Goal: Information Seeking & Learning: Check status

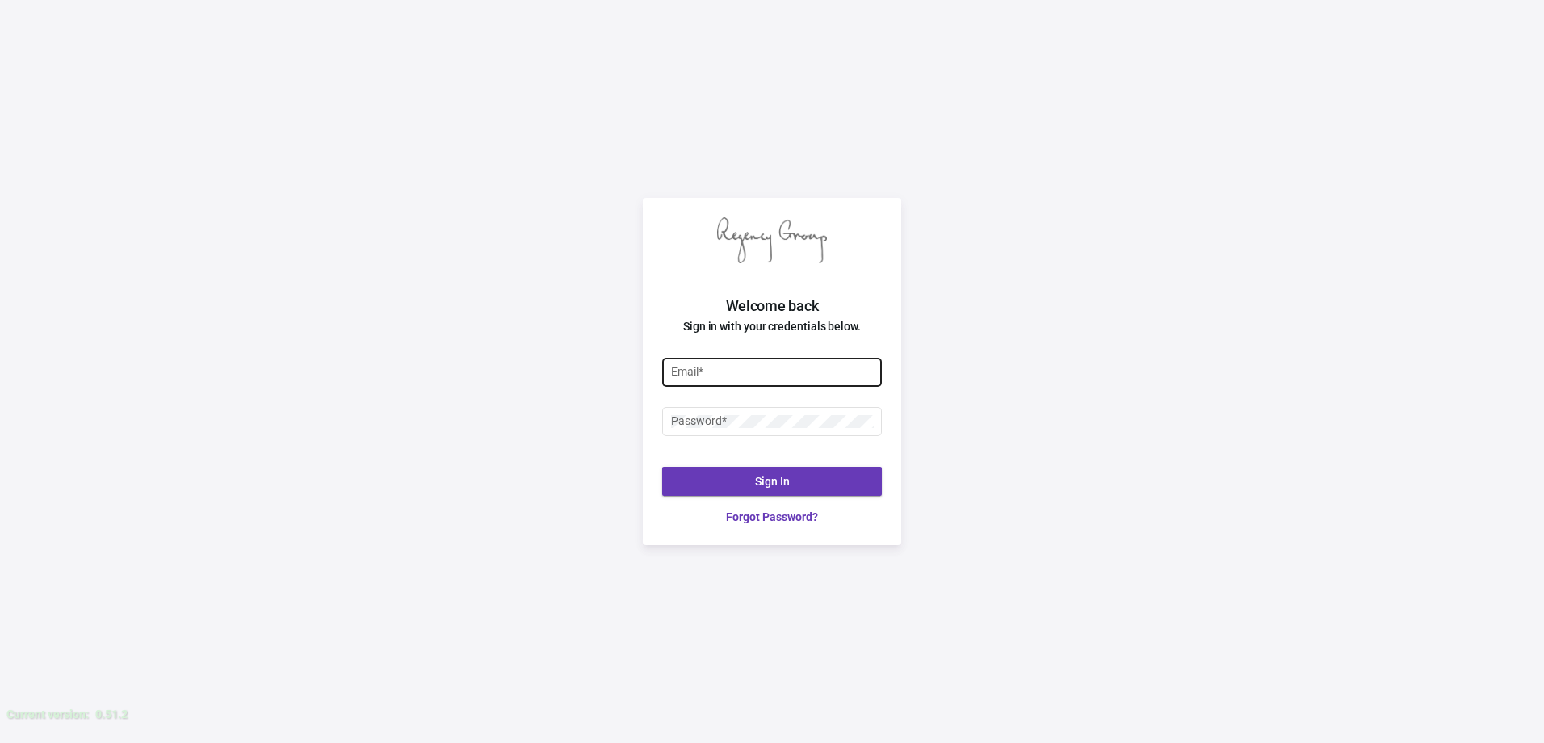
click at [743, 370] on input "Email *" at bounding box center [772, 372] width 203 height 13
click at [671, 415] on div at bounding box center [671, 415] width 0 height 0
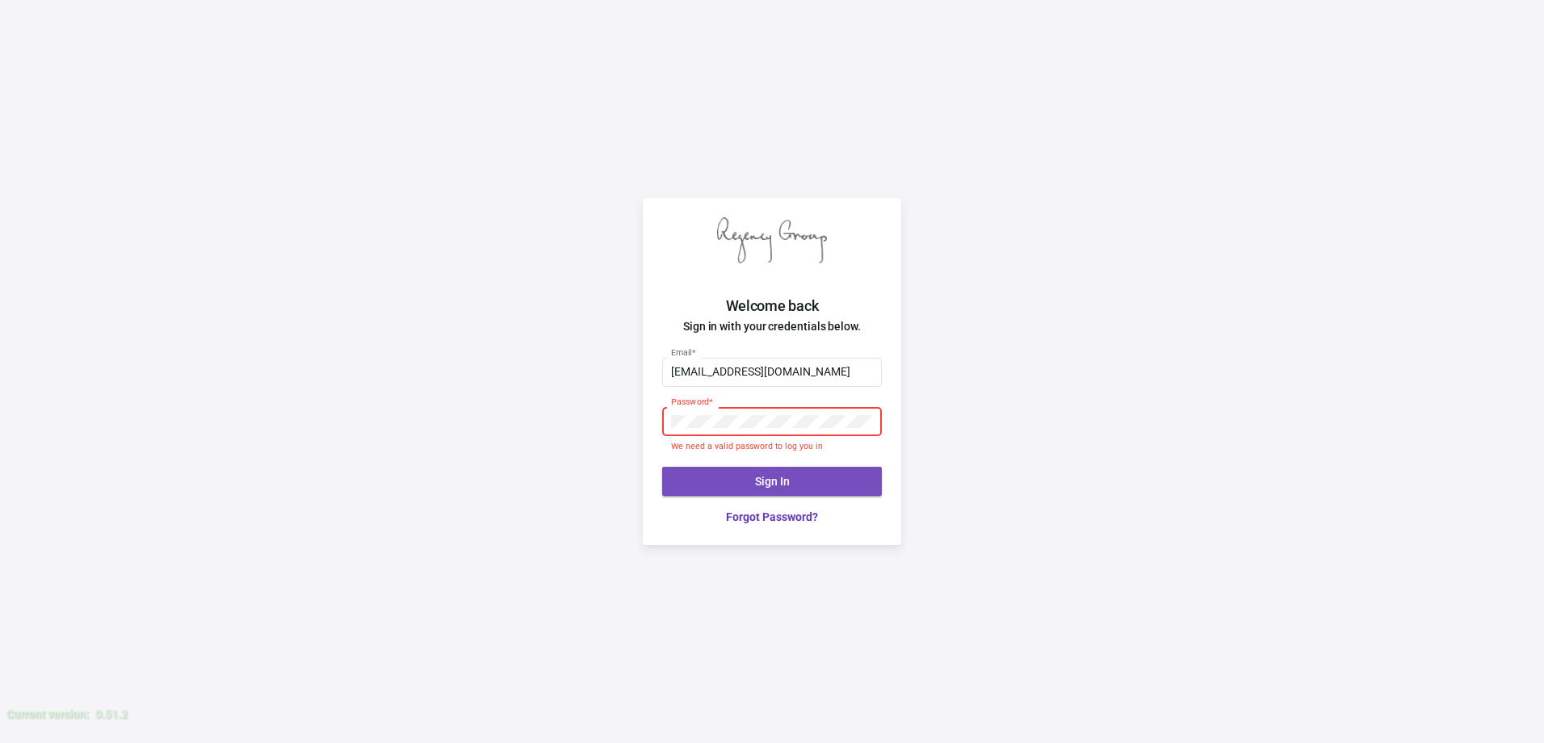
click at [798, 484] on button "Sign In" at bounding box center [772, 481] width 220 height 29
click at [635, 423] on div "Welcome back Sign in with your credentials below. [EMAIL_ADDRESS][DOMAIN_NAME] …" at bounding box center [772, 371] width 1544 height 743
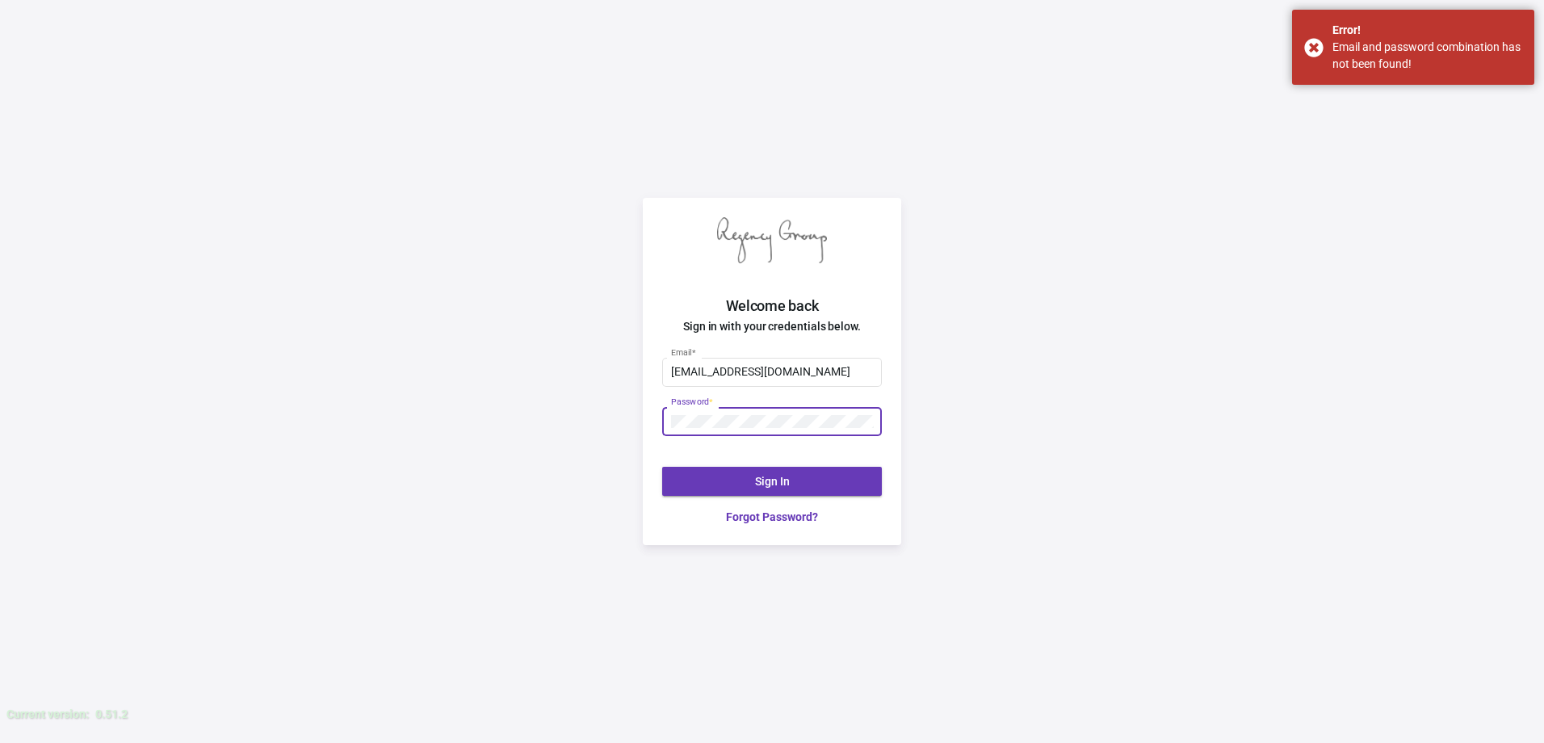
click at [712, 486] on button "Sign In" at bounding box center [772, 481] width 220 height 29
click at [681, 372] on input "[EMAIL_ADDRESS][DOMAIN_NAME]" at bounding box center [772, 372] width 203 height 13
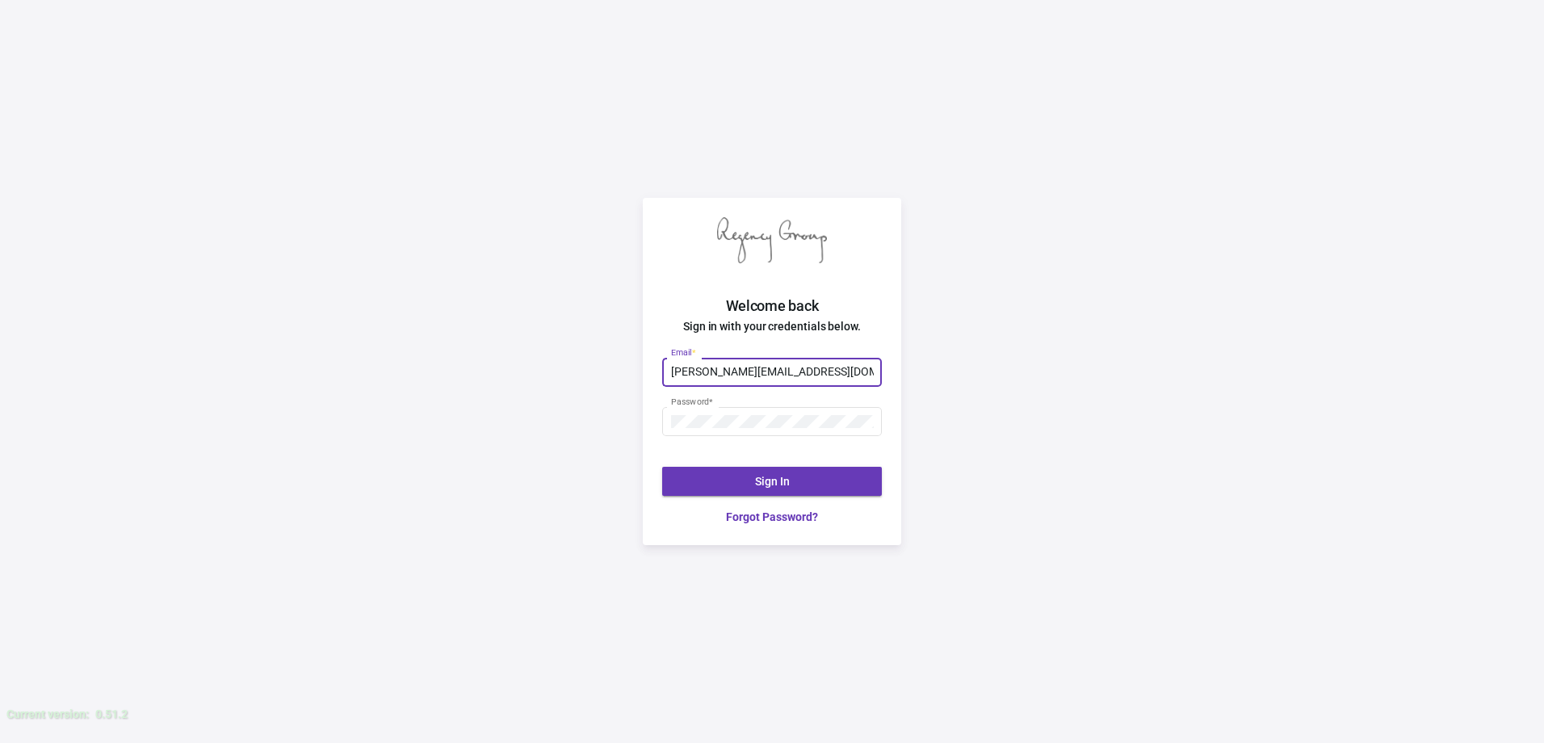
type input "[PERSON_NAME][EMAIL_ADDRESS][DOMAIN_NAME]"
click at [780, 490] on button "Sign In" at bounding box center [772, 481] width 220 height 29
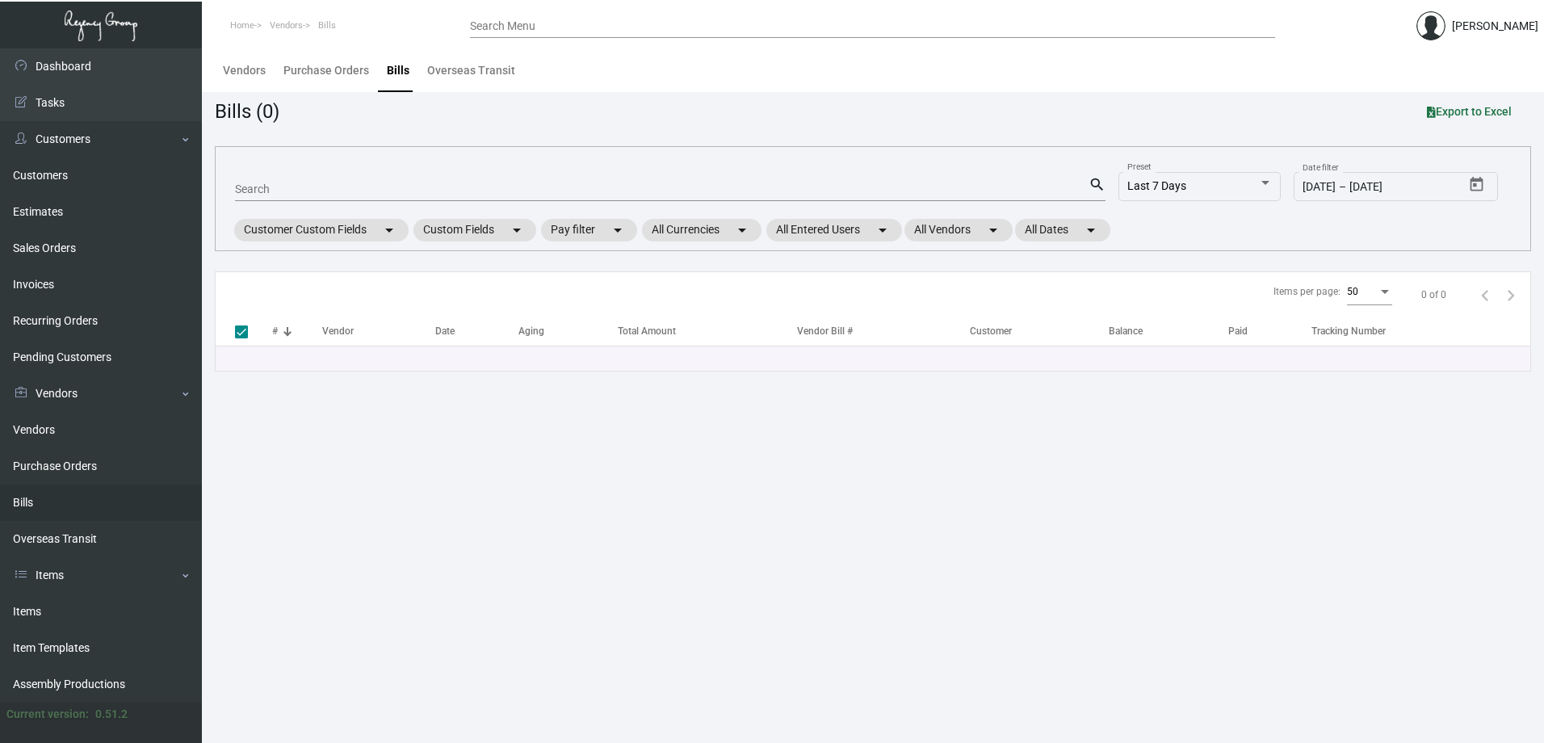
checkbox input "false"
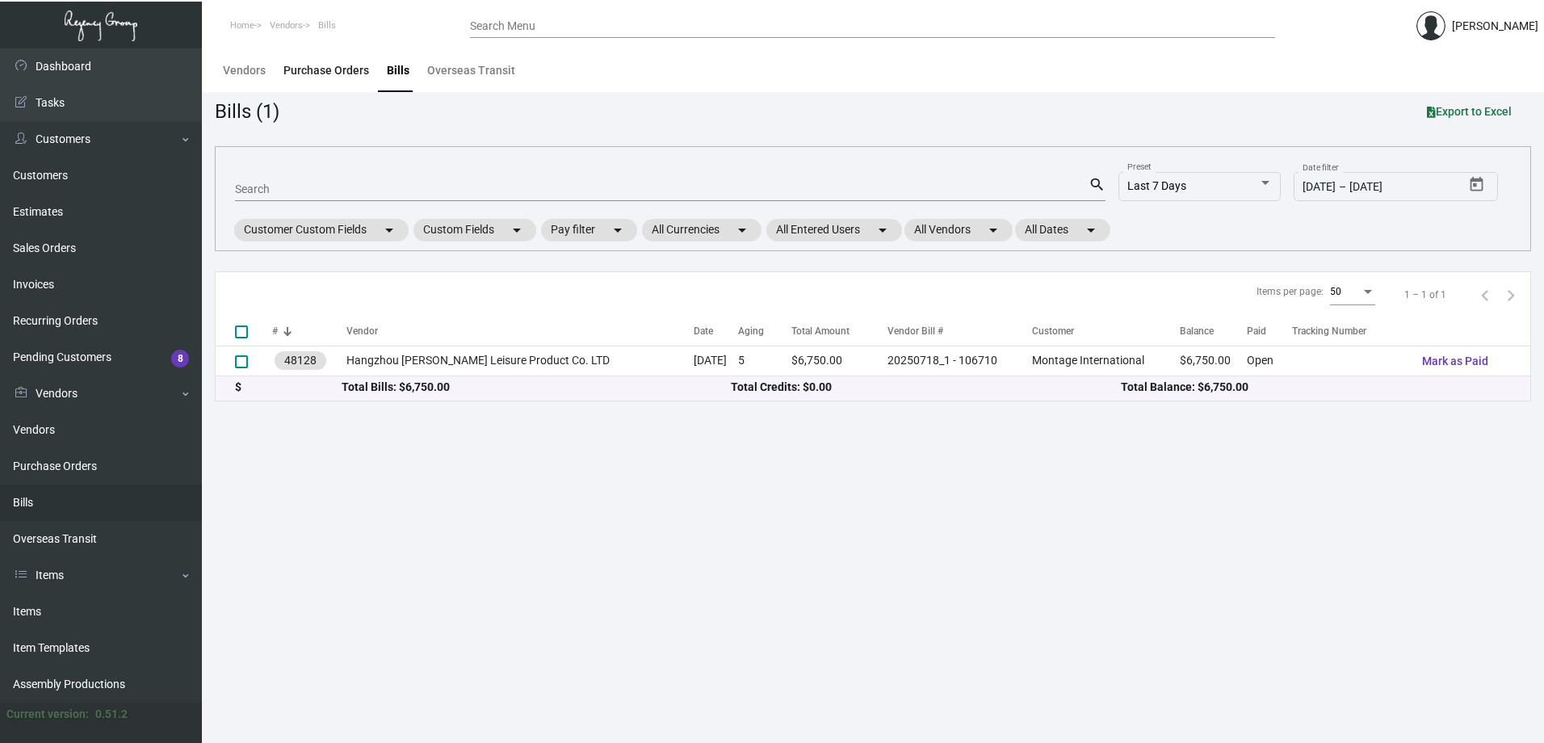
click at [350, 66] on div "Purchase Orders" at bounding box center [326, 70] width 86 height 17
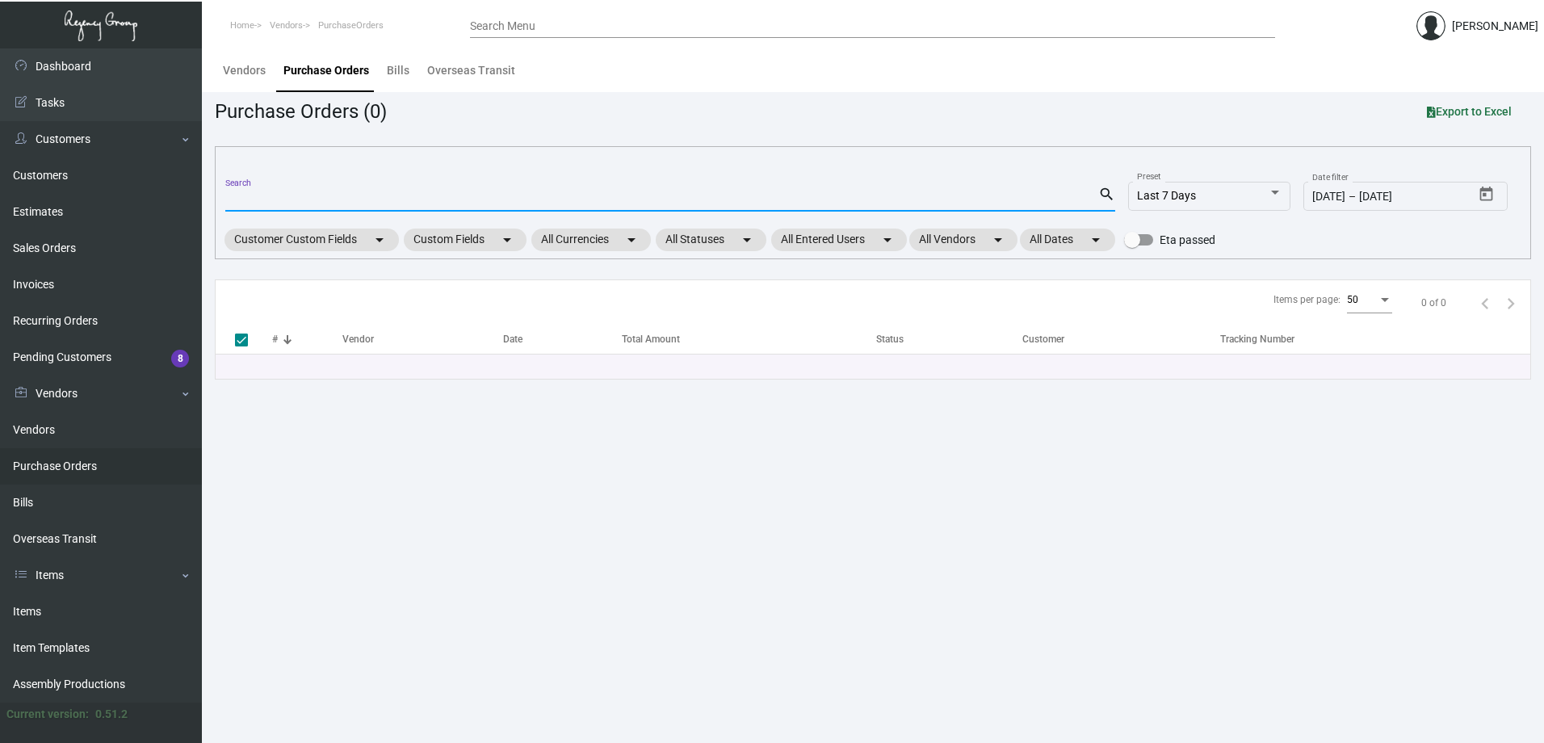
click at [282, 205] on input "Search" at bounding box center [661, 199] width 873 height 13
paste input "106710"
type input "106710"
checkbox input "false"
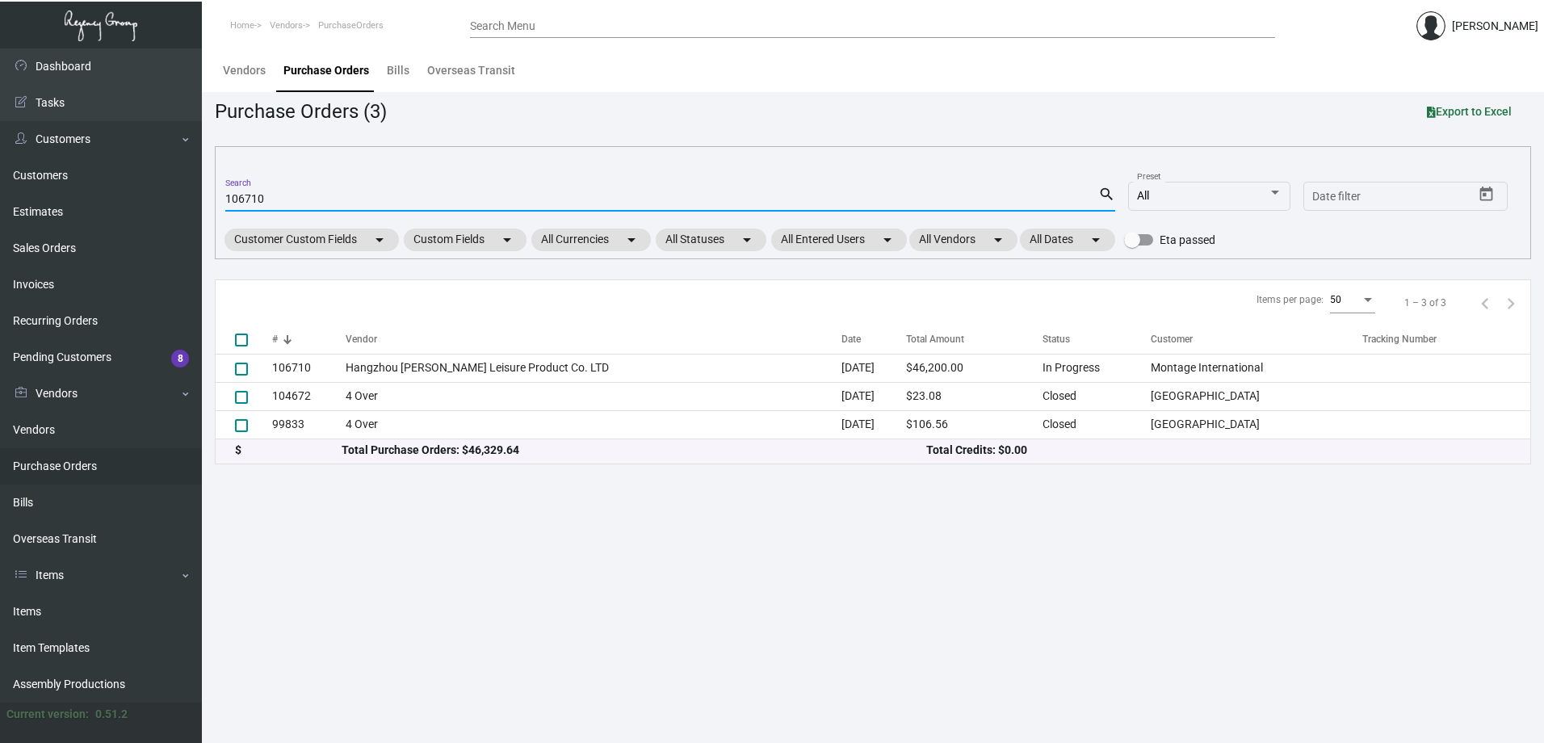
type input "106710"
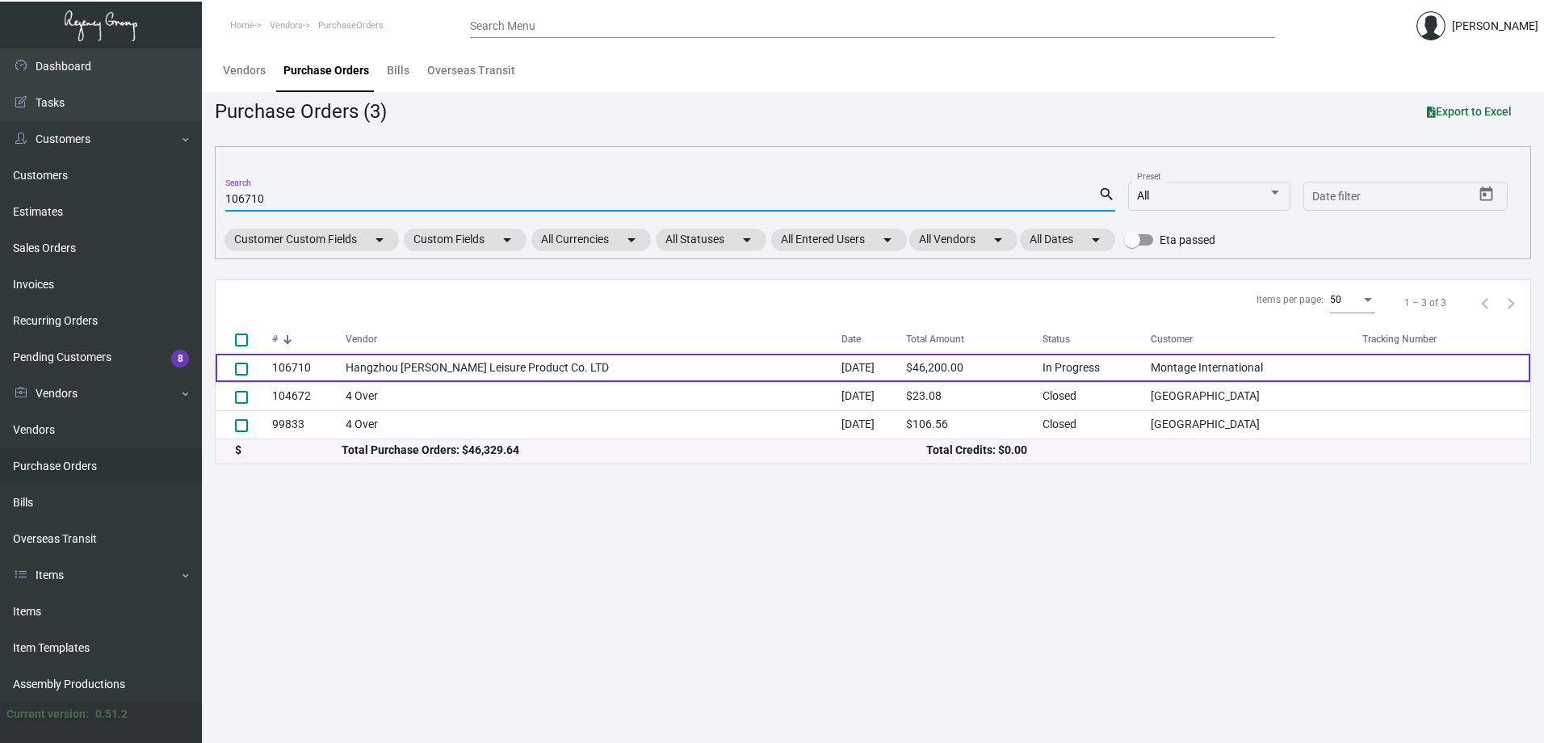
click at [379, 366] on td "Hangzhou [PERSON_NAME] Leisure Product Co. LTD" at bounding box center [594, 368] width 497 height 28
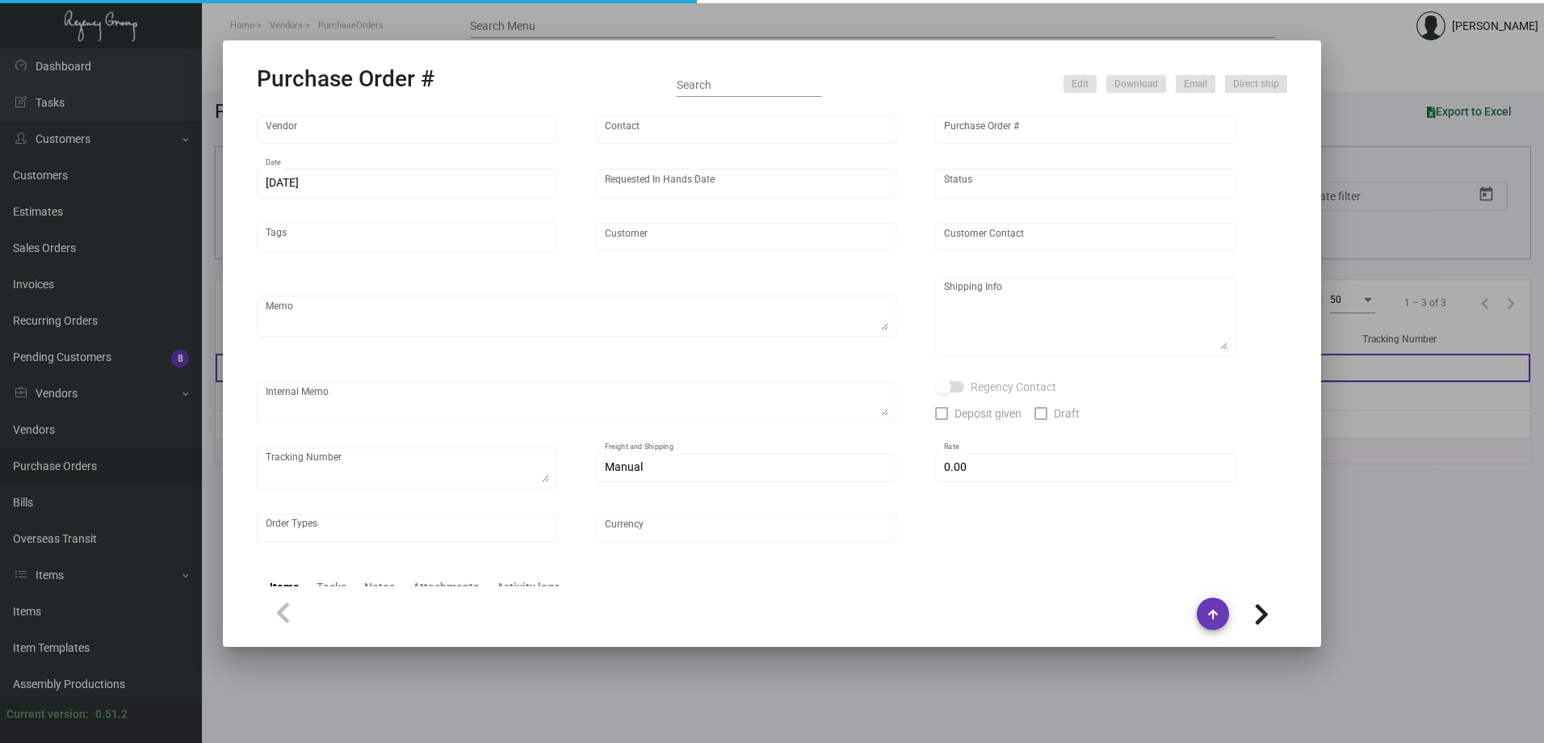
type input "Hangzhou [PERSON_NAME] Leisure Product Co. LTD"
type input "[PERSON_NAME]"
type input "106710"
type input "[DATE]"
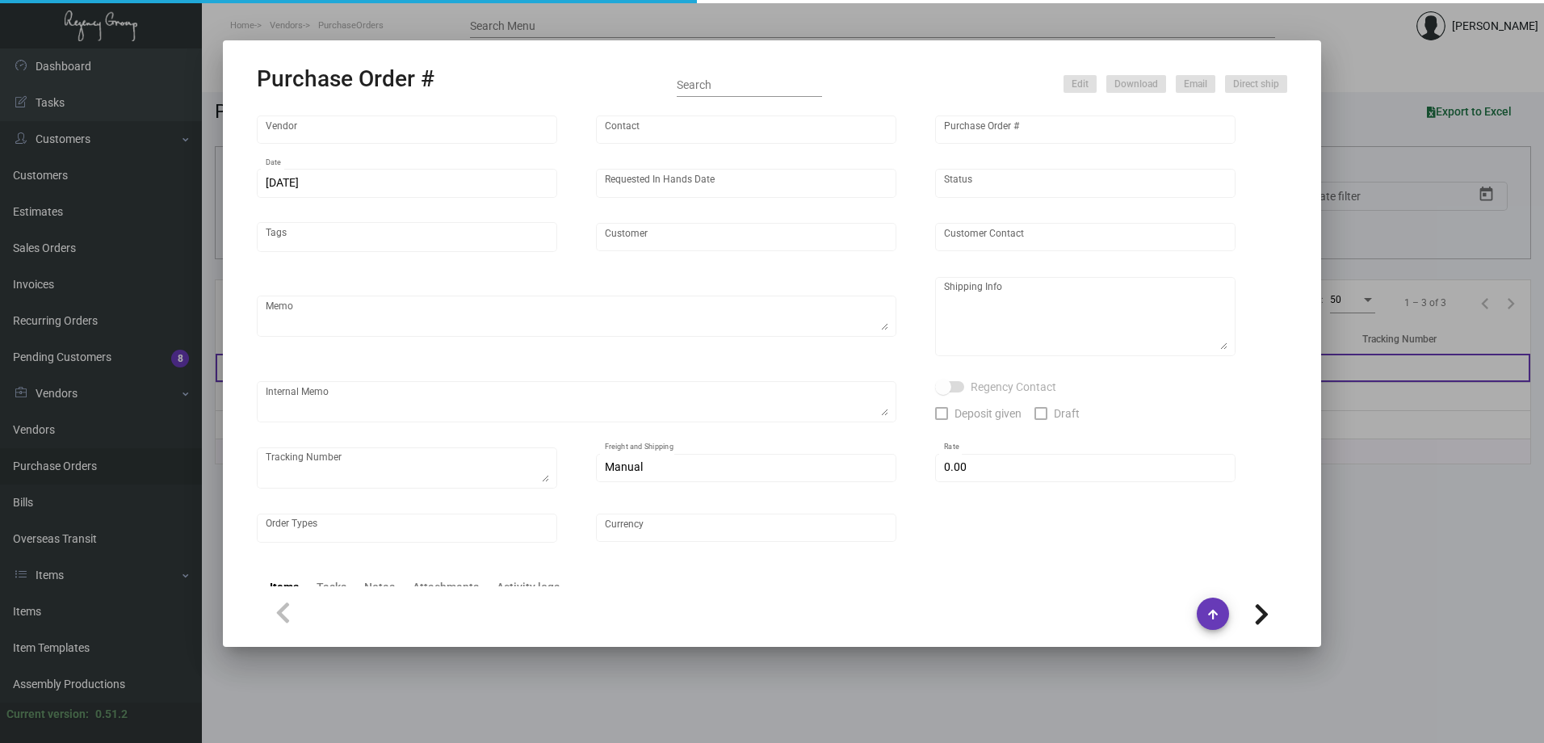
type input "Montage International"
type textarea "Please process after the samples have been approved and ship half the quantity …"
type textarea "Regency Group NJ - [PERSON_NAME] [STREET_ADDRESS]"
type textarea "sample approved - [DATE]"
checkbox input "true"
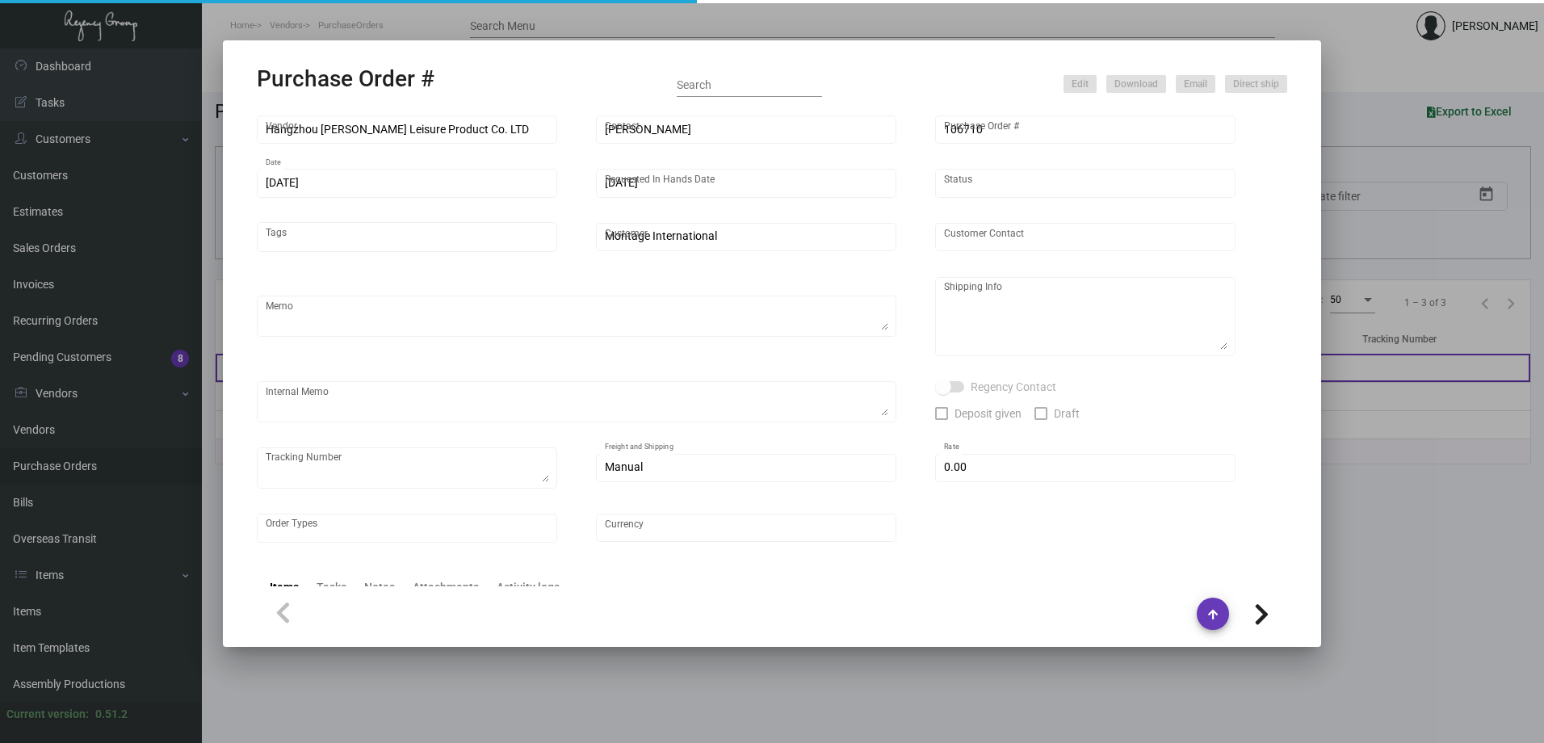
type input "$ 0.00"
type input "United States Dollar $"
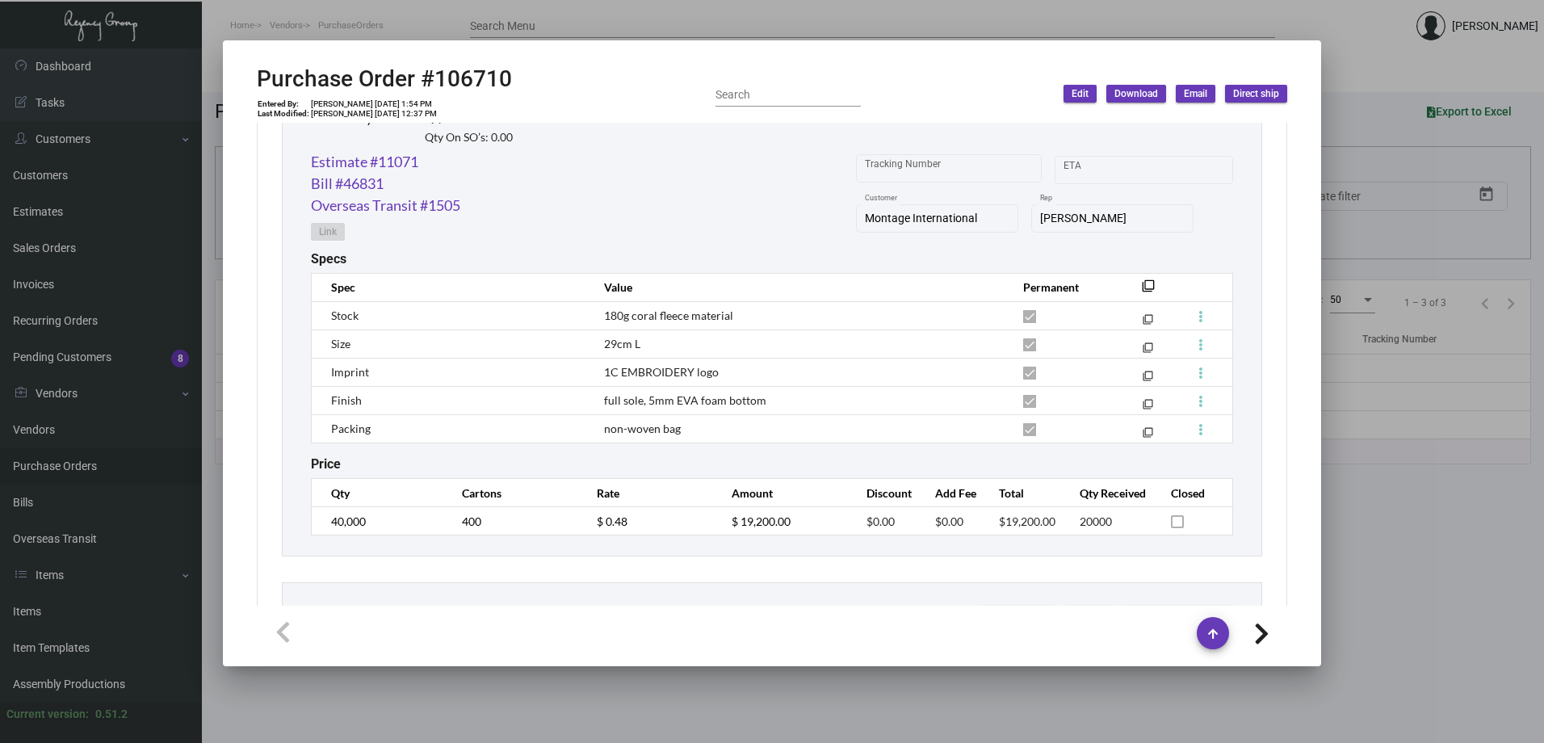
scroll to position [888, 0]
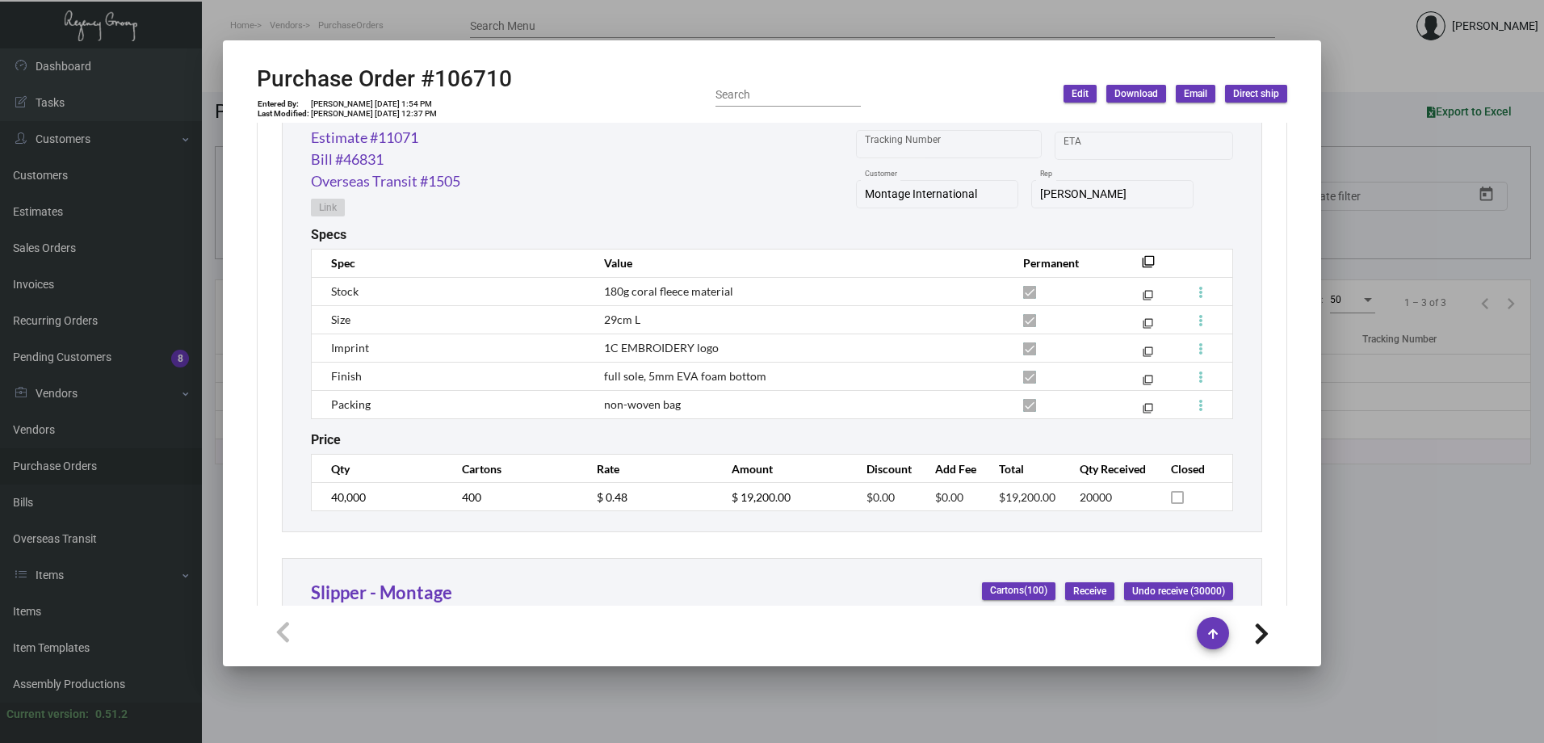
click at [1377, 82] on div at bounding box center [772, 371] width 1544 height 743
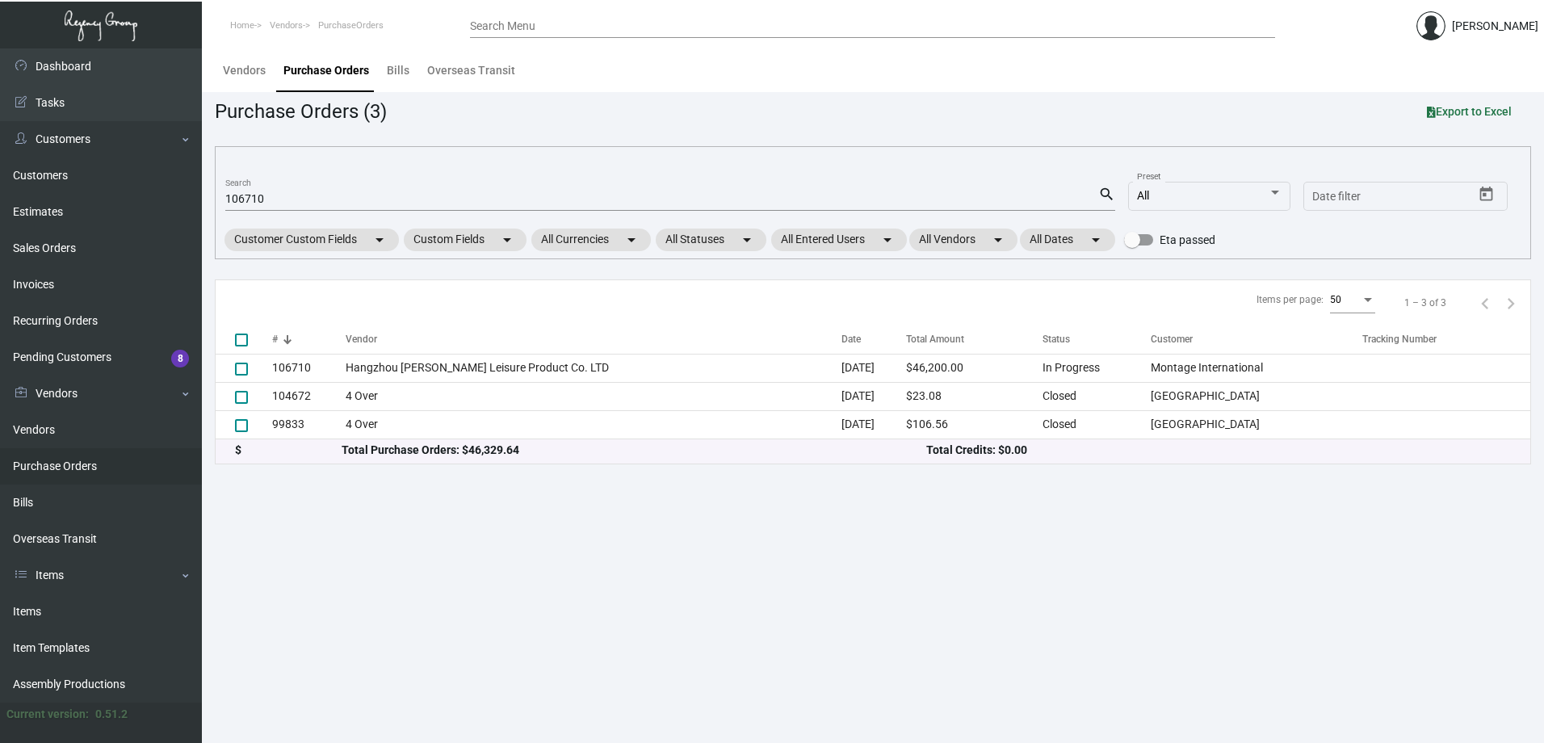
click at [529, 27] on input "Search Menu" at bounding box center [872, 26] width 805 height 13
drag, startPoint x: 283, startPoint y: 197, endPoint x: 200, endPoint y: 202, distance: 83.3
click at [200, 202] on div at bounding box center [772, 371] width 1544 height 743
drag, startPoint x: 308, startPoint y: 196, endPoint x: 200, endPoint y: 192, distance: 108.3
click at [200, 192] on div "Dashboard Dashboard Tasks Customers Customers Estimates Sales Orders Invoices R…" at bounding box center [772, 395] width 1544 height 694
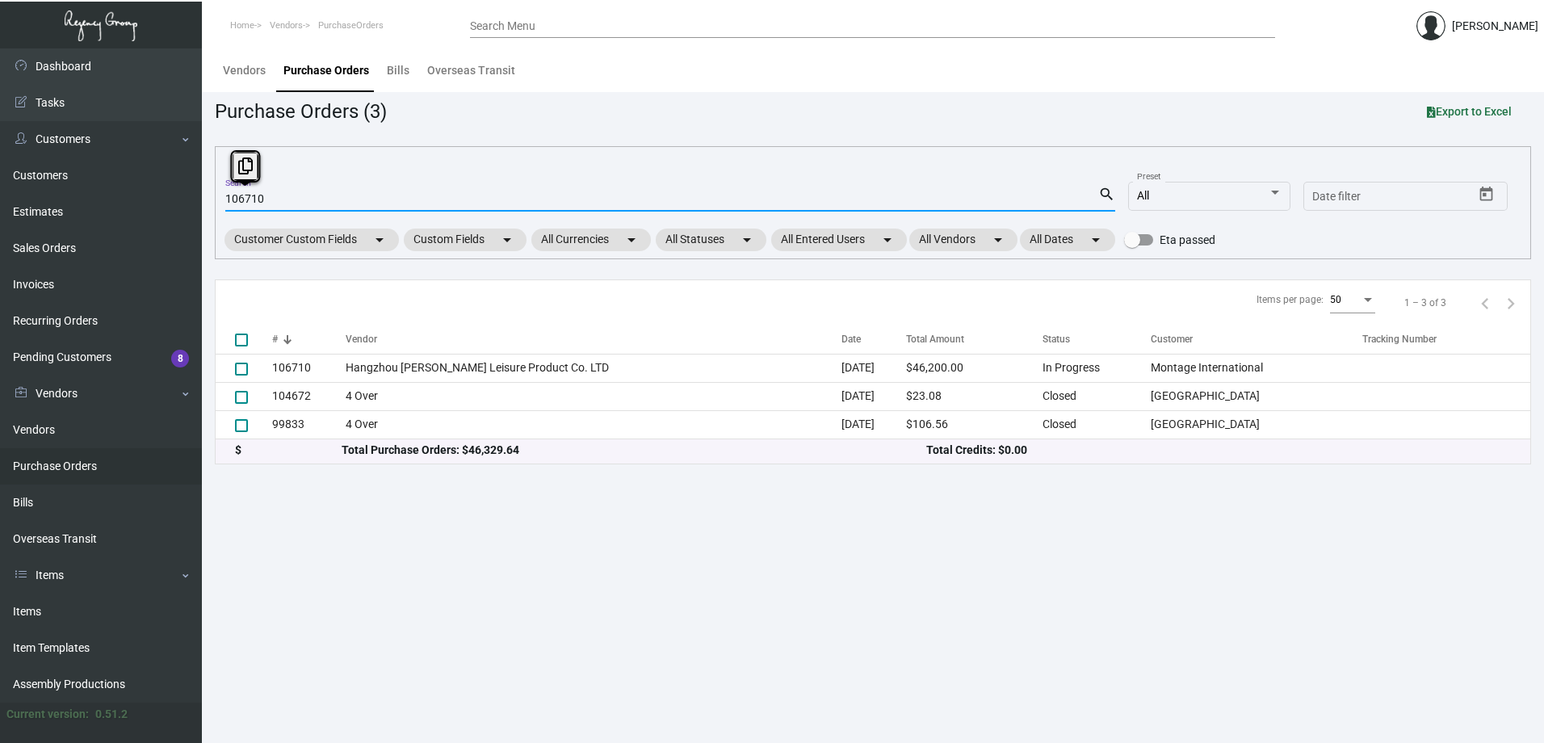
paste input "5094"
type input "105094"
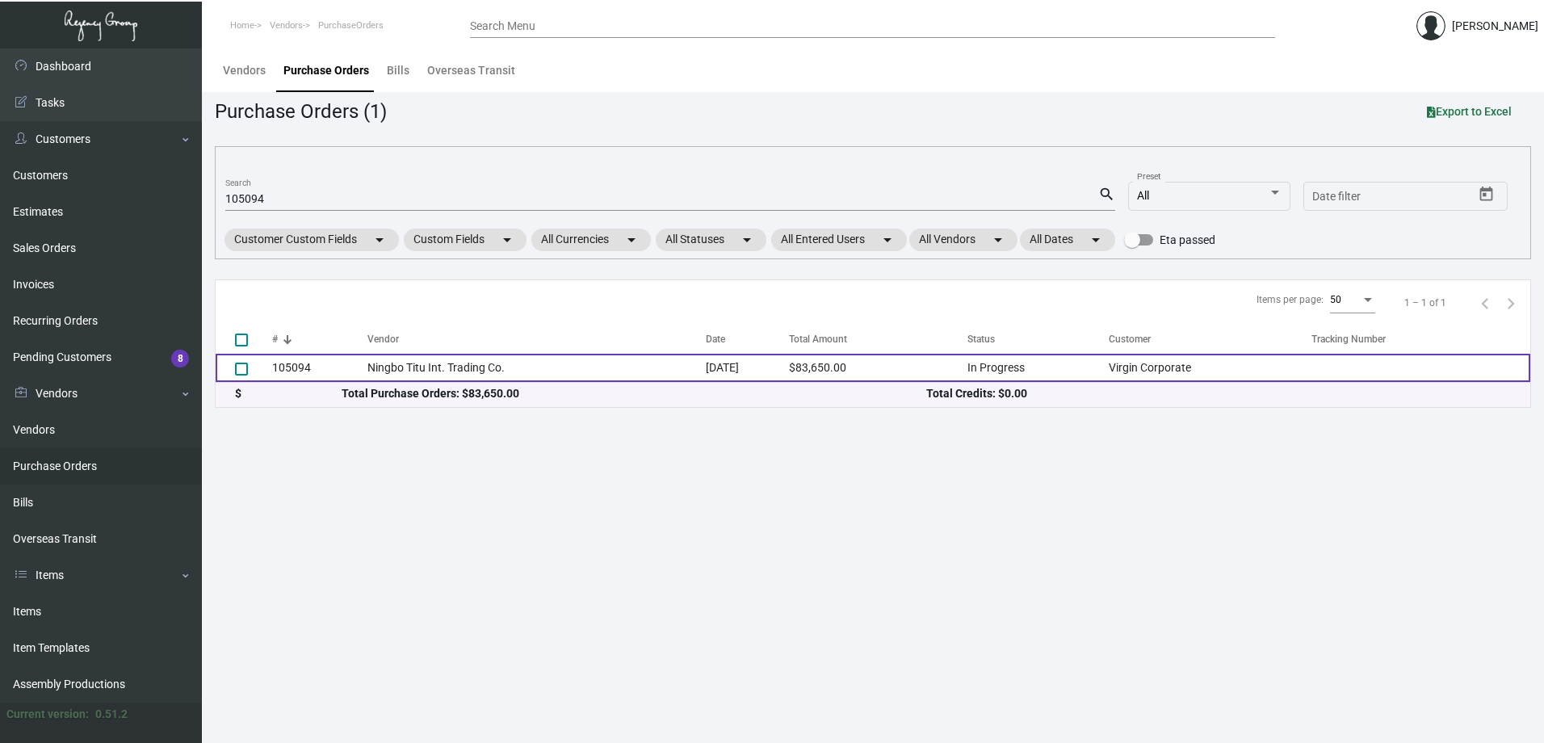
click at [598, 374] on td "Ningbo Titu Int. Trading Co." at bounding box center [535, 368] width 337 height 28
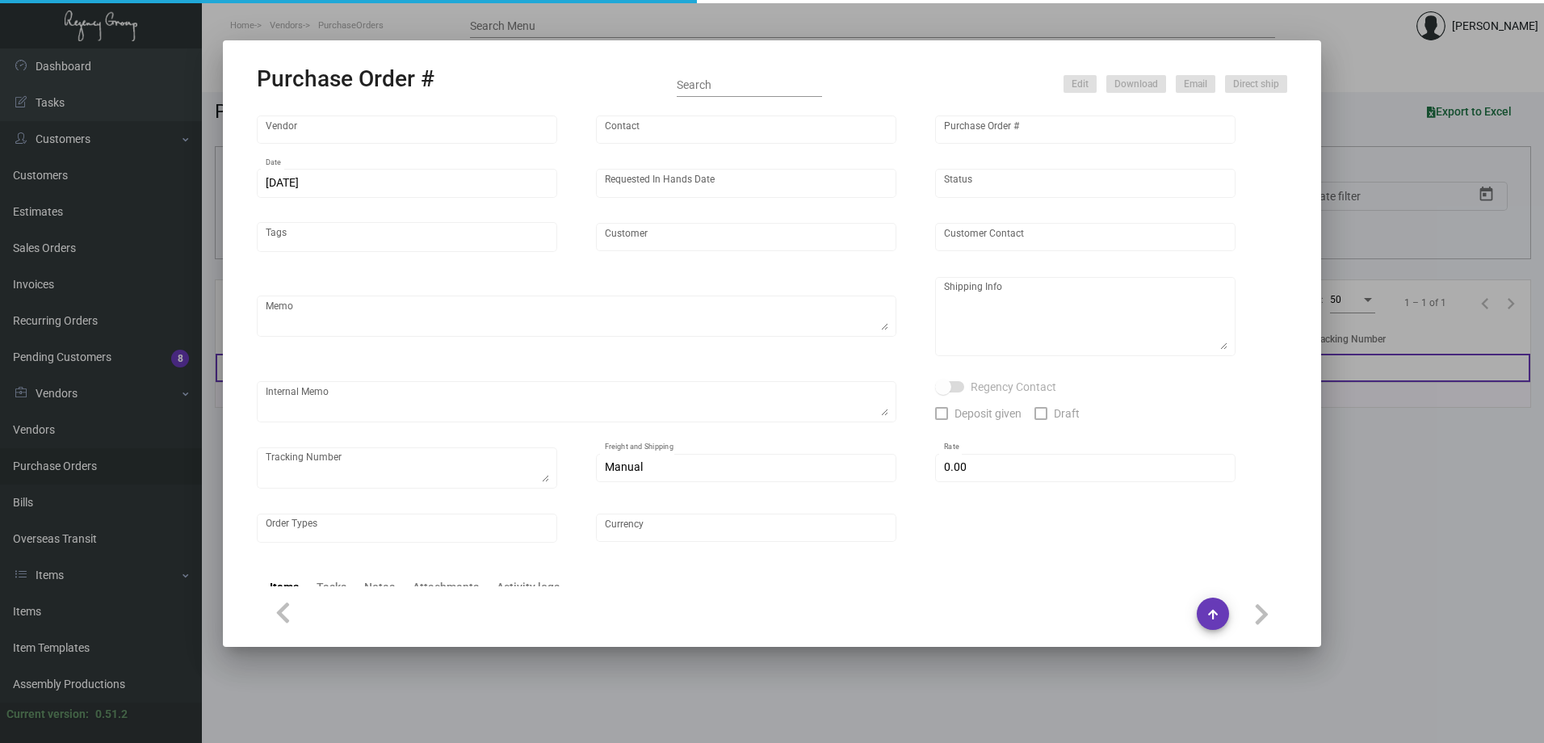
type input "Ningbo Titu Int. Trading Co."
type input "Skipper -"
type input "105094"
type input "[DATE]"
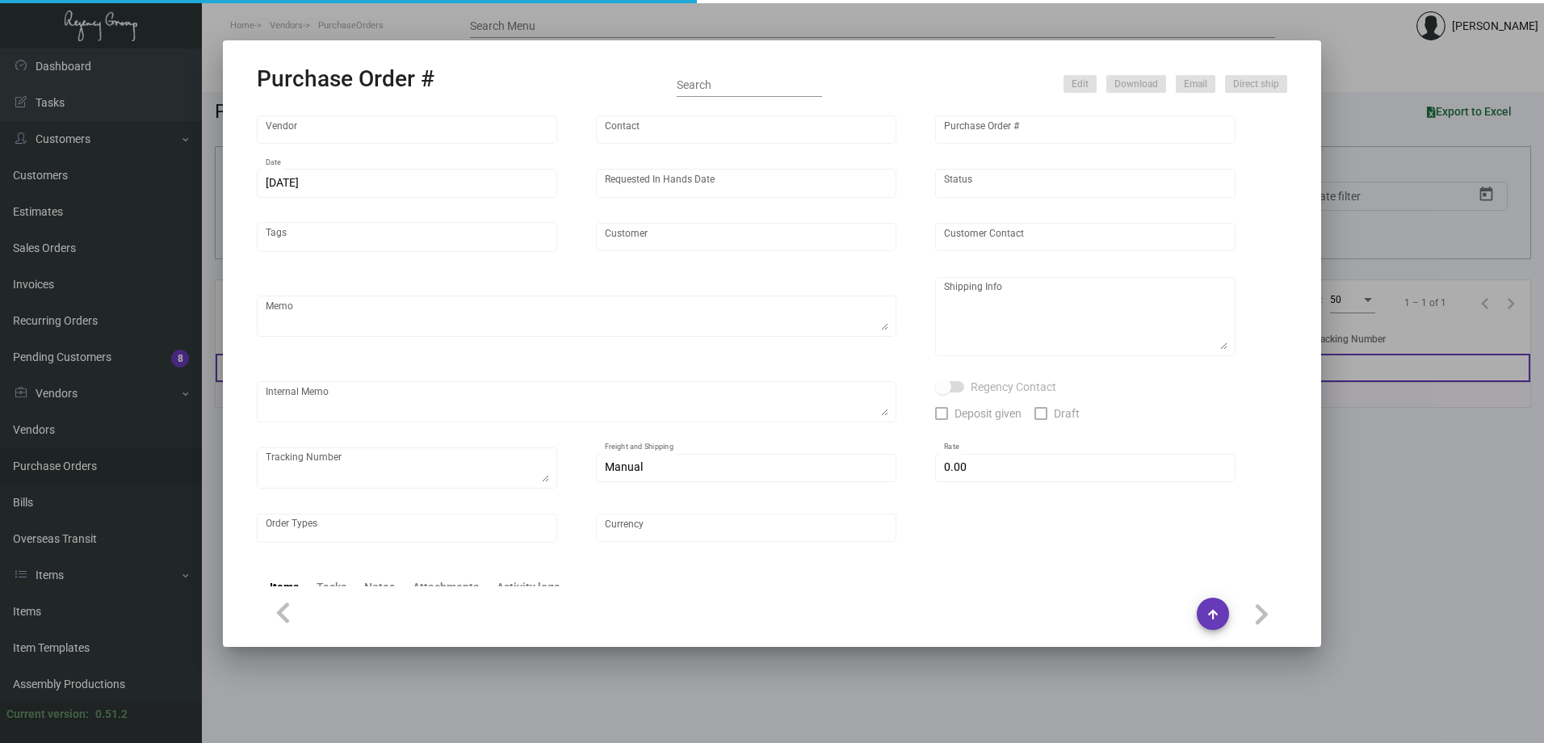
type input "Virgin Corporate"
type textarea "Please process this order after all the samples have been approved. Shipping: b…"
type textarea "Regency Group NJ - [PERSON_NAME] [STREET_ADDRESS]"
checkbox input "true"
type input "$ 0.00"
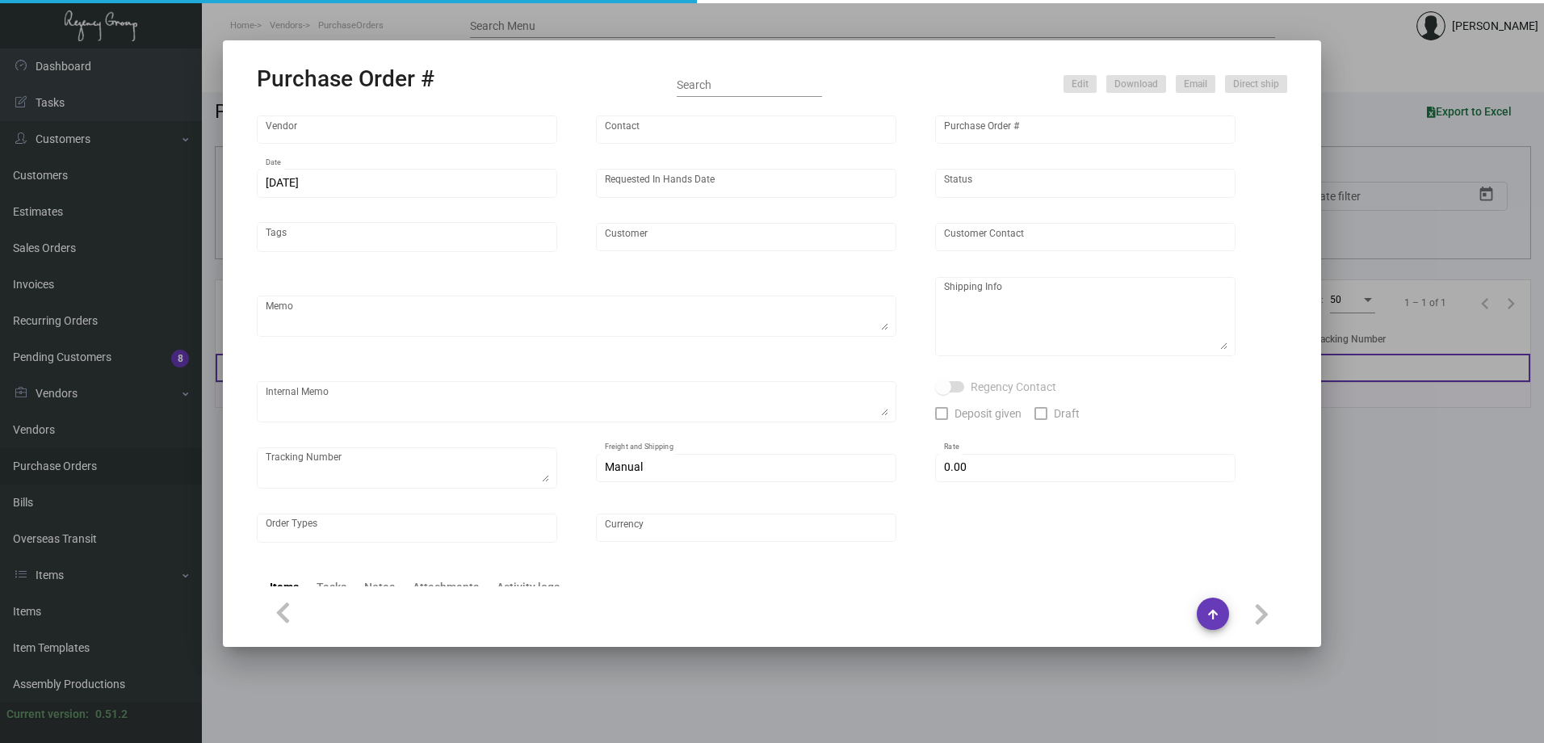
type input "United States Dollar $"
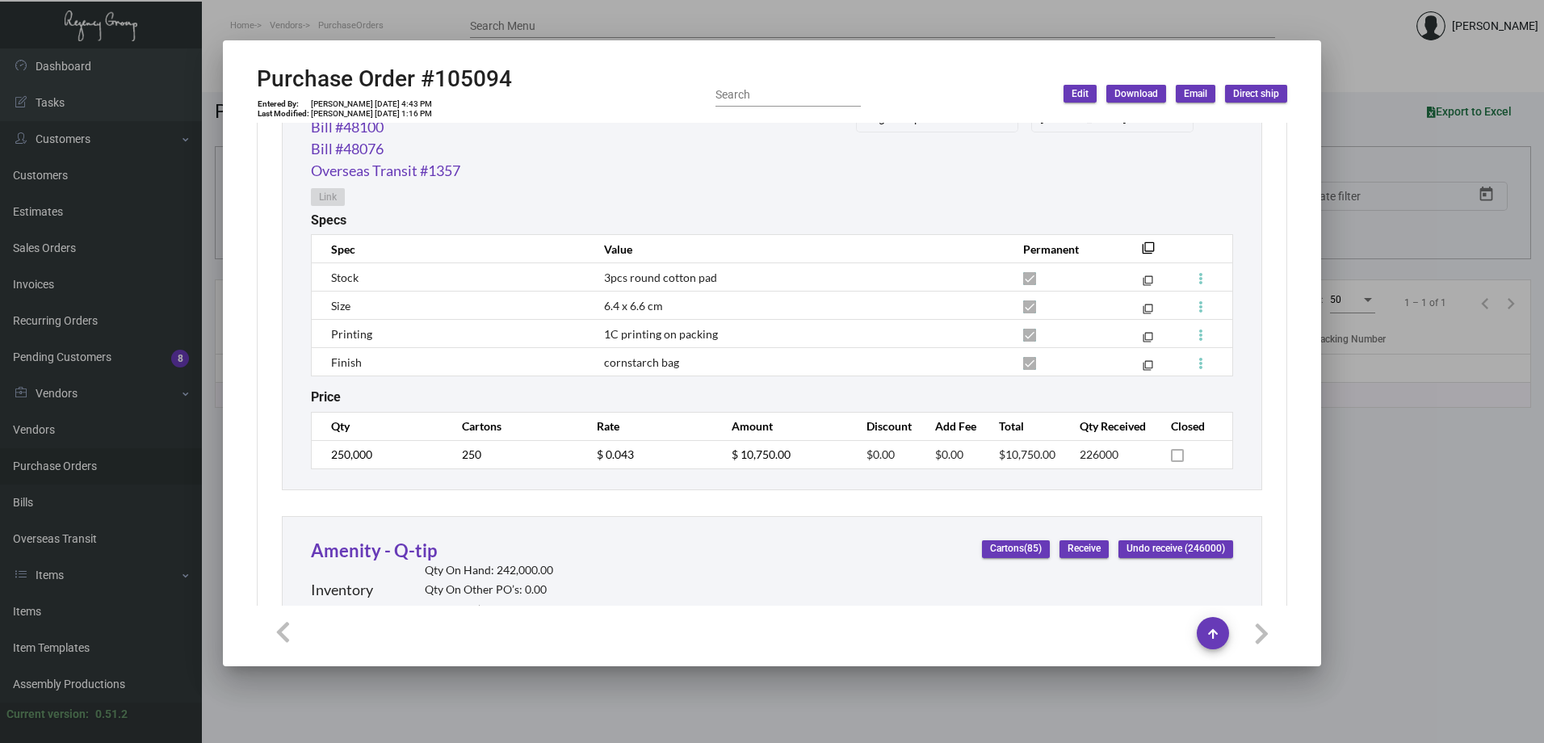
scroll to position [1088, 0]
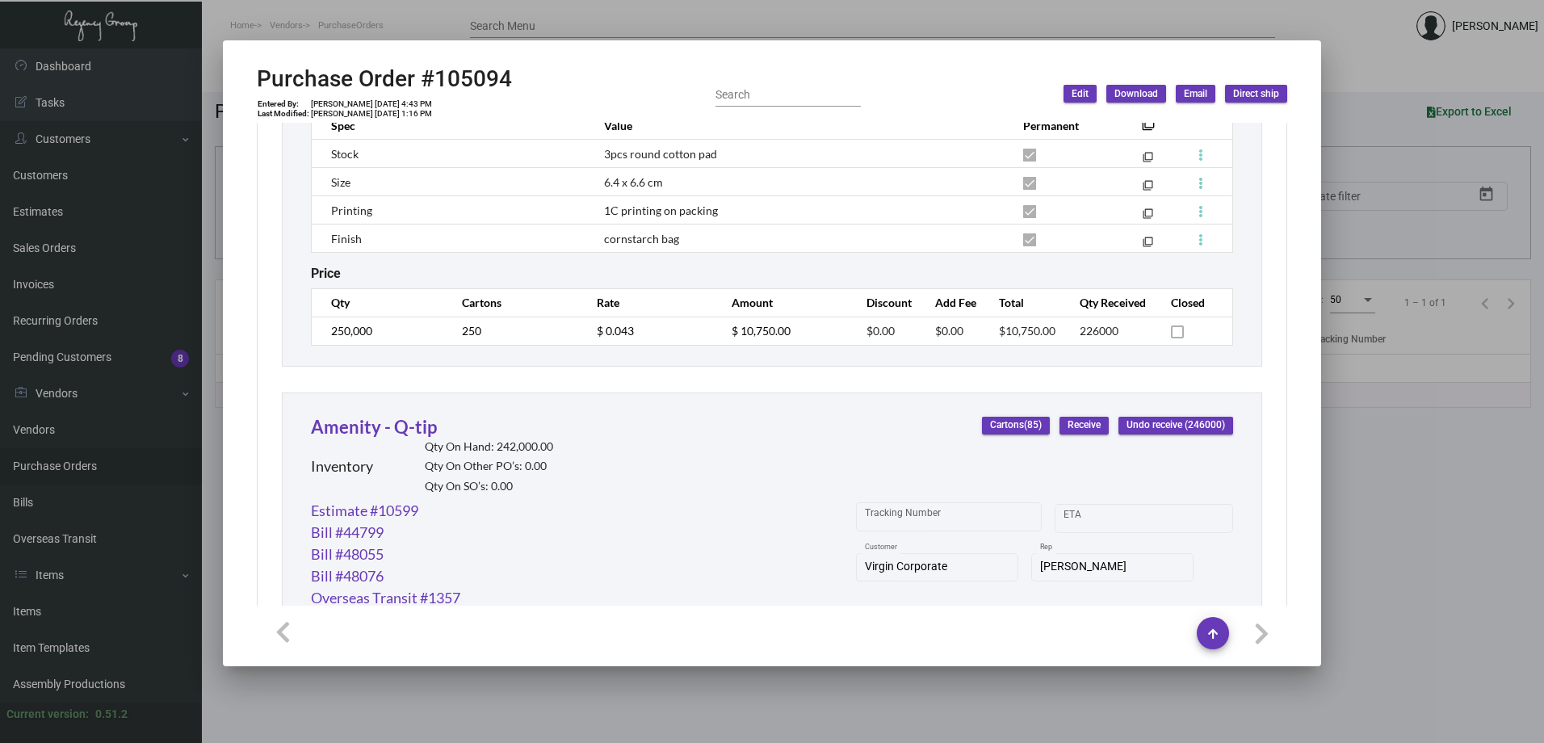
drag, startPoint x: 1411, startPoint y: 52, endPoint x: 1375, endPoint y: 53, distance: 36.4
click at [1410, 52] on div at bounding box center [772, 371] width 1544 height 743
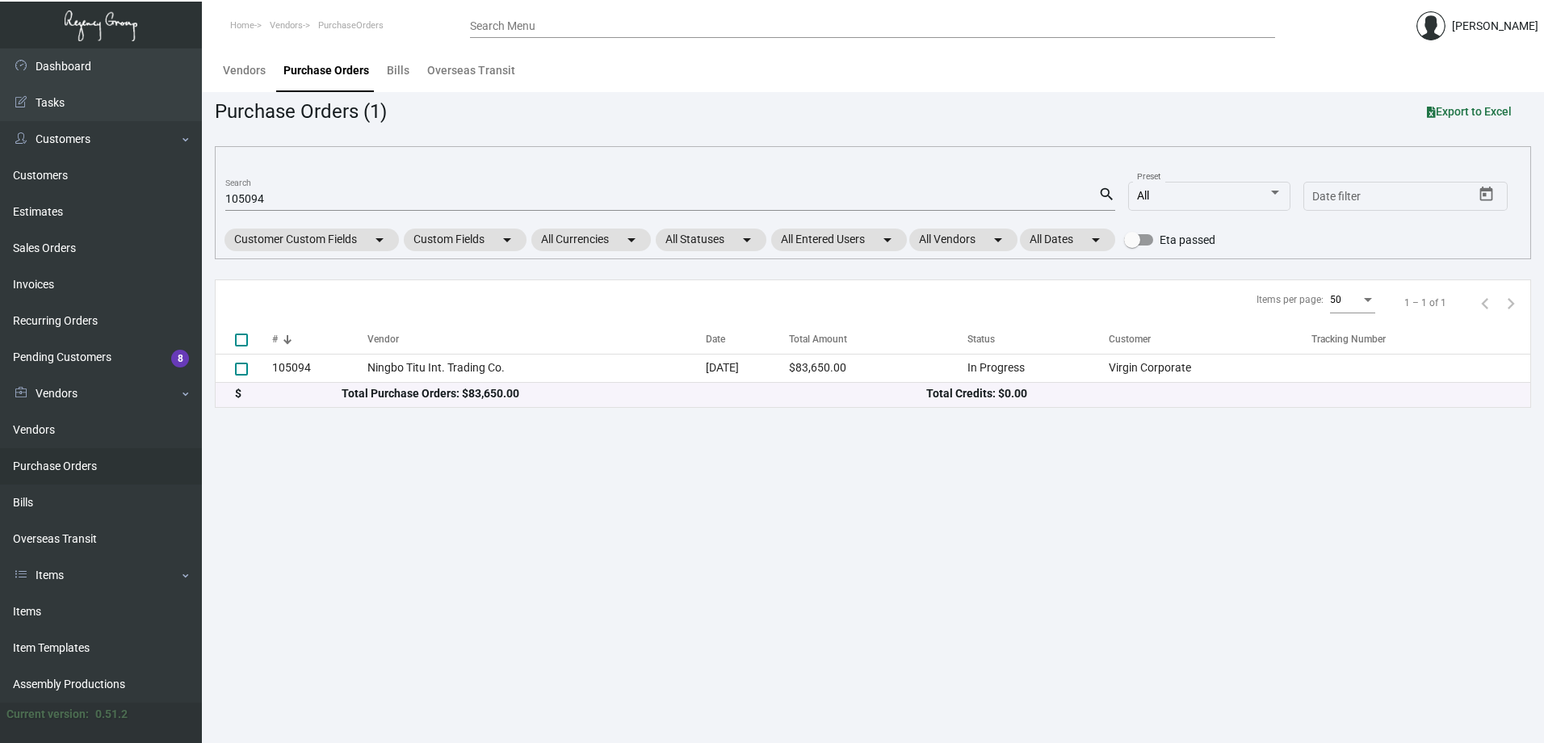
drag, startPoint x: 347, startPoint y: 183, endPoint x: 308, endPoint y: 192, distance: 39.8
click at [309, 192] on mat-form-field "105094 Search search" at bounding box center [670, 198] width 890 height 50
drag, startPoint x: 294, startPoint y: 200, endPoint x: 208, endPoint y: 203, distance: 85.6
click at [208, 203] on main "Vendors Purchase Orders Bills Overseas Transit Purchase Orders (1) Export to Ex…" at bounding box center [873, 395] width 1342 height 694
paste input "64"
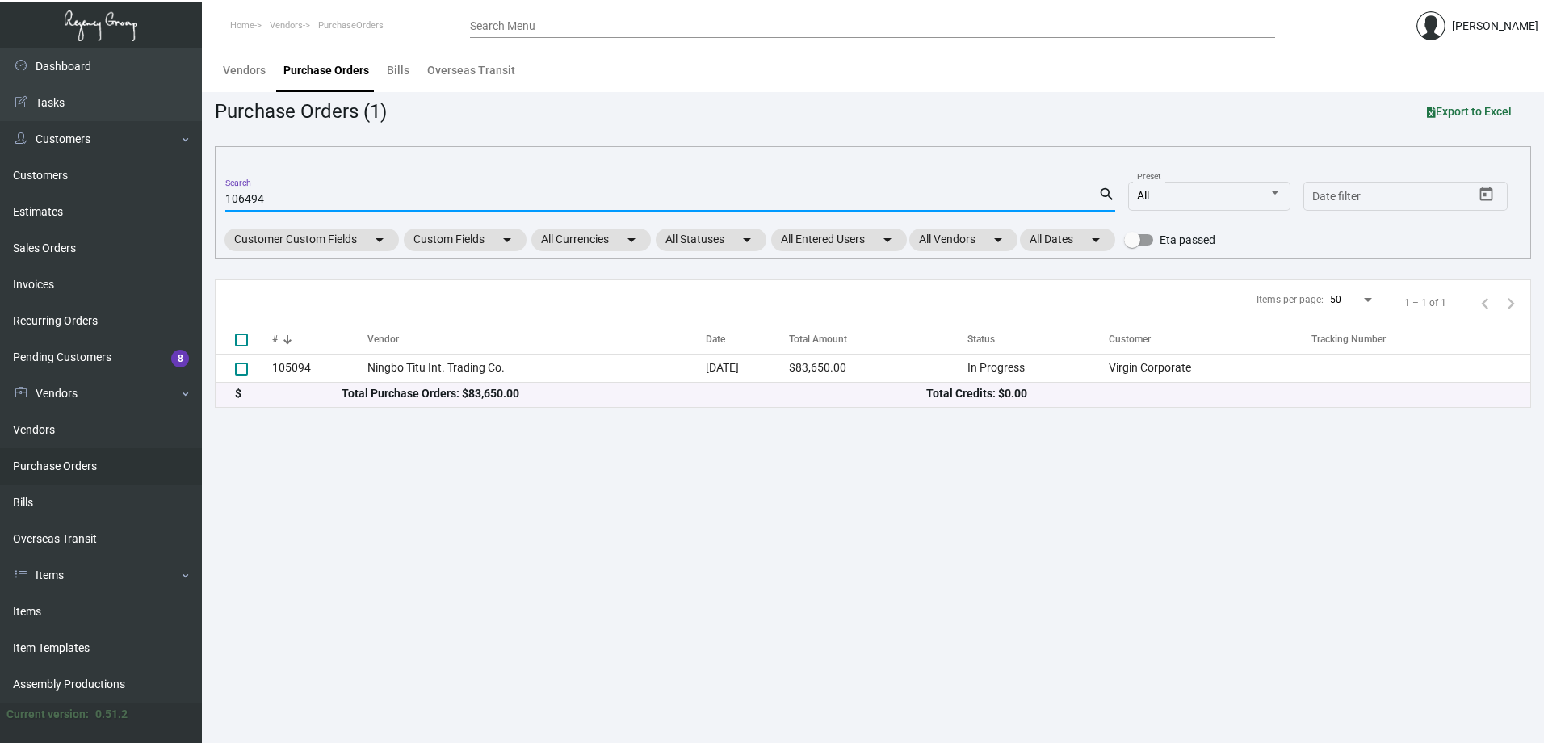
type input "106494"
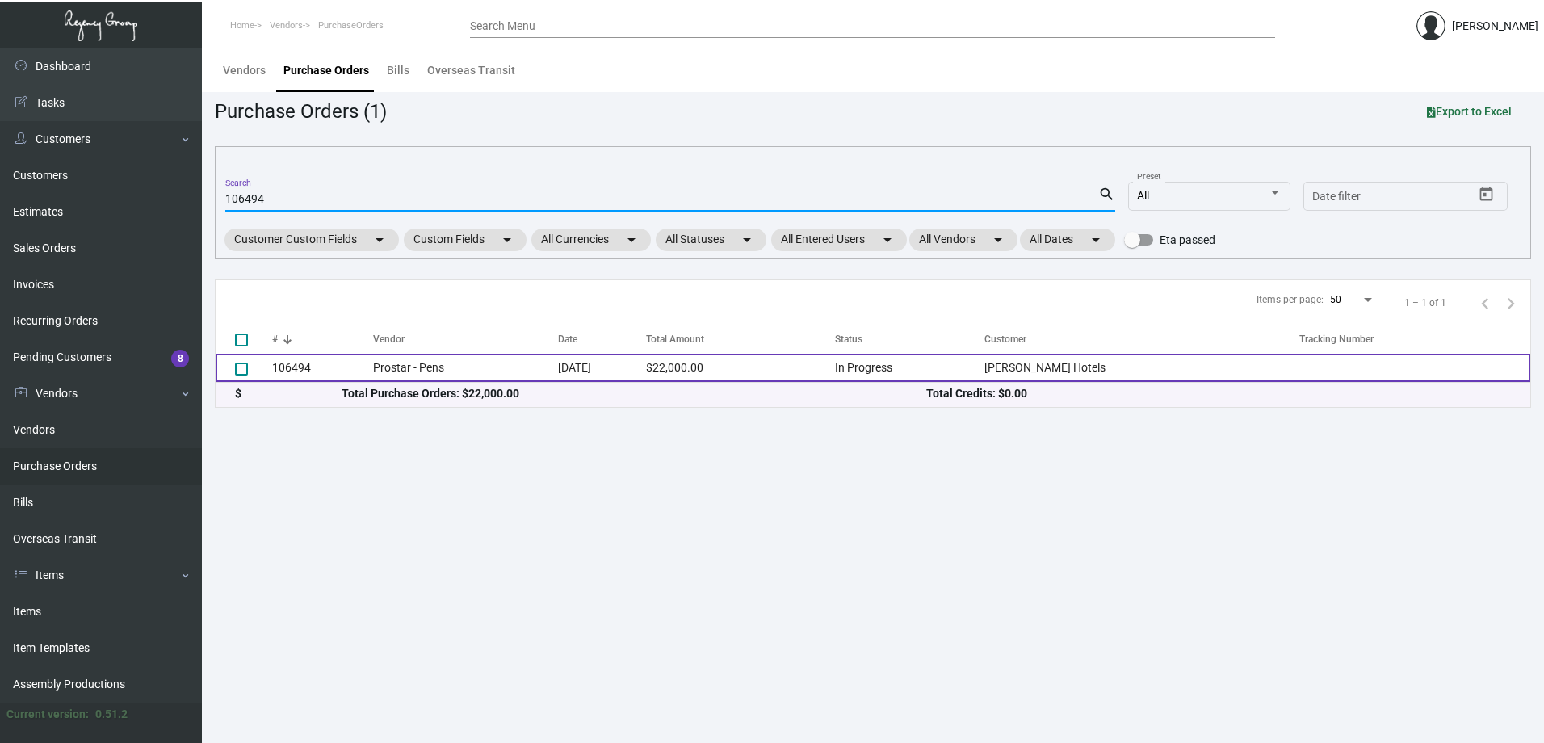
click at [346, 371] on td "106494" at bounding box center [322, 368] width 101 height 28
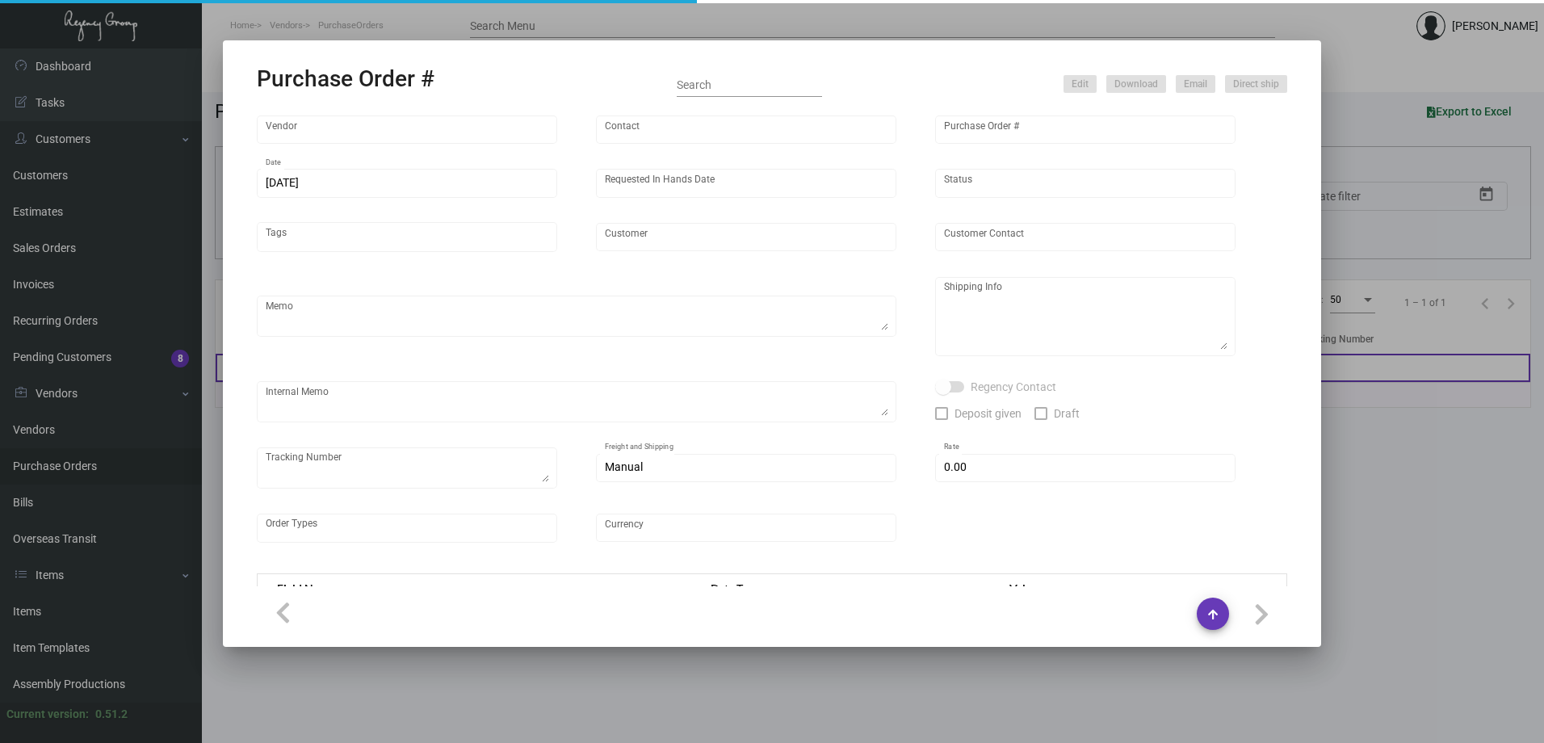
type input "Prostar - Pens"
type input "[PERSON_NAME]"
type input "106494"
type input "[DATE]"
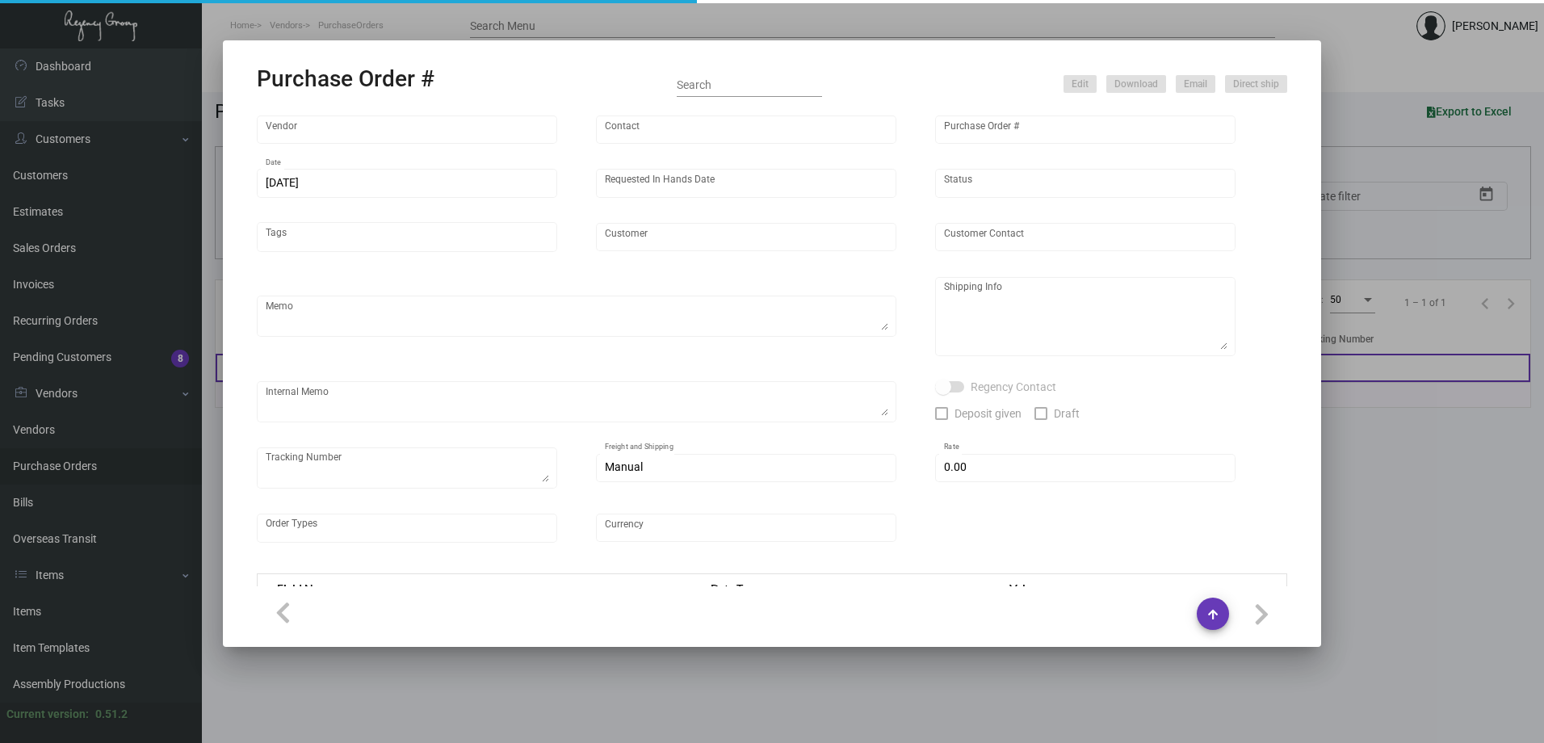
type input "[PERSON_NAME] Hotels"
type textarea "Please ship 40k by boat to our NJ warehouse in the first shipment."
type textarea "Regency Group NJ - [PERSON_NAME] [STREET_ADDRESS]"
type textarea "9/23 - asked the vendor to air 6k at our cost."
checkbox input "true"
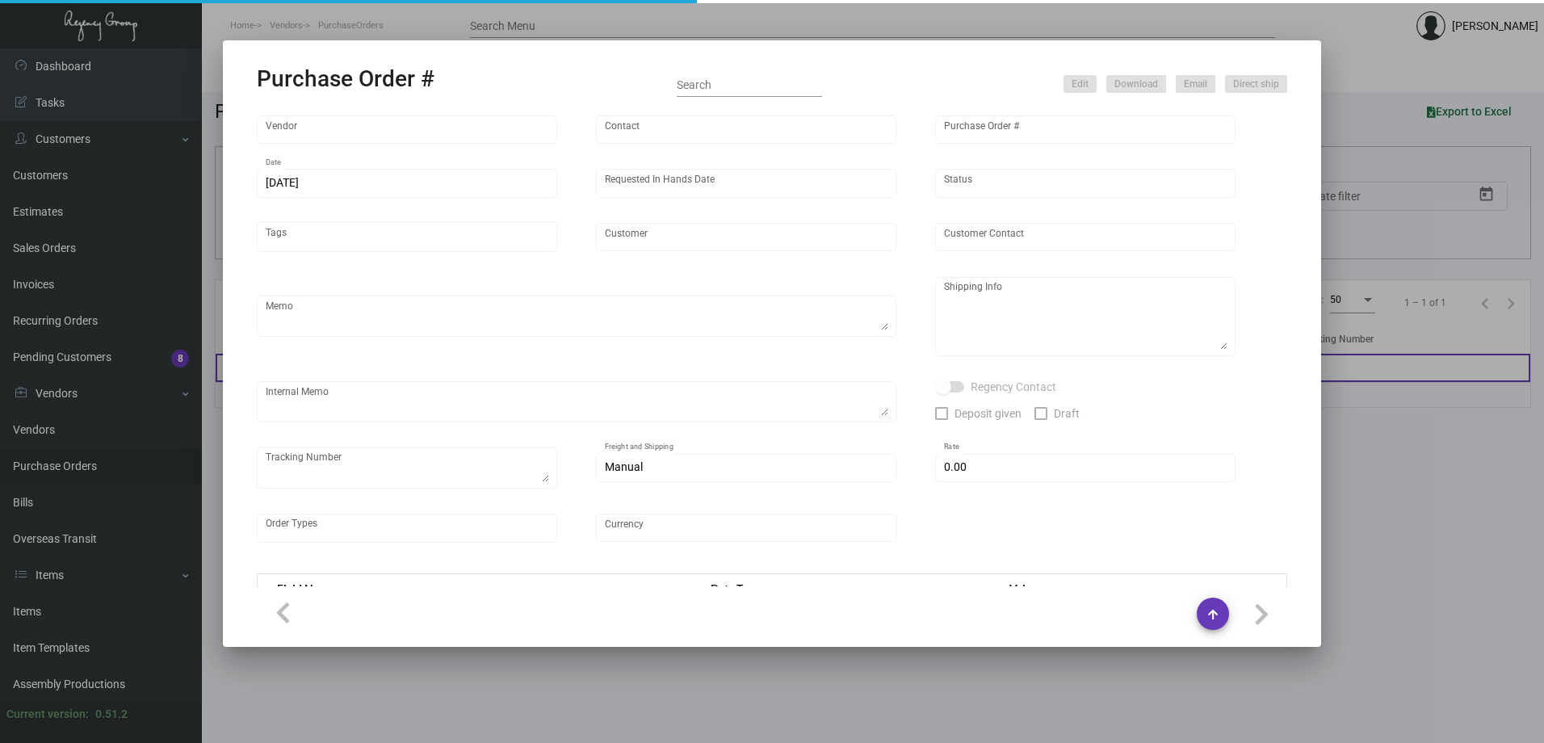
type input "$ 0.00"
type input "United States Dollar $"
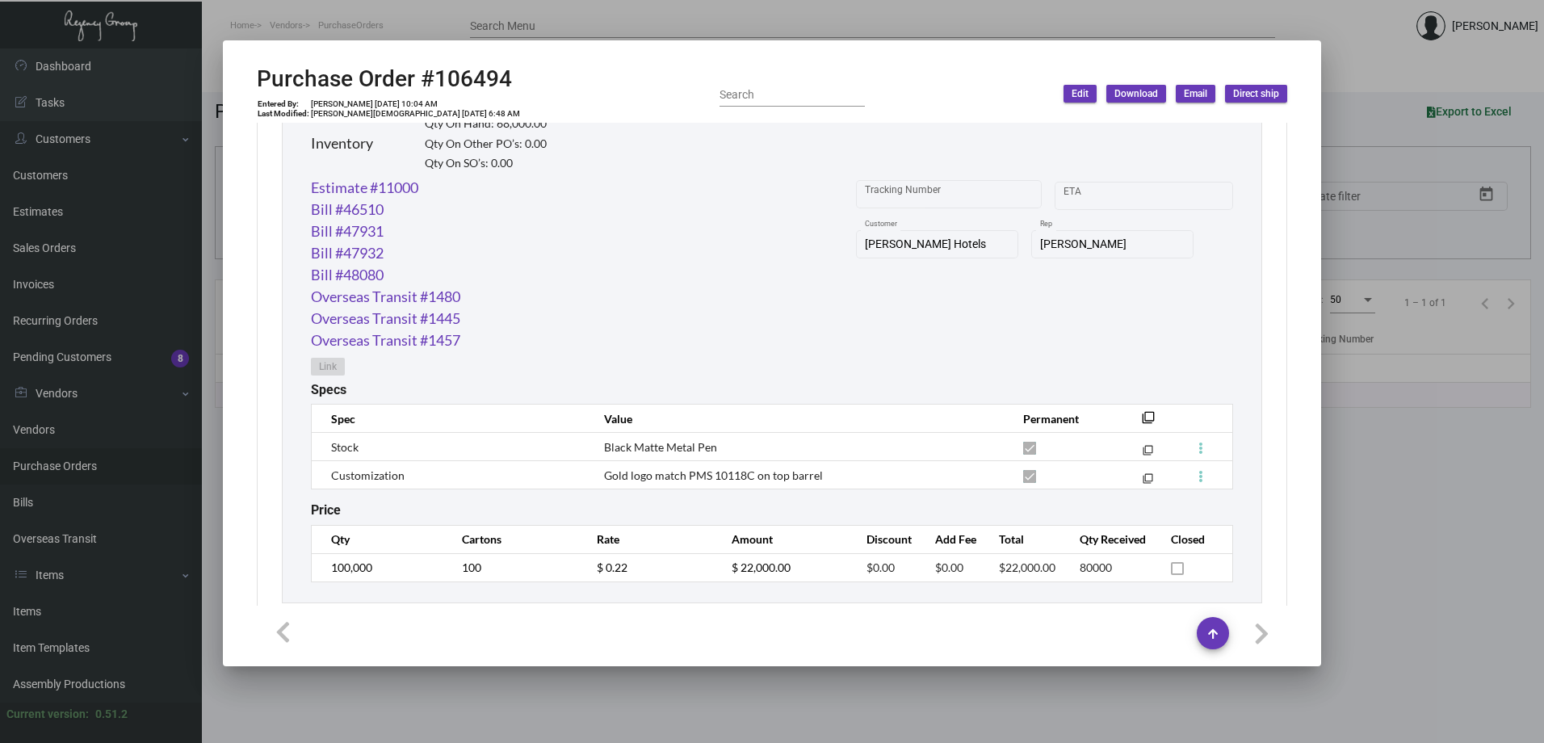
scroll to position [840, 0]
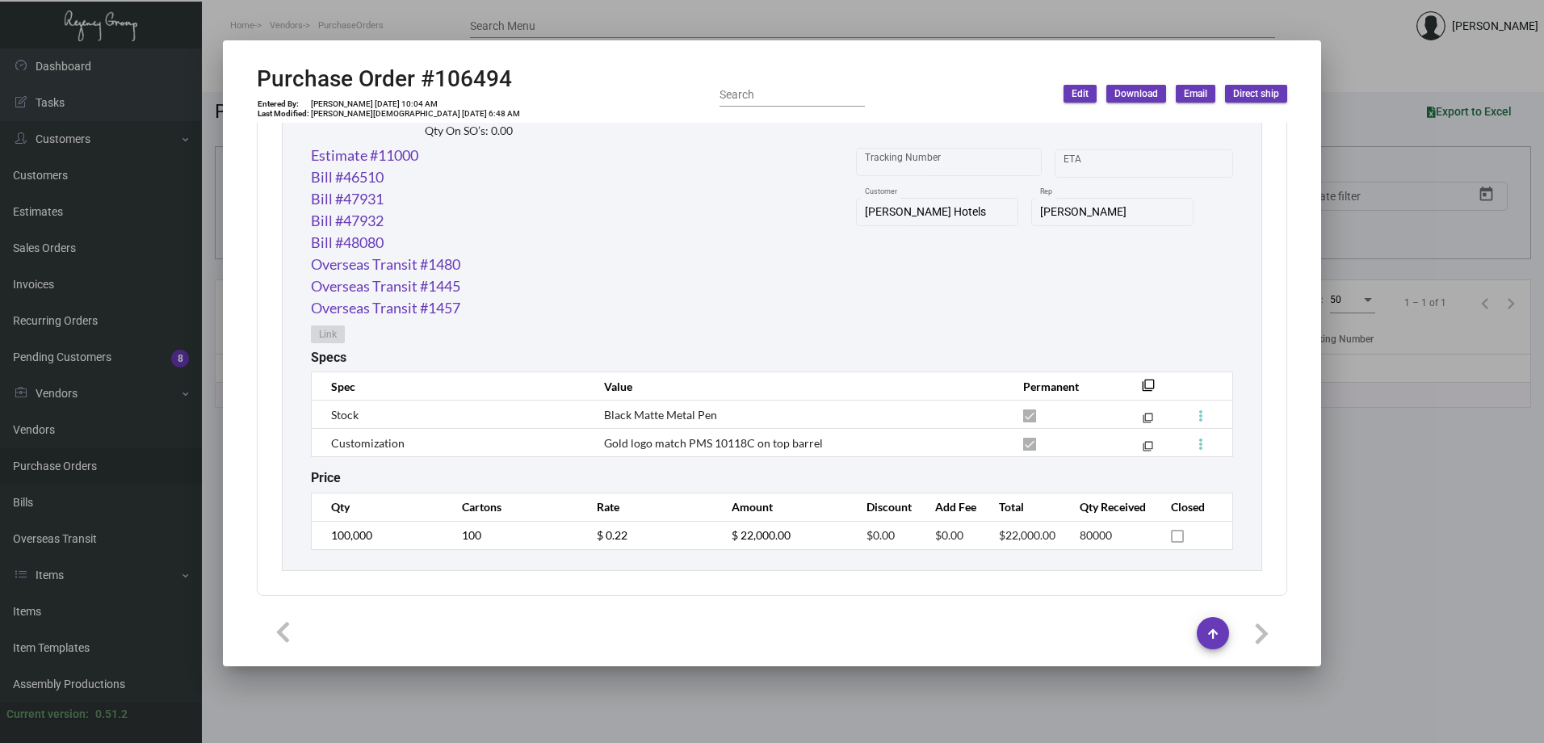
click at [1368, 61] on div at bounding box center [772, 371] width 1544 height 743
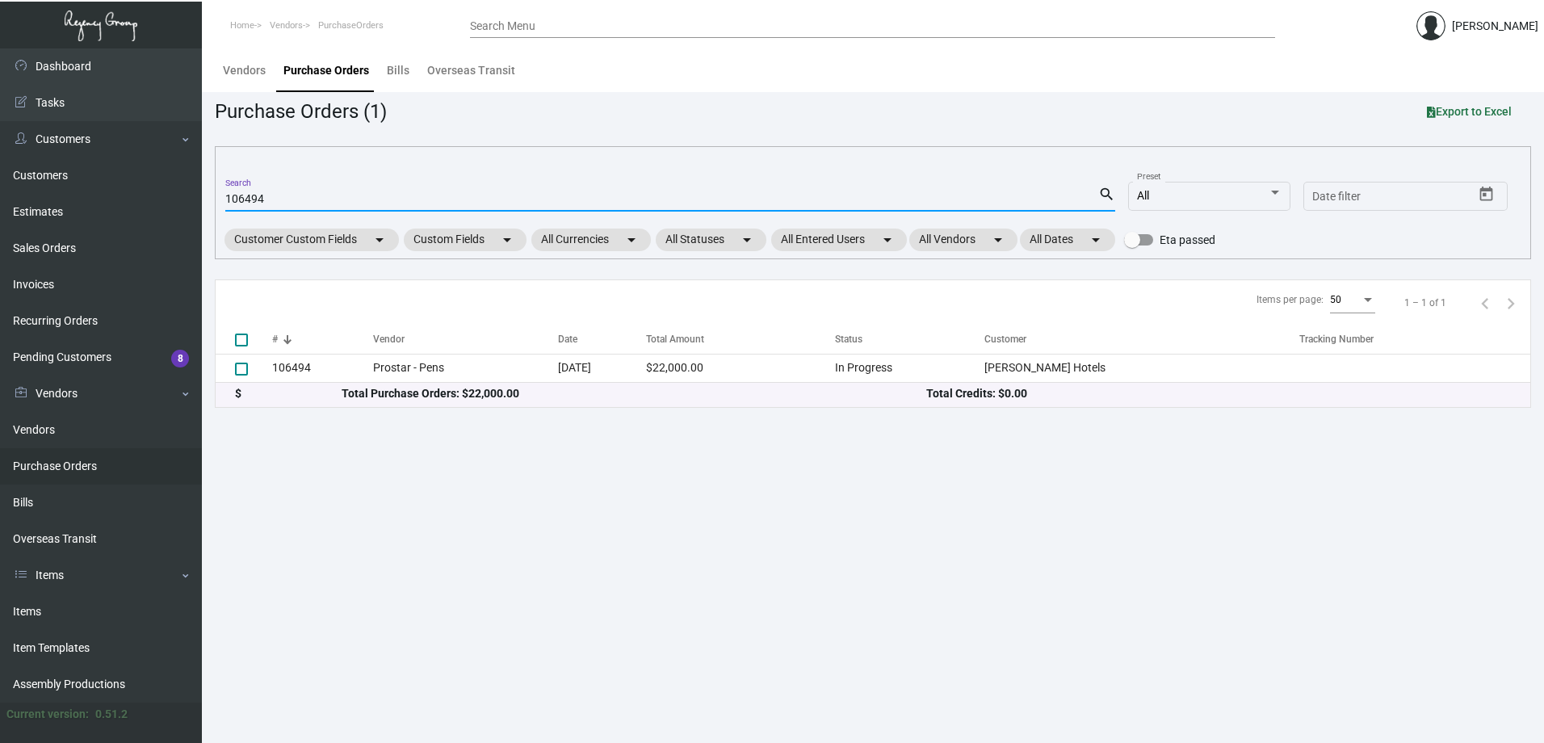
drag, startPoint x: 363, startPoint y: 195, endPoint x: 207, endPoint y: 201, distance: 155.9
click at [207, 201] on main "Vendors Purchase Orders Bills Overseas Transit Purchase Orders (1) Export to Ex…" at bounding box center [873, 395] width 1342 height 694
paste input "8522"
type input "108522"
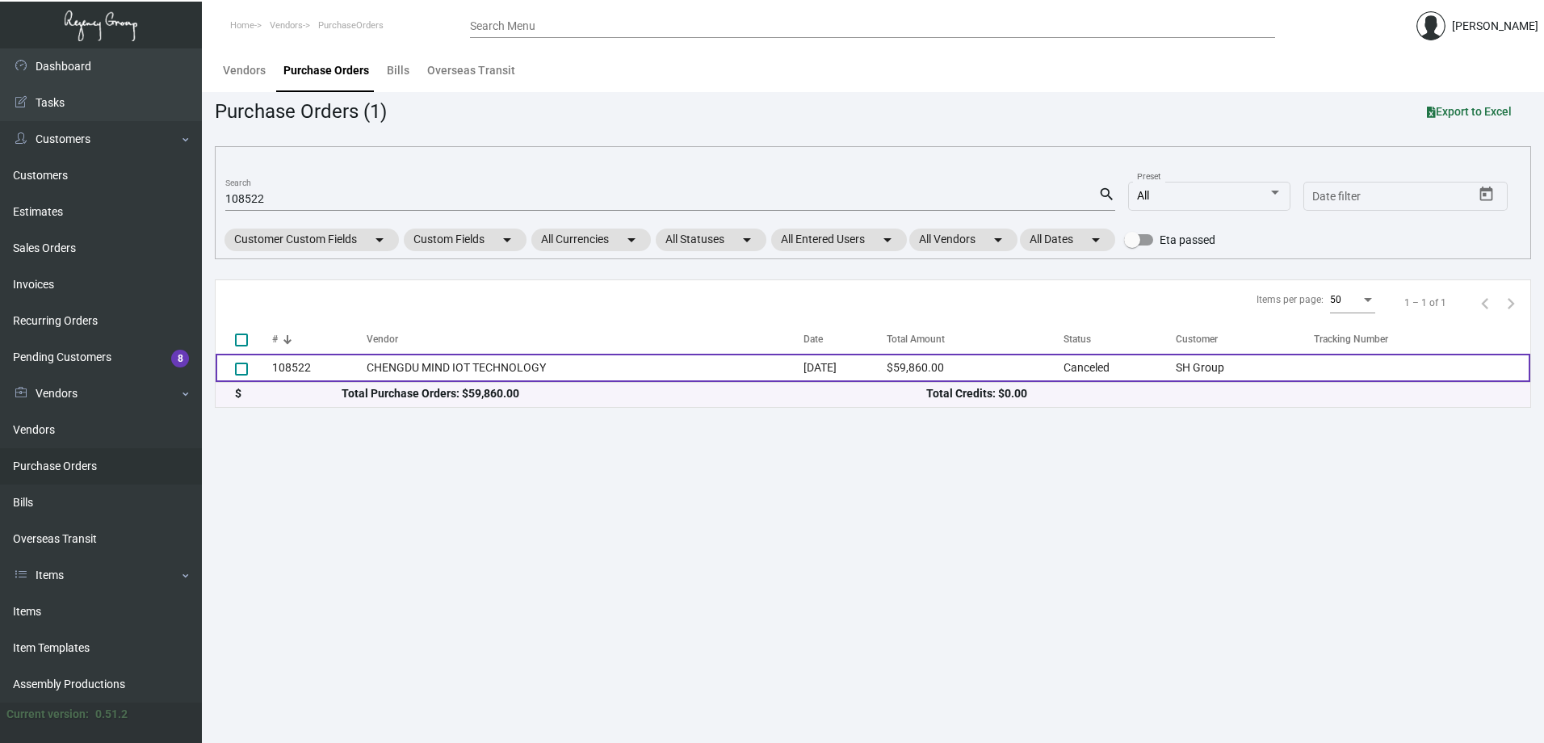
click at [480, 368] on td "CHENGDU MIND IOT TECHNOLOGY" at bounding box center [585, 368] width 437 height 28
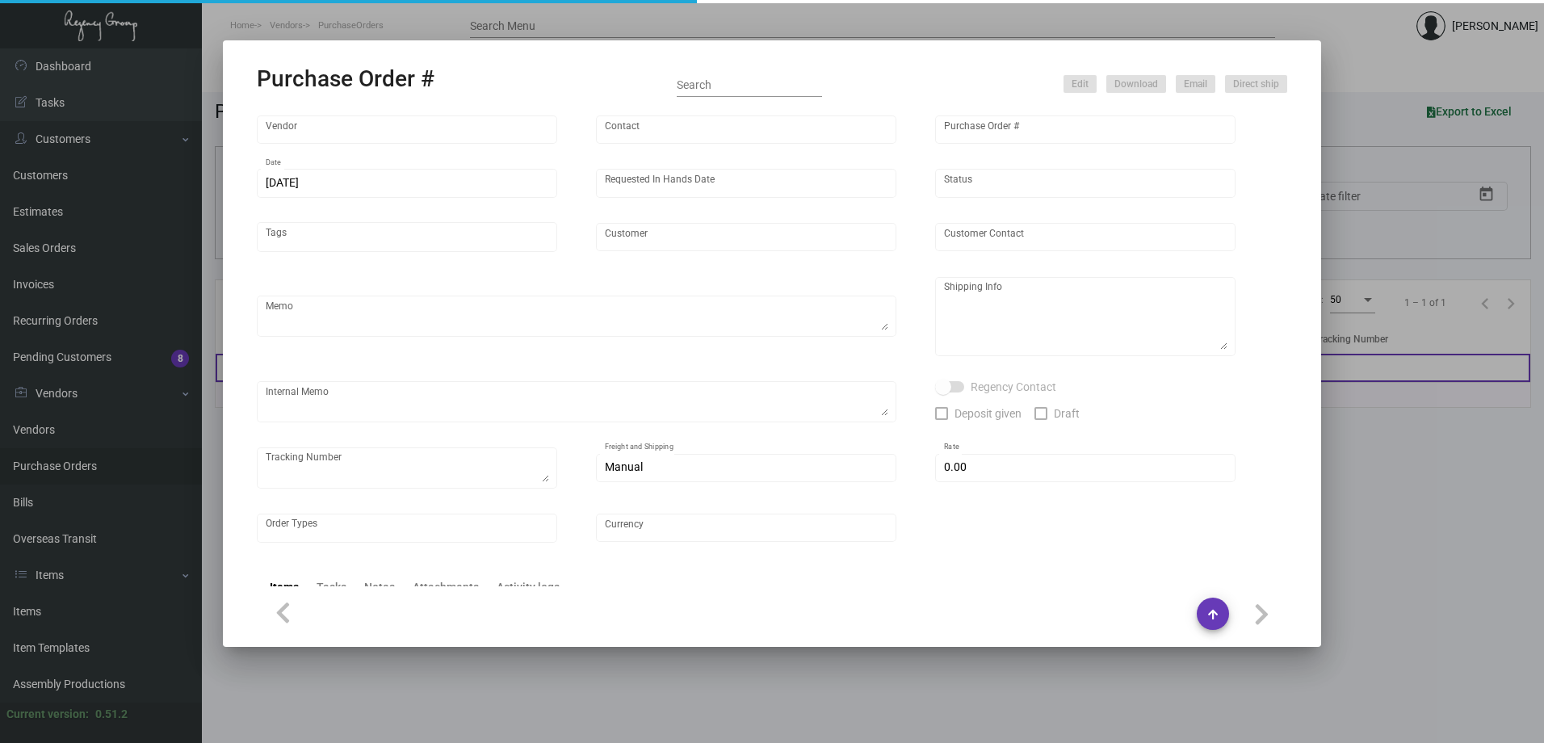
type input "CHENGDU MIND IOT TECHNOLOGY"
type input "[PERSON_NAME]"
type input "108522"
type input "[DATE]"
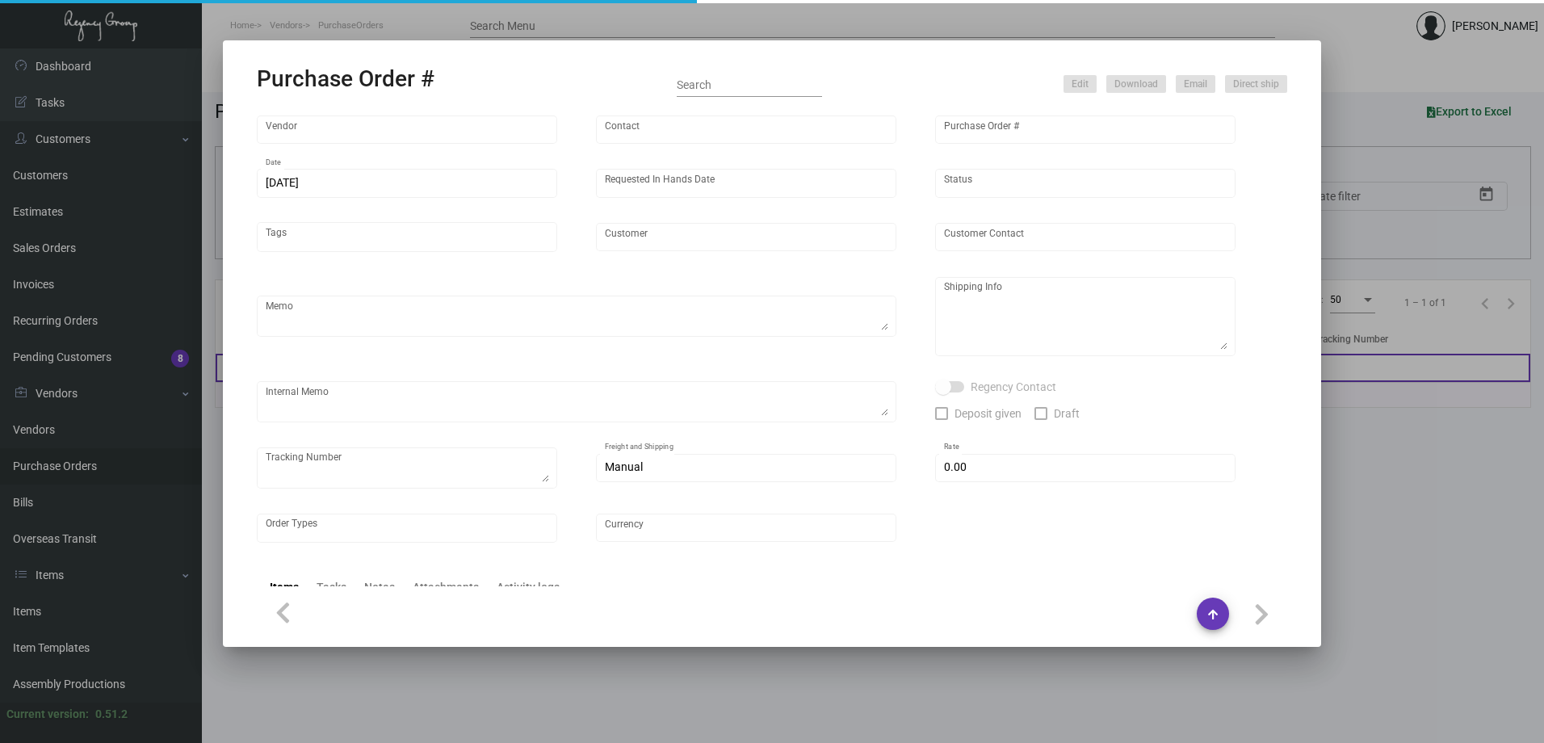
type input "SH Group"
type textarea "Ving - produce all and ship to [GEOGRAPHIC_DATA], Salto ULC - produce 42K and h…"
type textarea "Regency Group NJ - [PERSON_NAME] [STREET_ADDRESS]"
type textarea "DHL#4445437323- 12K via air [DATE] - Salto ULC - 42K scheduled for [GEOGRAPHIC_…"
checkbox input "true"
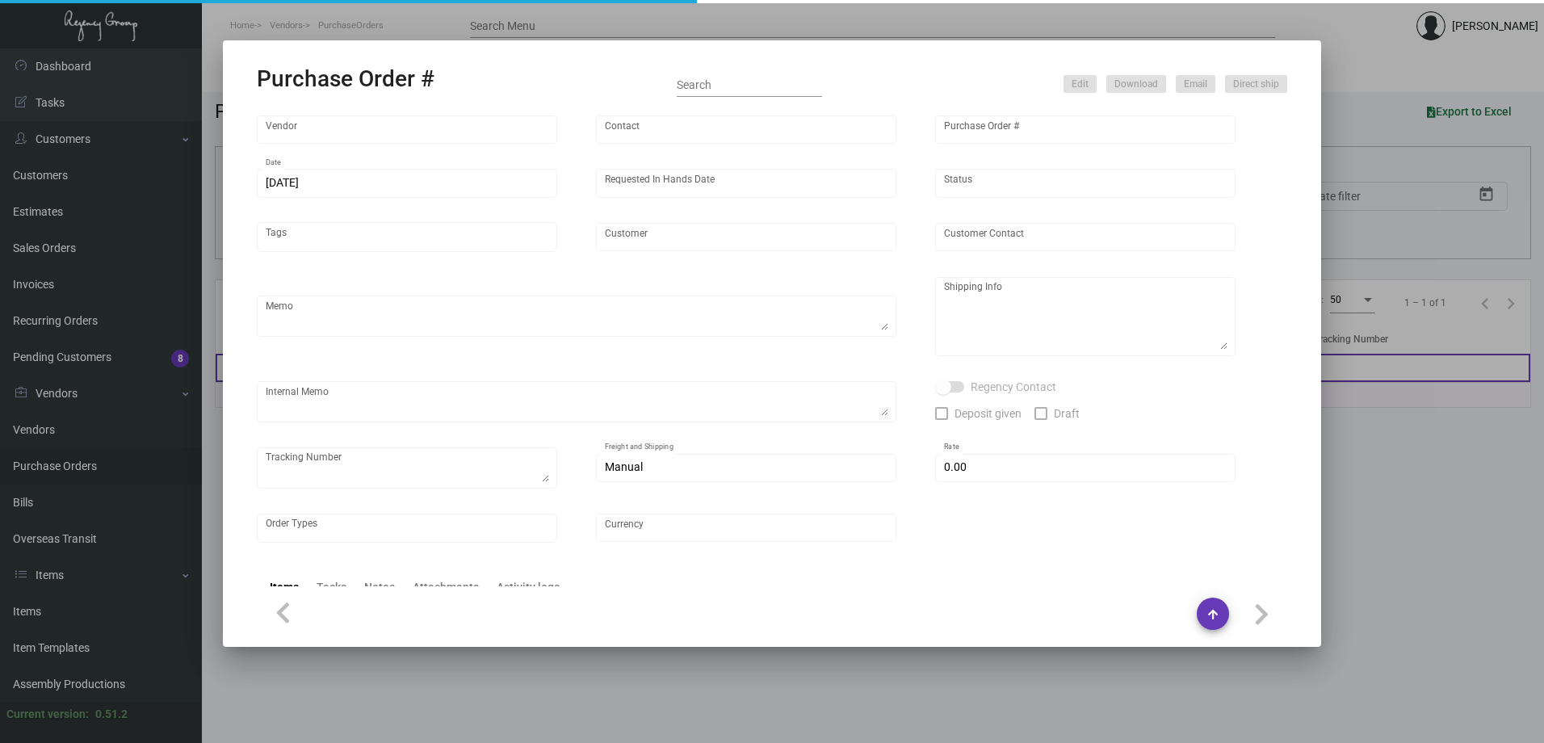
type input "$ 0.00"
type input "United States Dollar $"
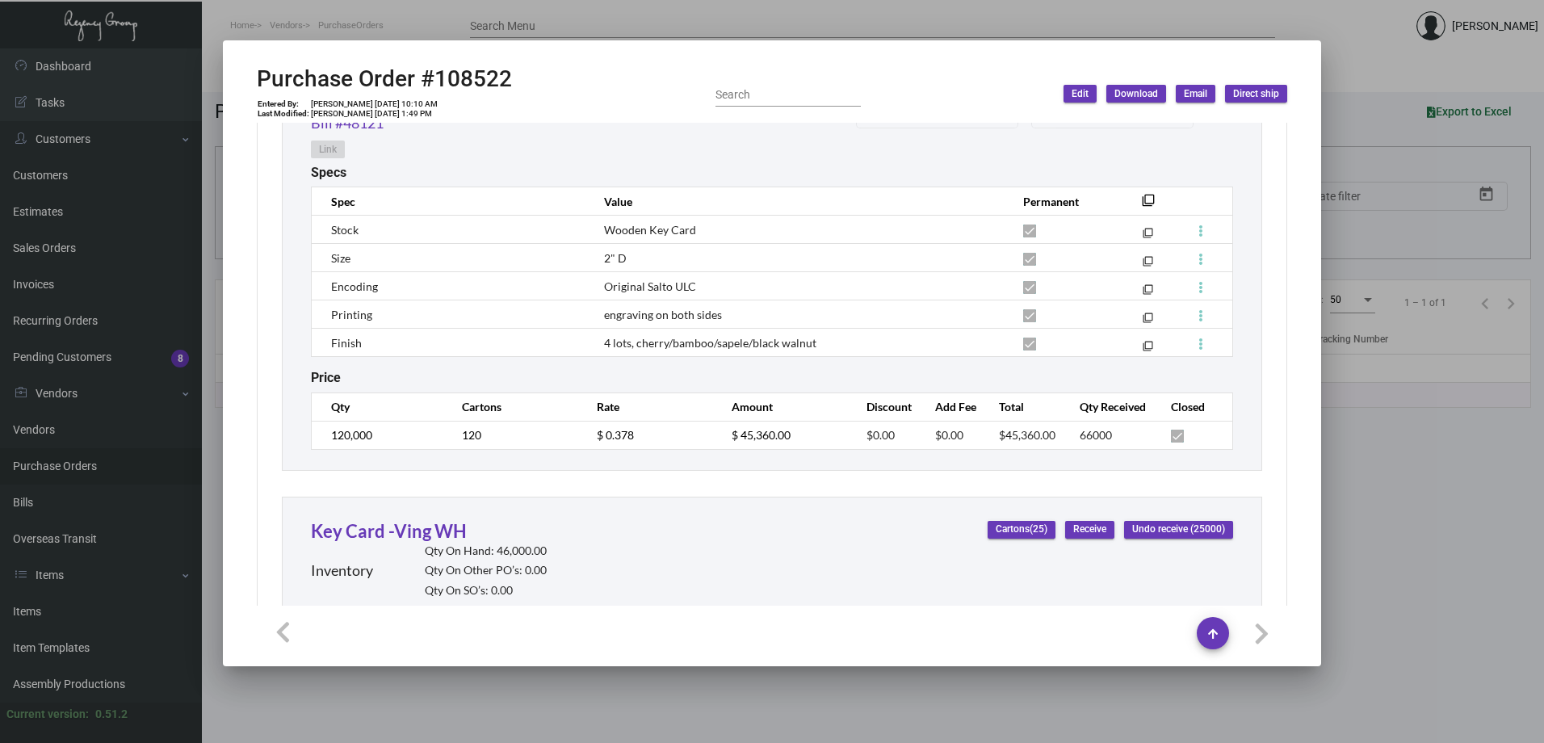
scroll to position [969, 0]
click at [1346, 73] on div at bounding box center [772, 371] width 1544 height 743
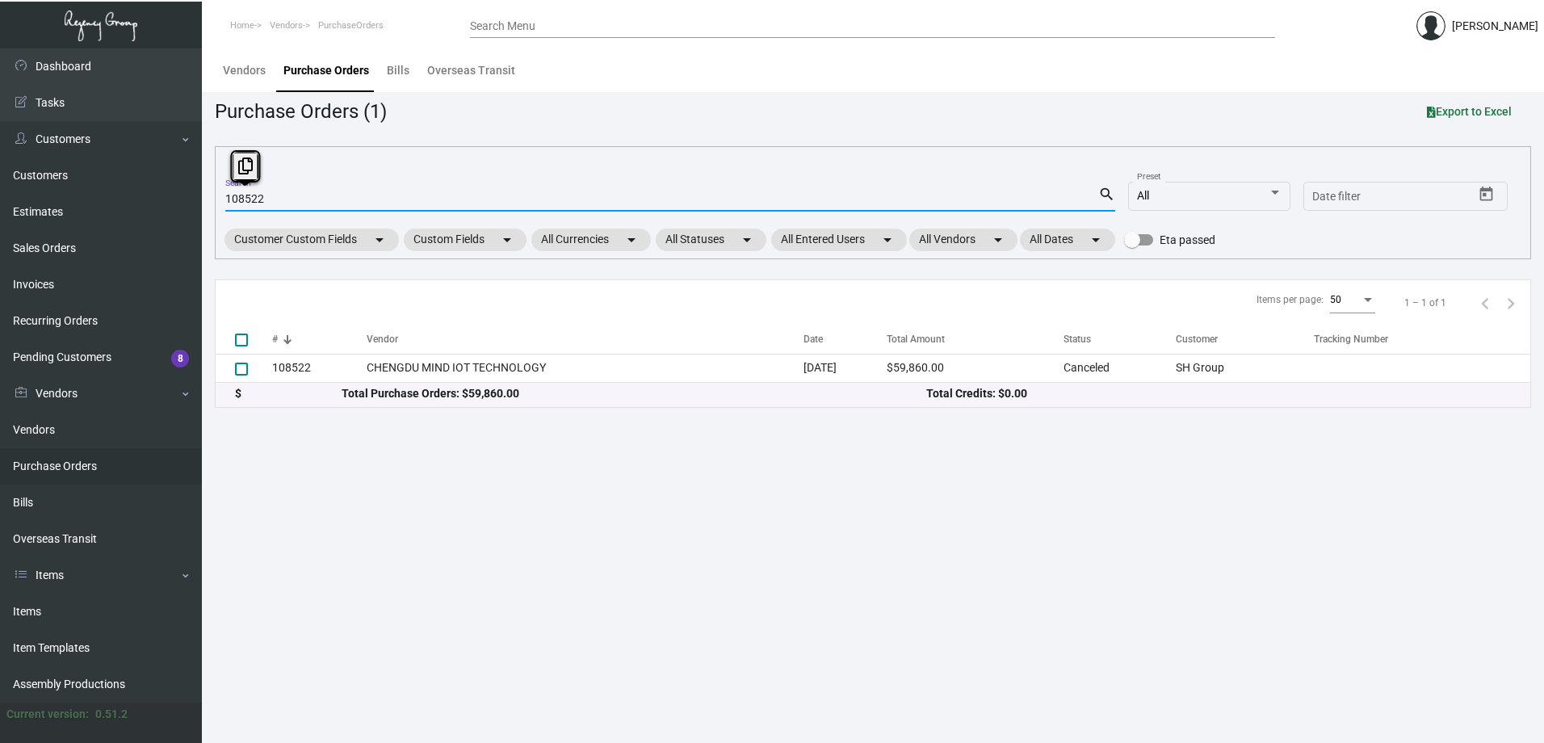
drag, startPoint x: 387, startPoint y: 199, endPoint x: 216, endPoint y: 203, distance: 170.4
click at [216, 203] on div "108522 Search search All Preset Start date – Date filter Customer Custom Fields…" at bounding box center [873, 202] width 1316 height 113
paste input "7"
type input "107522"
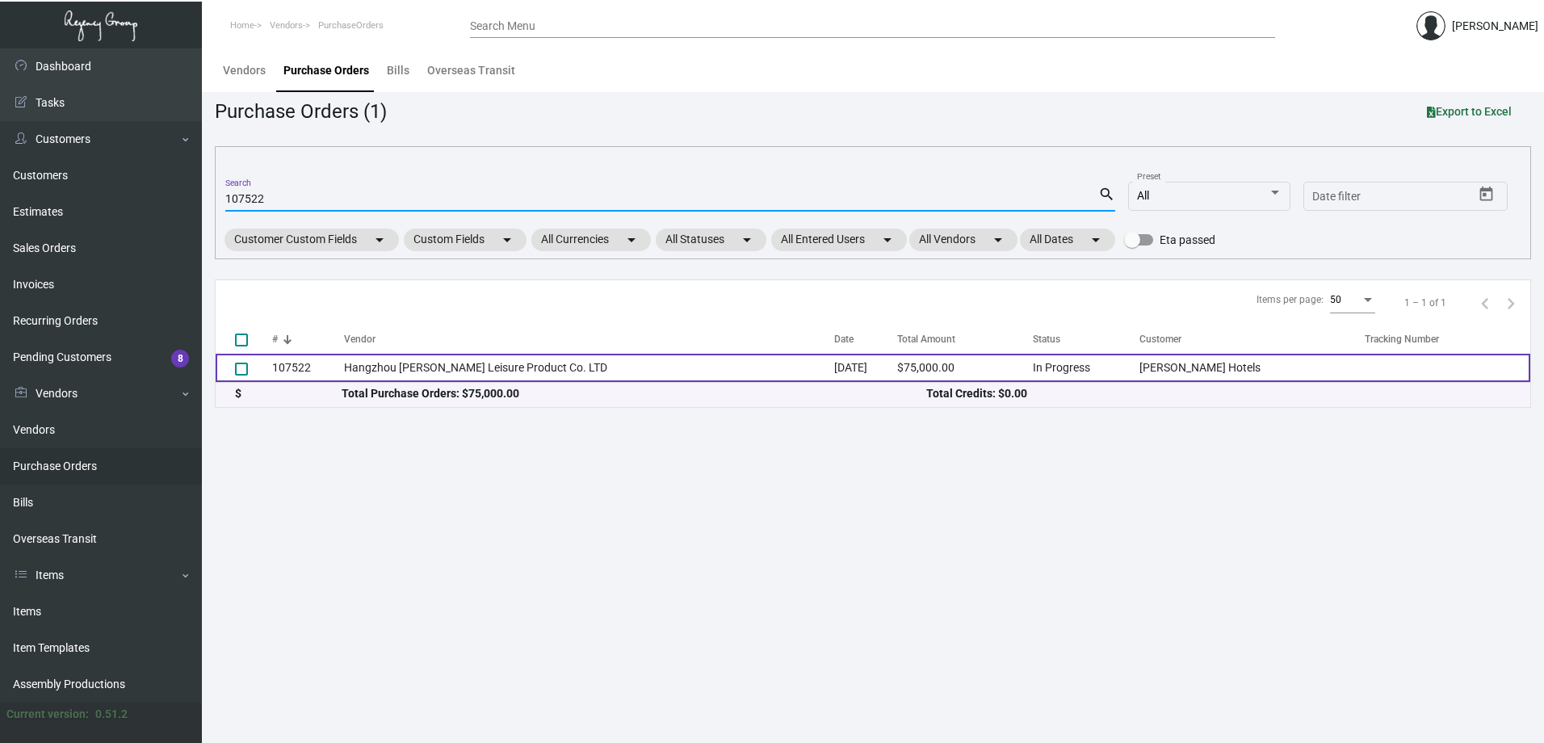
click at [344, 370] on td "107522" at bounding box center [308, 368] width 72 height 28
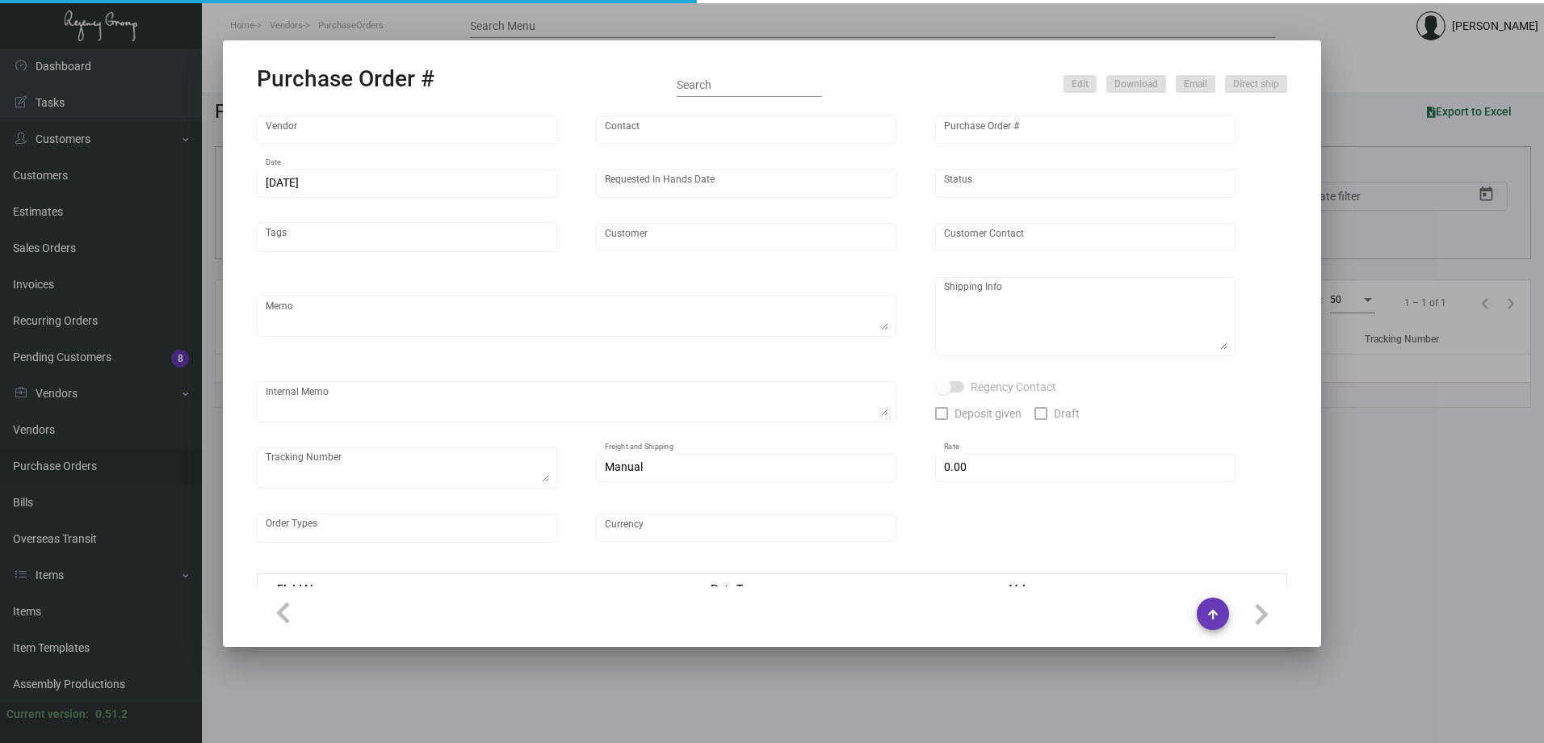
type input "Hangzhou [PERSON_NAME] Leisure Product Co. LTD"
type input "[PERSON_NAME]"
type input "107522"
type input "[DATE]"
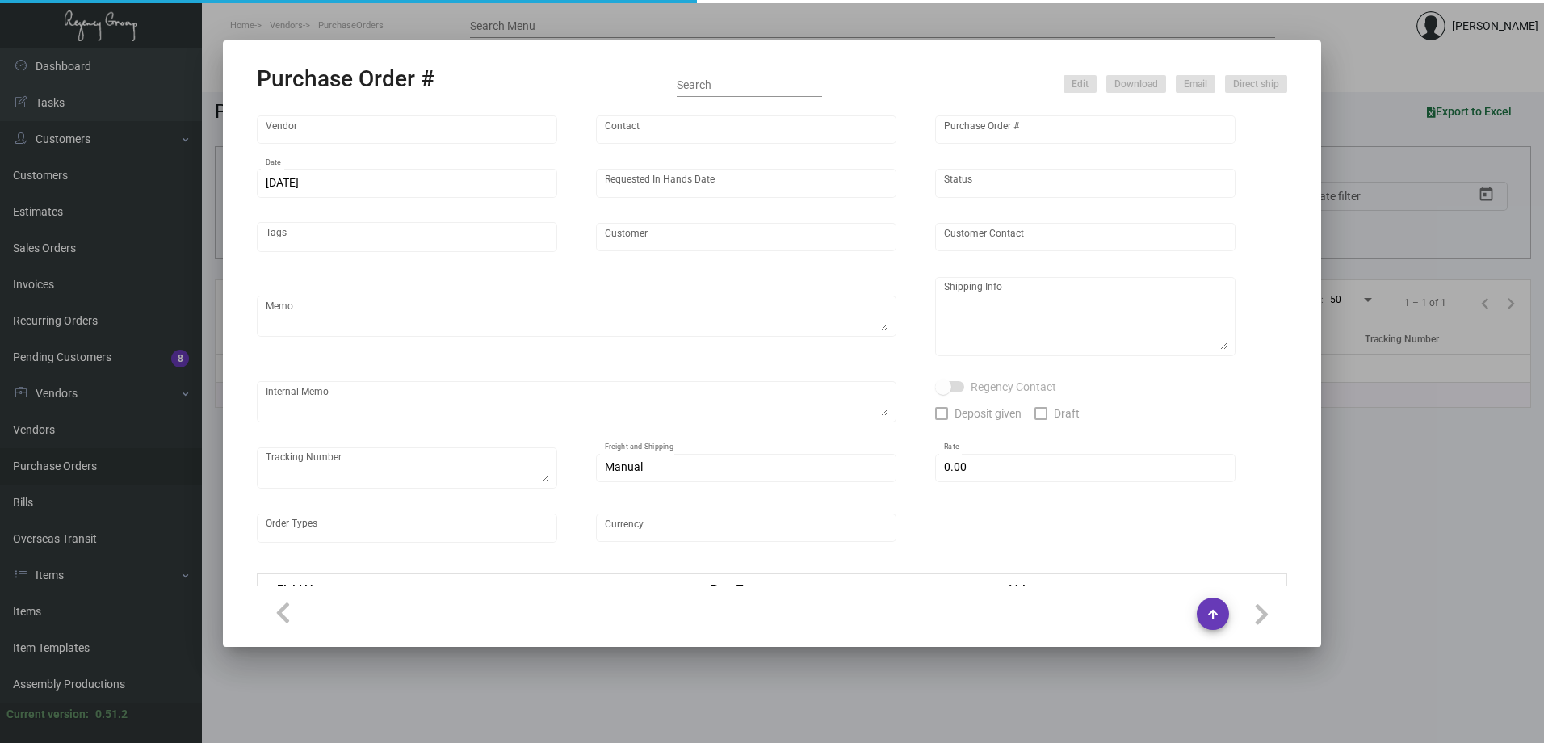
type input "[PERSON_NAME] Hotels"
type textarea "Please ship 20k once the production is complete. Boat to [GEOGRAPHIC_DATA]. For…"
type textarea "Regency Group NJ - [PERSON_NAME] [STREET_ADDRESS]"
checkbox input "true"
type input "$ 0.00"
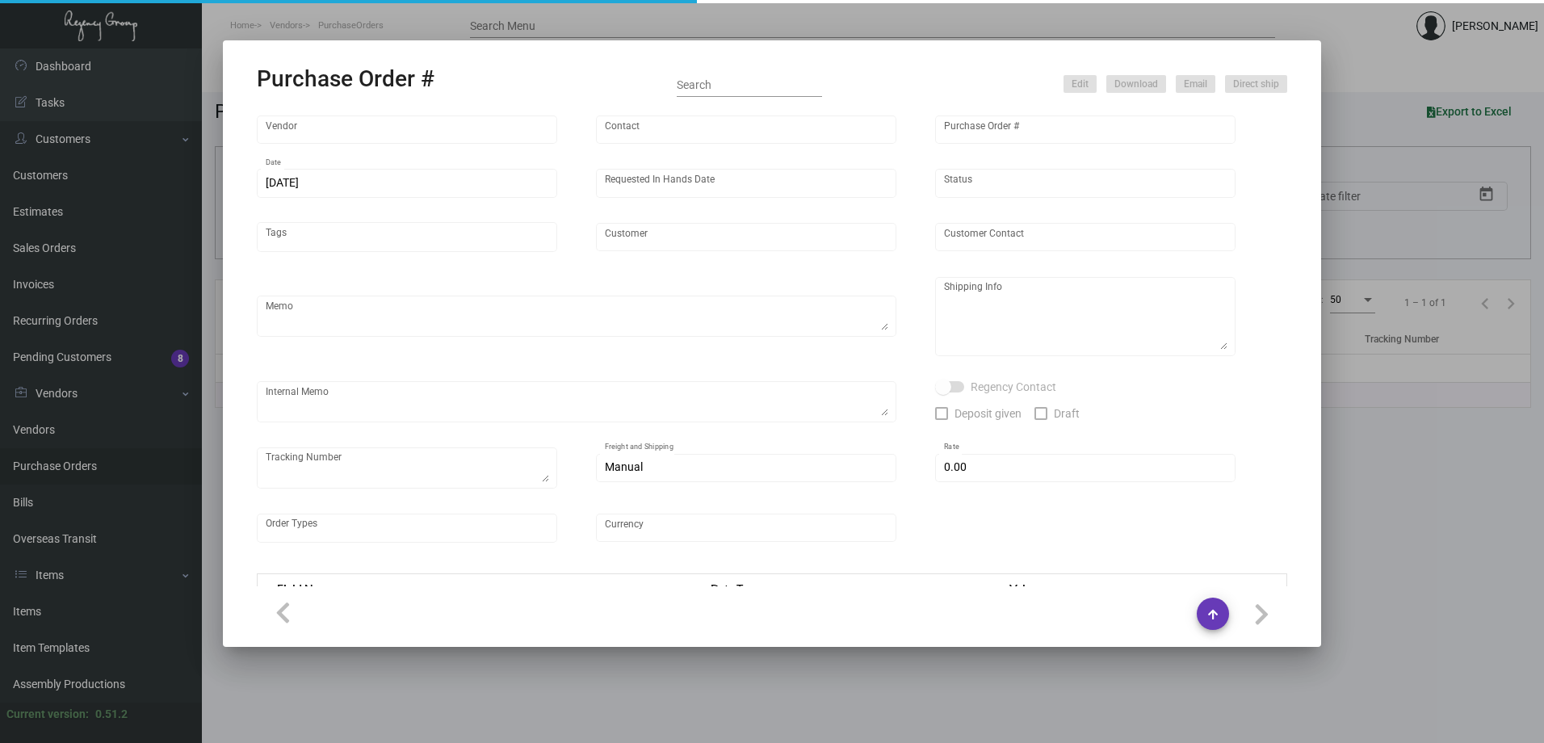
type input "United States Dollar $"
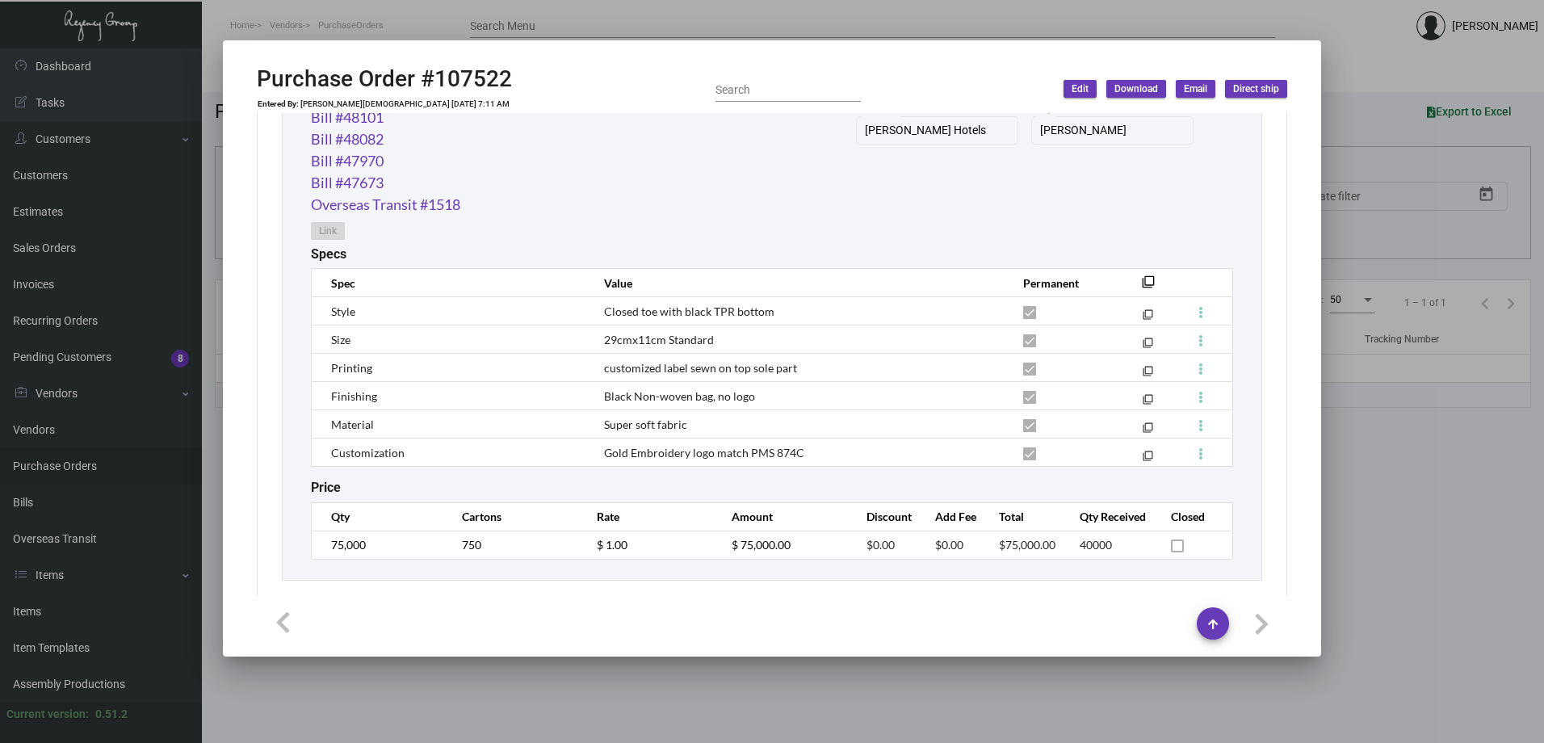
scroll to position [931, 0]
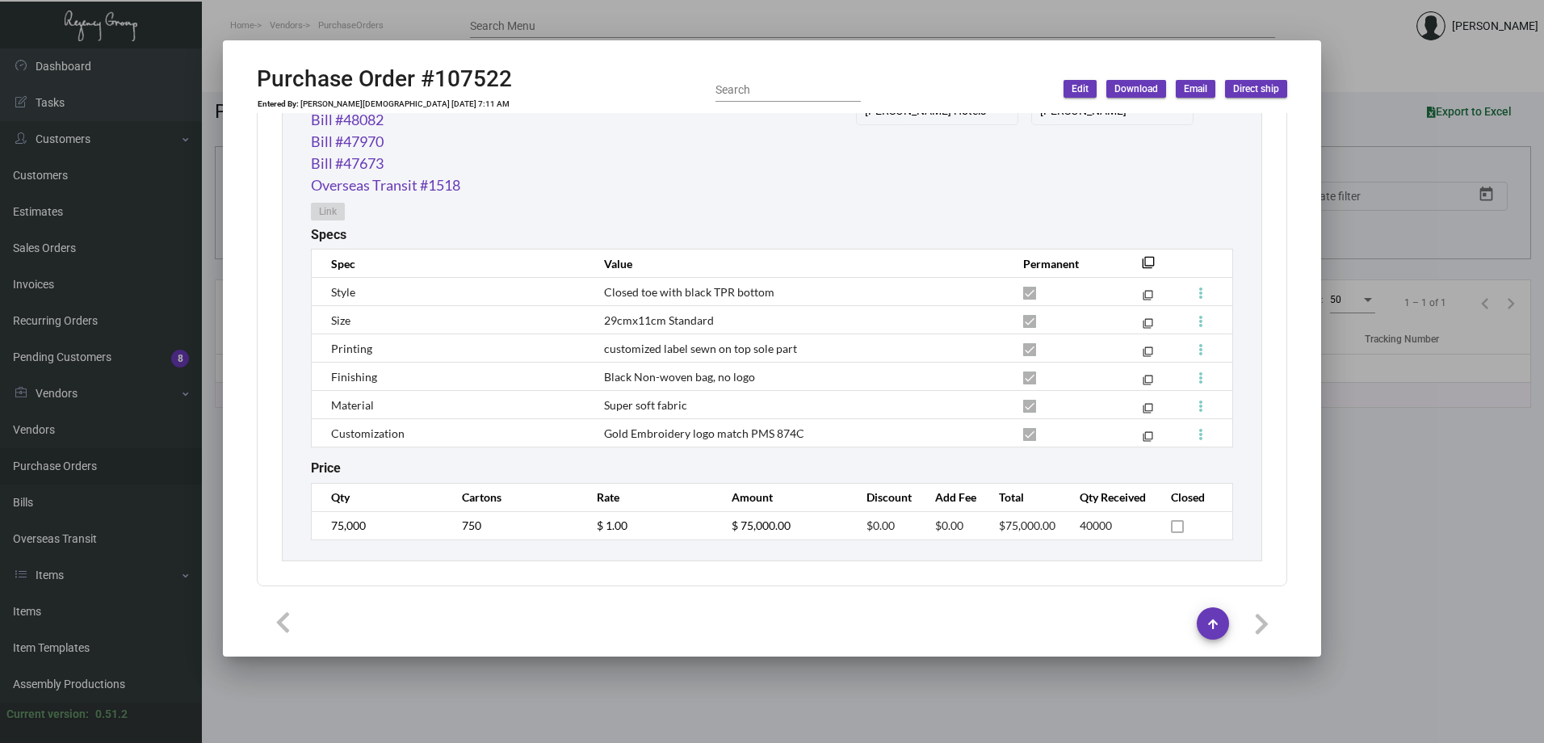
click at [1339, 140] on div at bounding box center [772, 371] width 1544 height 743
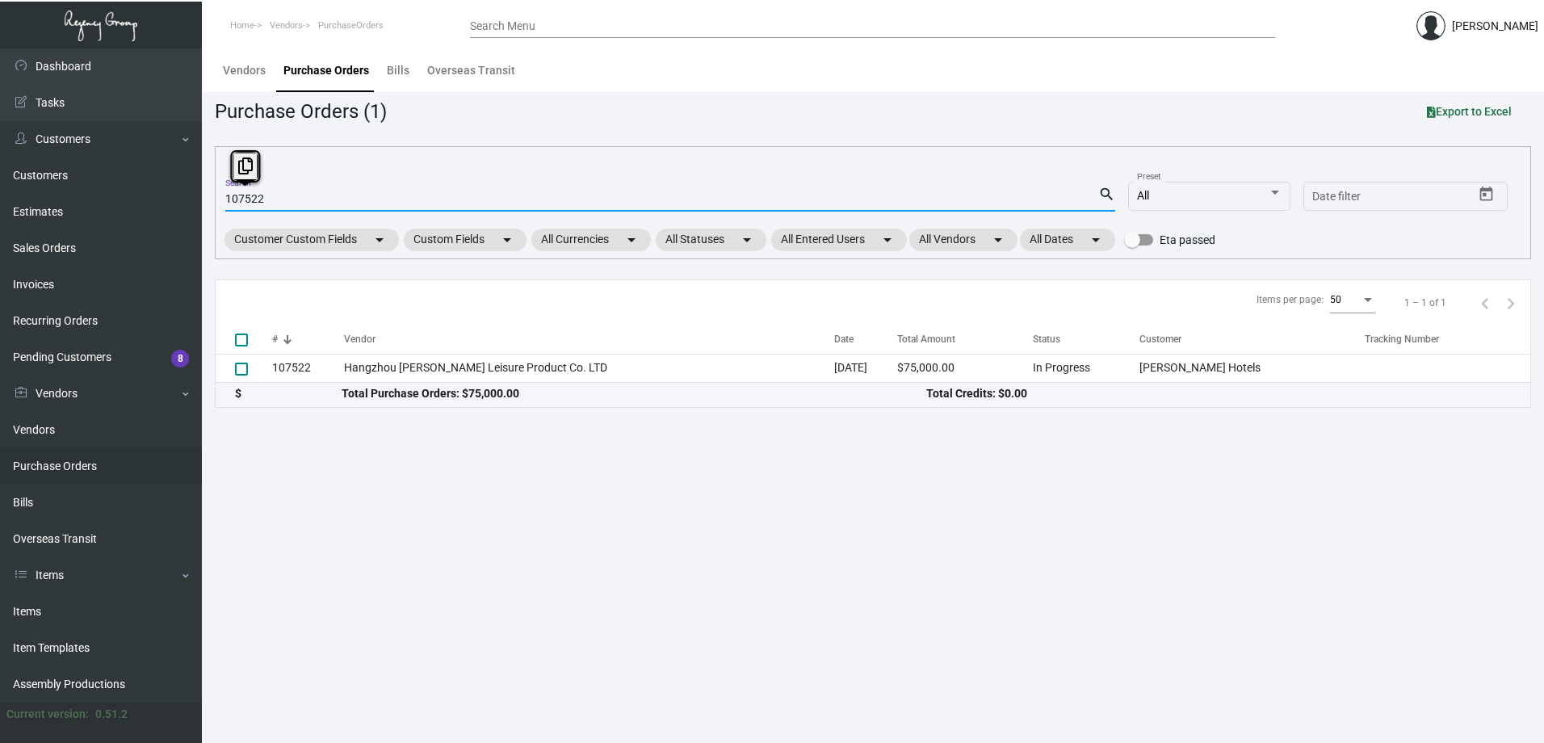
drag, startPoint x: 308, startPoint y: 195, endPoint x: 198, endPoint y: 198, distance: 110.6
click at [198, 198] on div "Dashboard Dashboard Tasks Customers Customers Estimates Sales Orders Invoices R…" at bounding box center [772, 395] width 1544 height 694
paste input "743"
type input "107743"
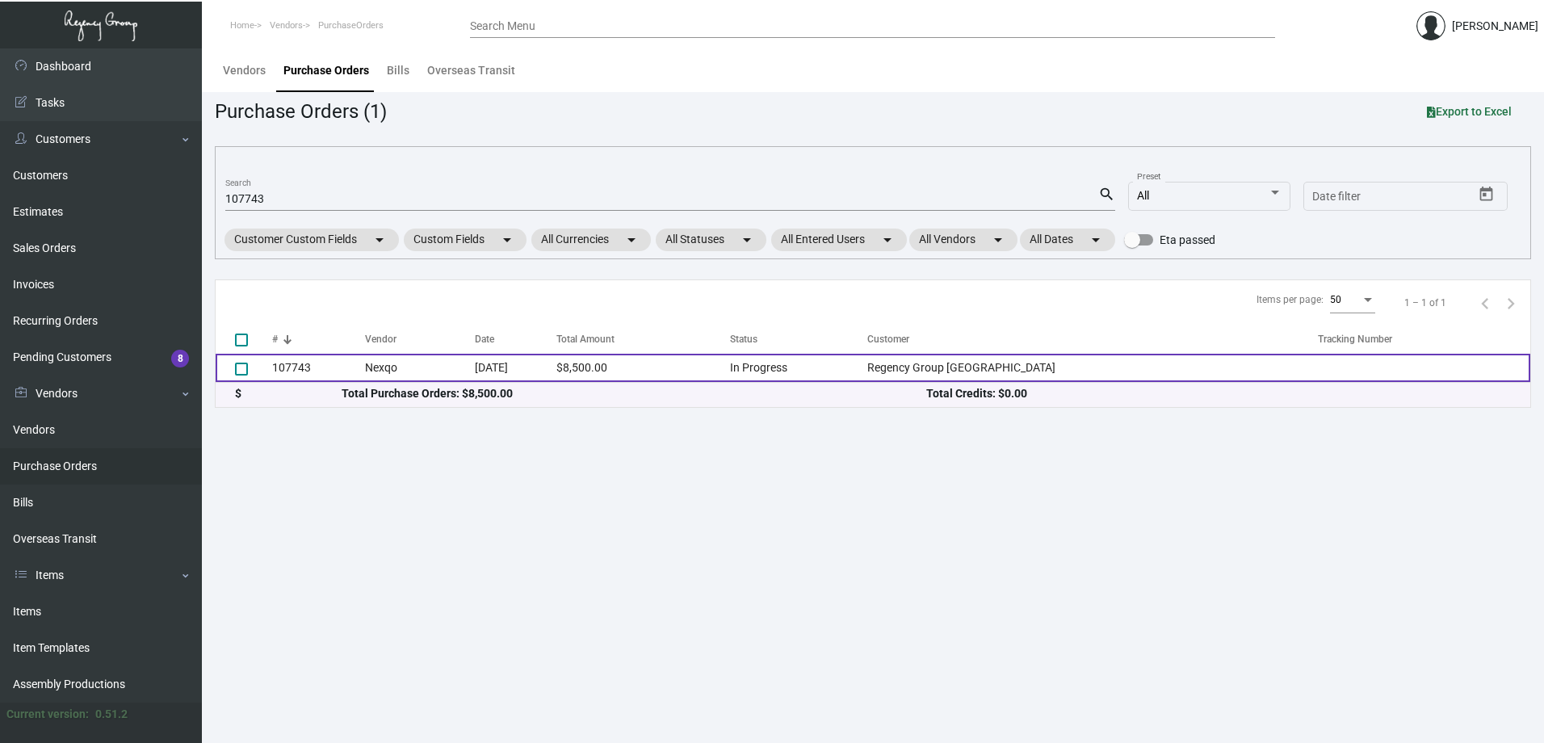
click at [338, 367] on td "107743" at bounding box center [318, 368] width 93 height 28
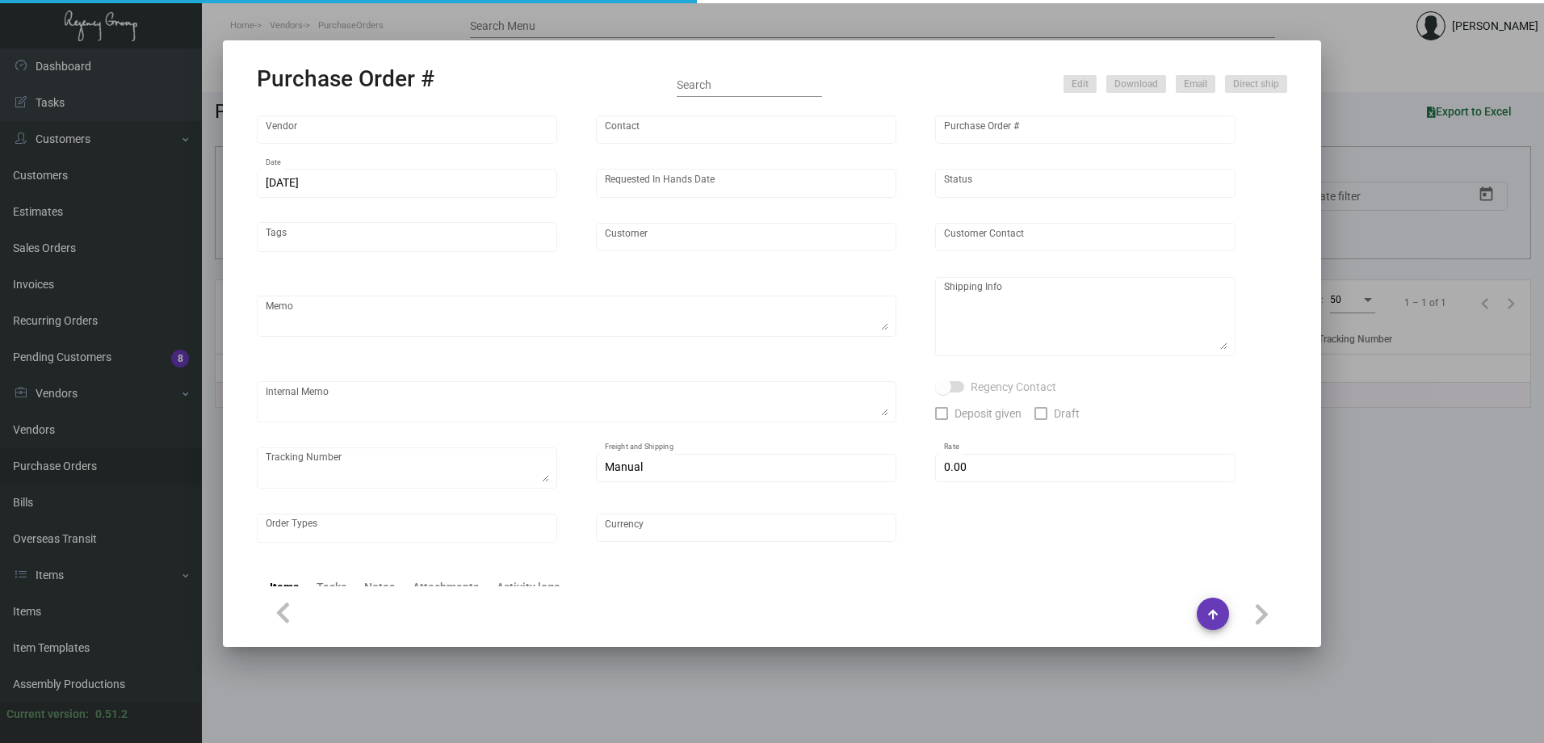
type input "Nexqo"
type input "[PERSON_NAME]"
type input "107743"
type input "[DATE]"
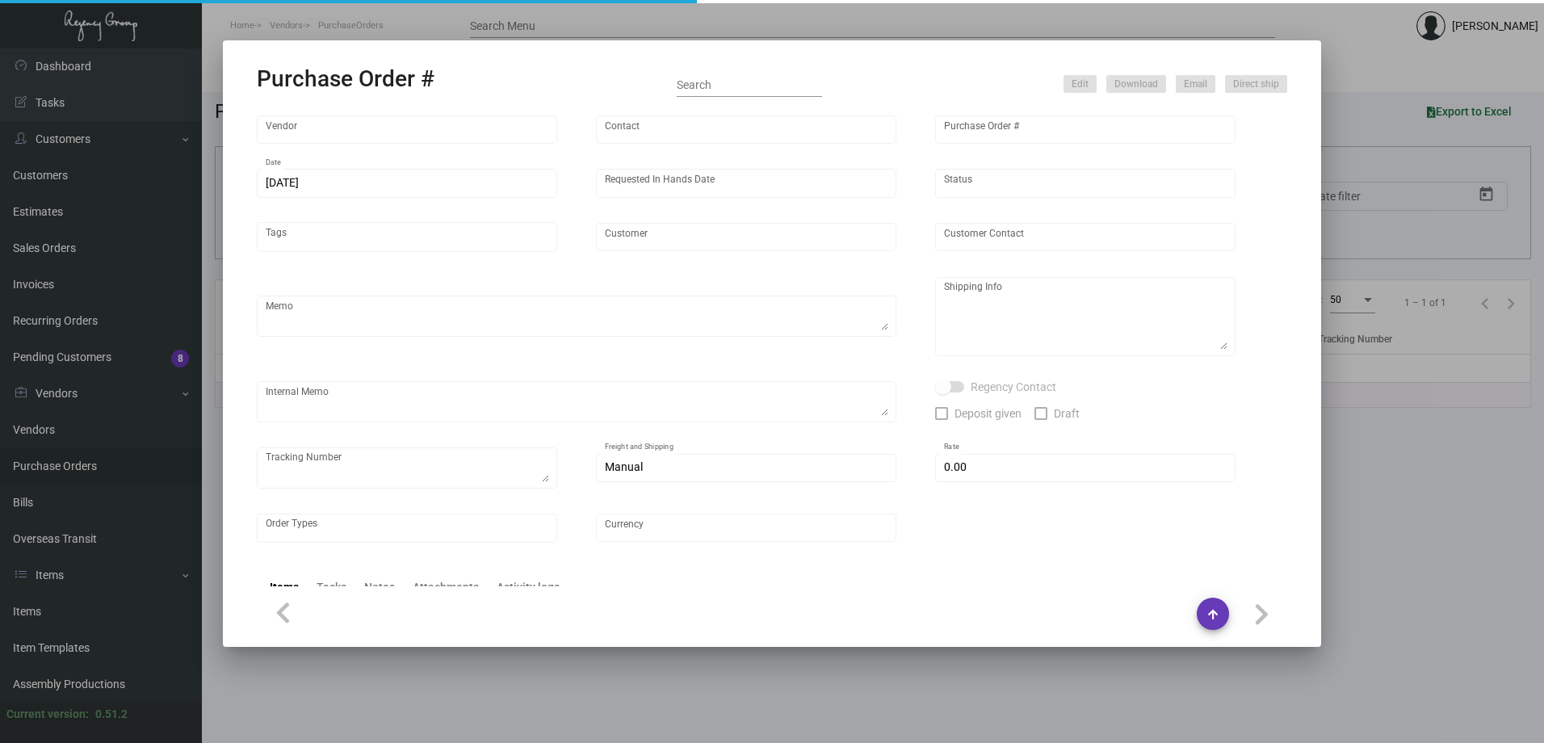
type input "Regency Group [GEOGRAPHIC_DATA]"
type textarea "By boat to our NJ warehouse."
type textarea "Regency Group NJ - [PERSON_NAME] [STREET_ADDRESS]"
type textarea "10/28 - 3k keys requested to be shipped by air."
checkbox input "true"
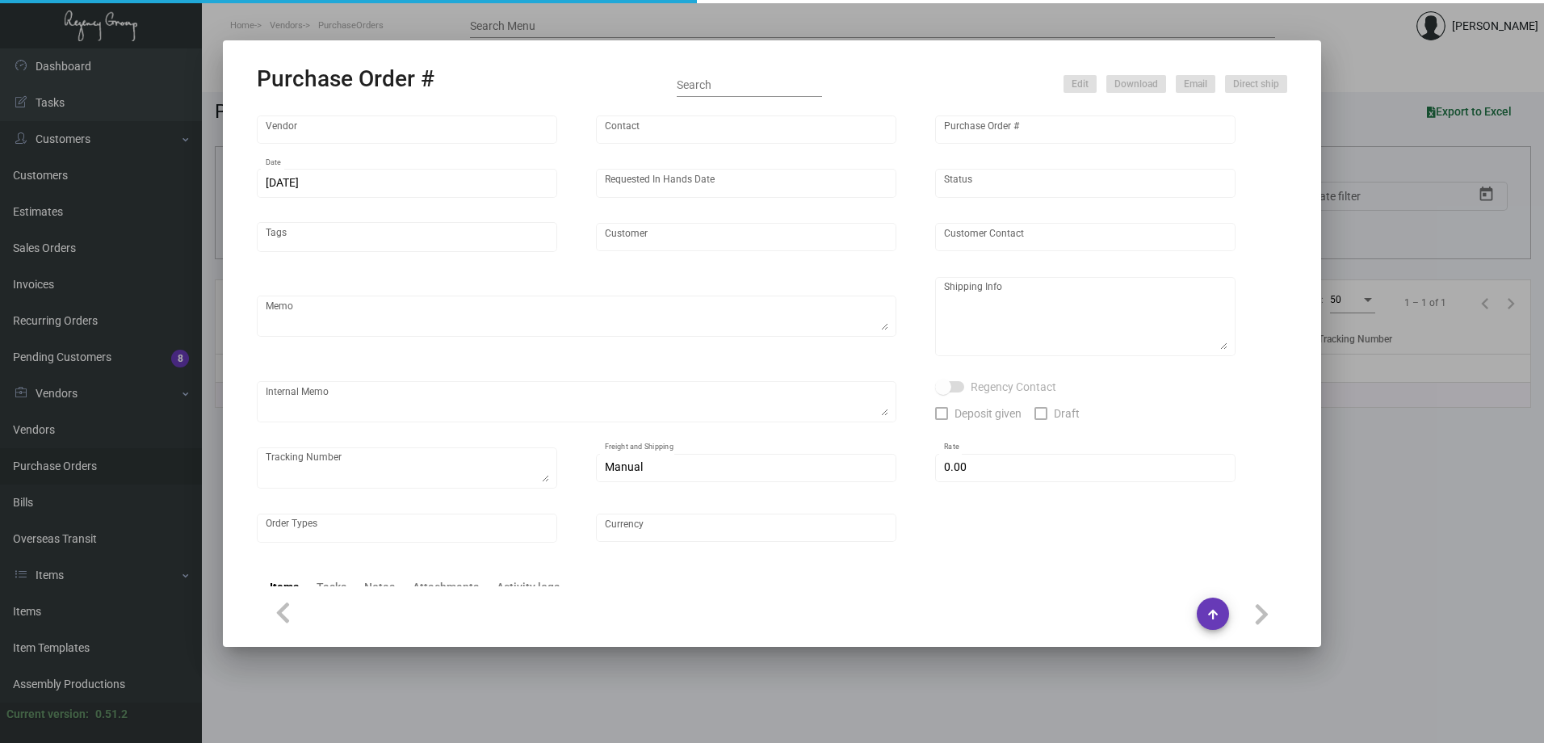
type input "$ 0.00"
type input "United States Dollar $"
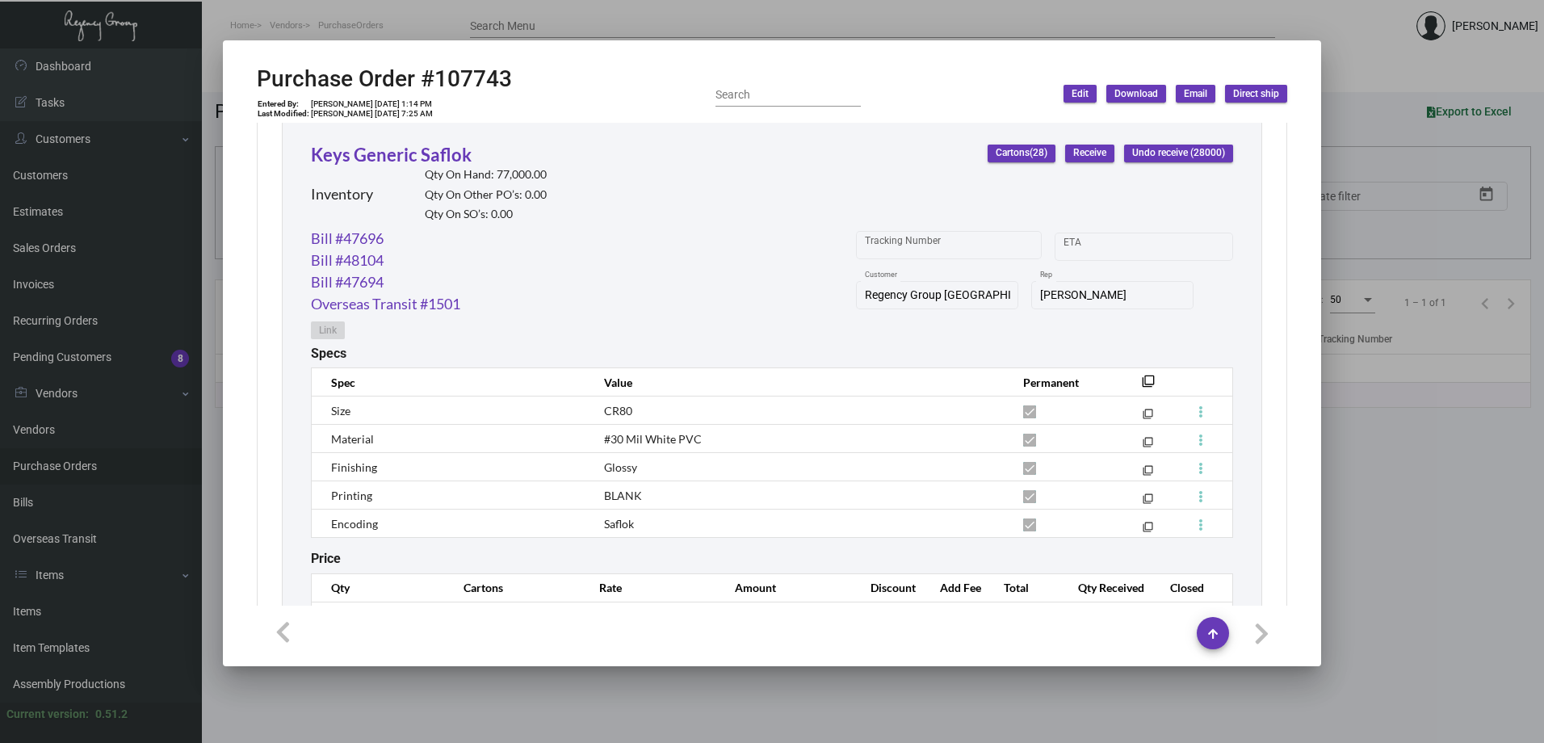
scroll to position [837, 0]
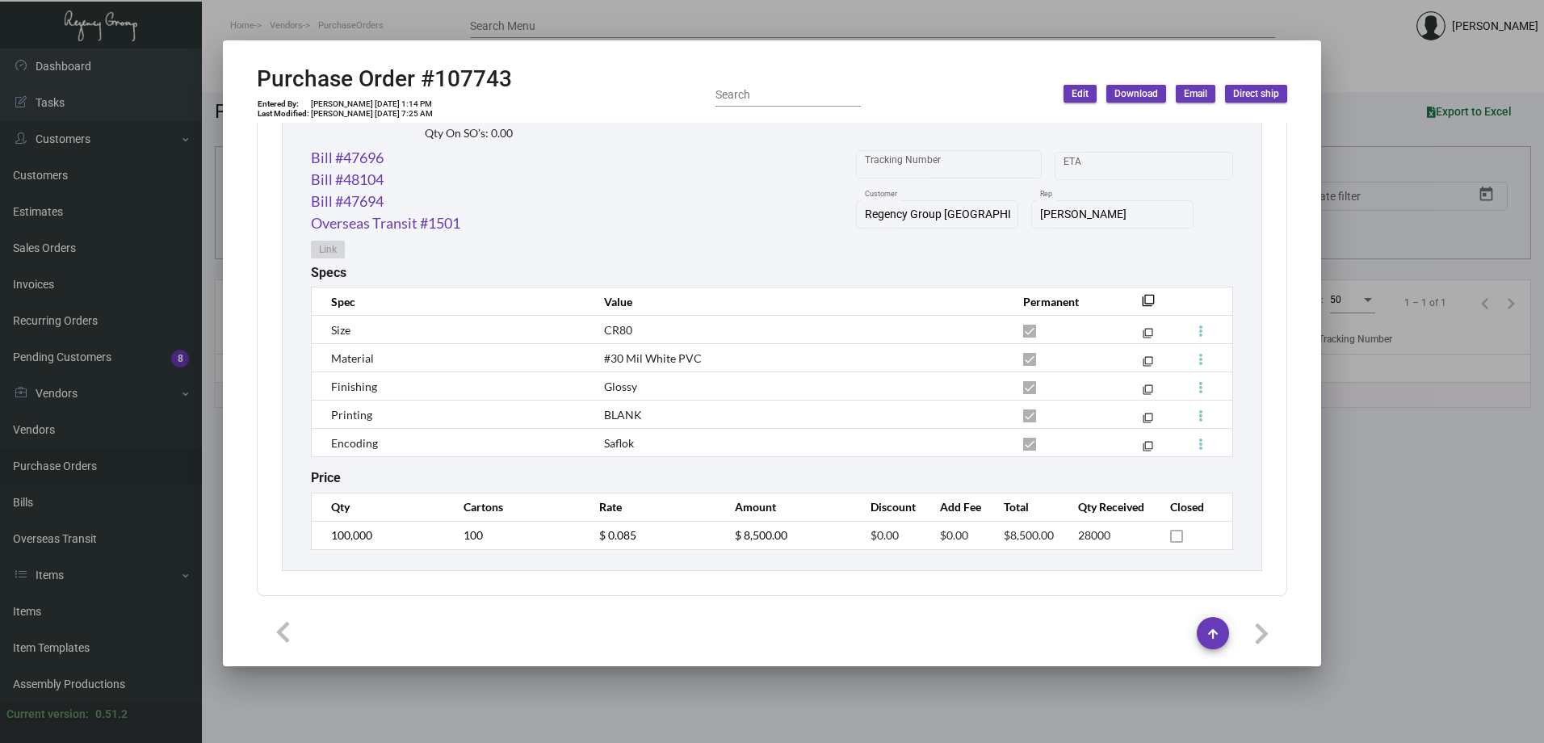
drag, startPoint x: 1390, startPoint y: 57, endPoint x: 1141, endPoint y: 99, distance: 253.1
click at [1386, 57] on div at bounding box center [772, 371] width 1544 height 743
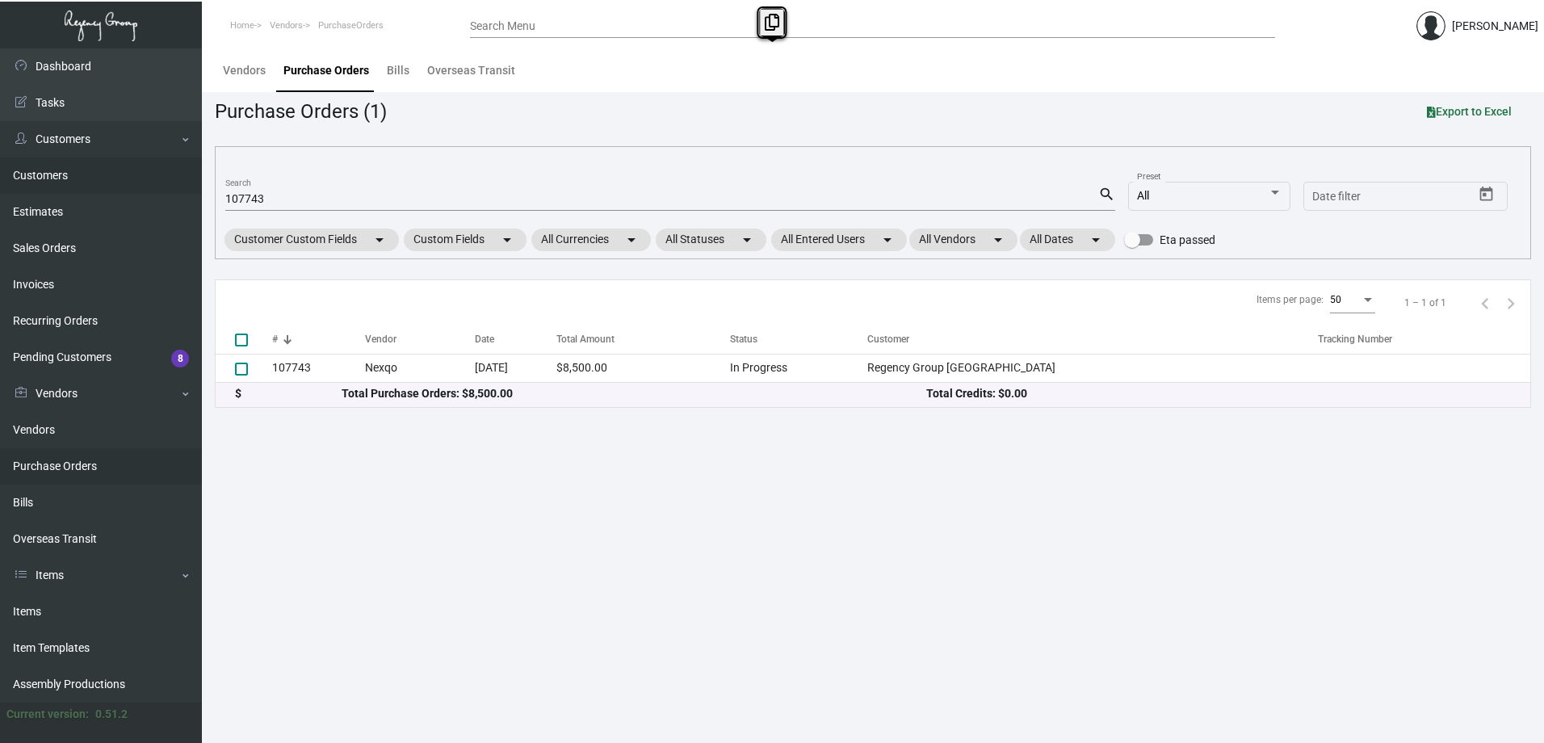
drag, startPoint x: 373, startPoint y: 186, endPoint x: 180, endPoint y: 191, distance: 193.0
click at [180, 191] on div "Dashboard Dashboard Tasks Customers Customers Estimates Sales Orders Invoices R…" at bounding box center [772, 395] width 1544 height 694
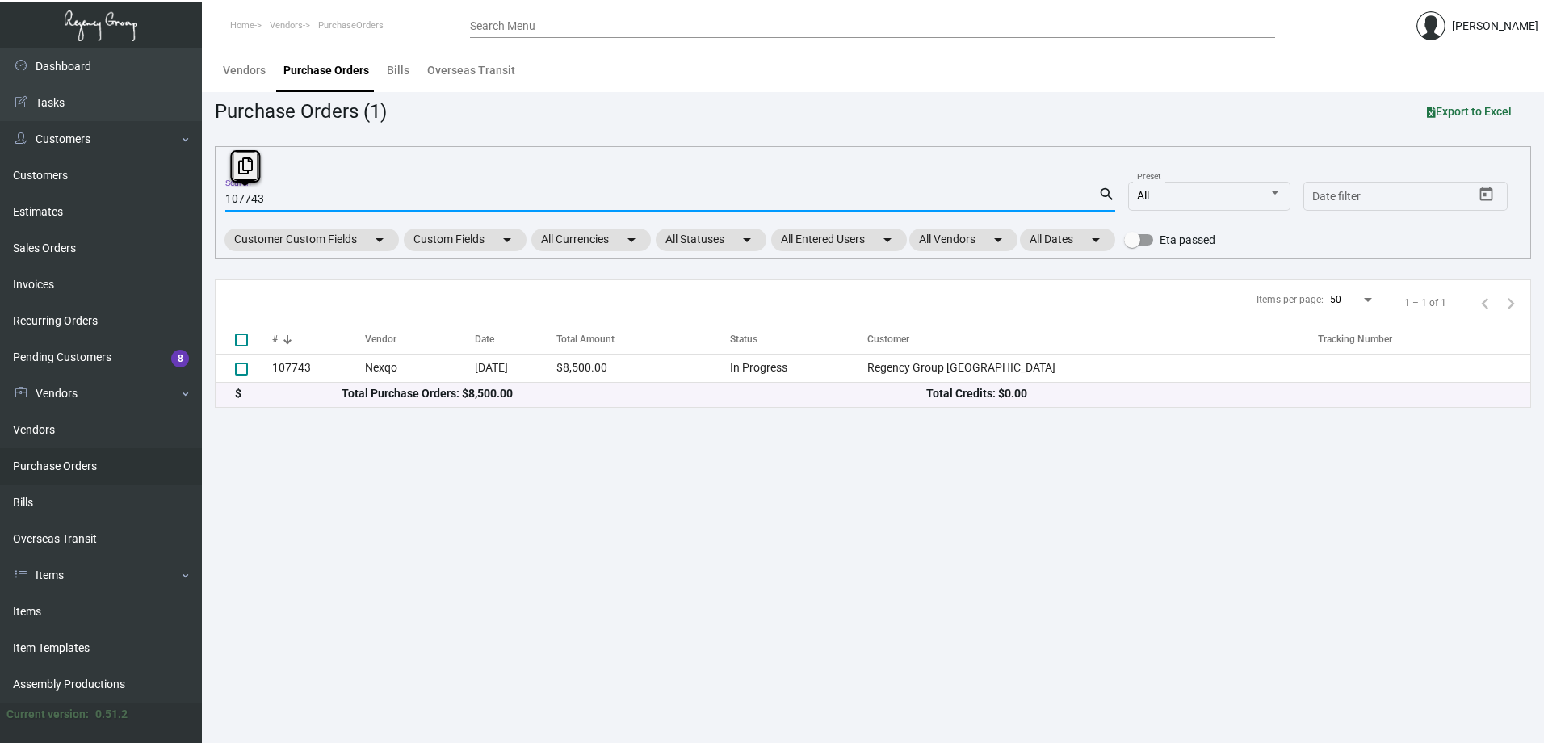
drag, startPoint x: 180, startPoint y: 191, endPoint x: 195, endPoint y: 193, distance: 15.5
click at [195, 193] on div "Dashboard Dashboard Tasks Customers Customers Estimates Sales Orders Invoices R…" at bounding box center [772, 395] width 1544 height 694
paste input "065"
type input "107065"
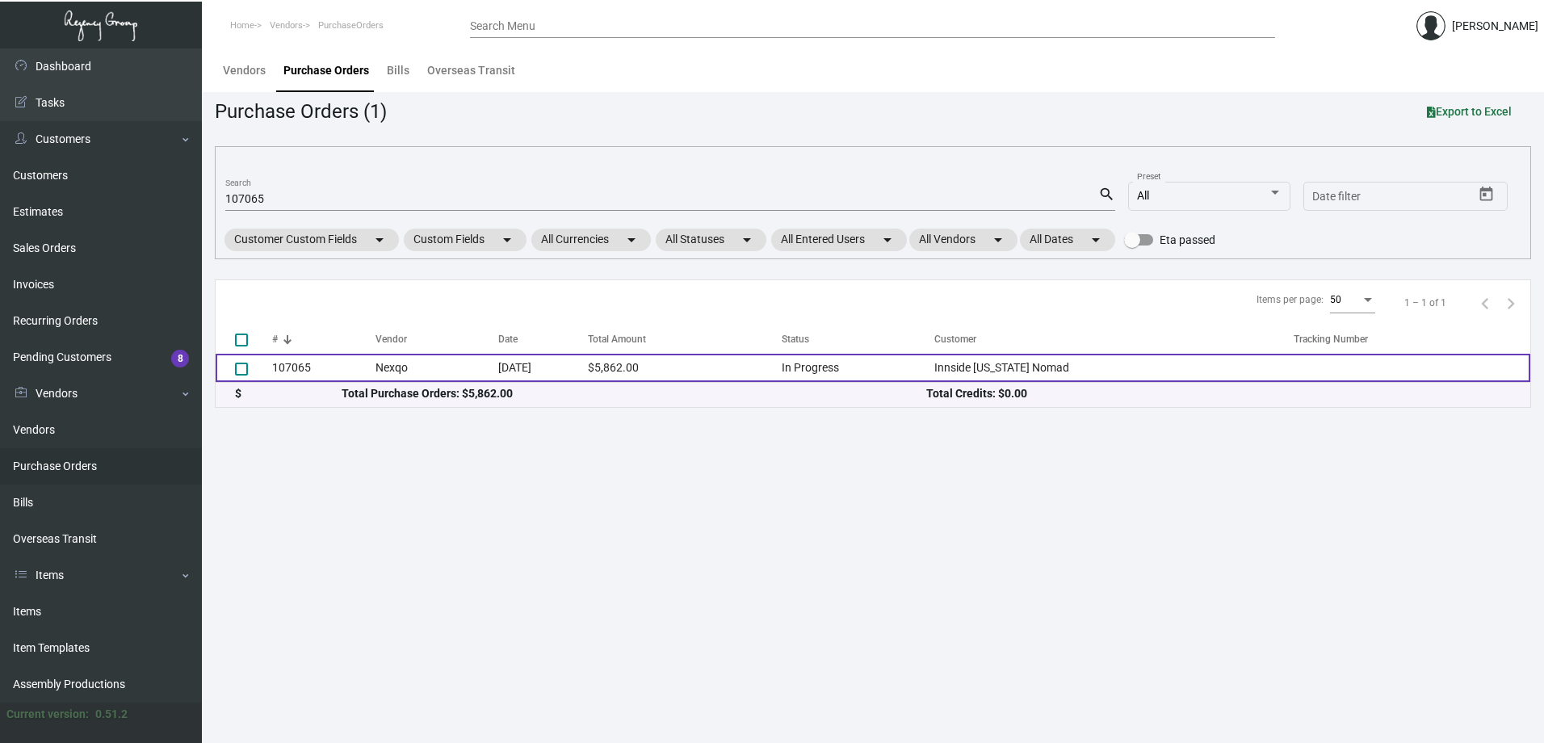
click at [337, 368] on td "107065" at bounding box center [323, 368] width 103 height 28
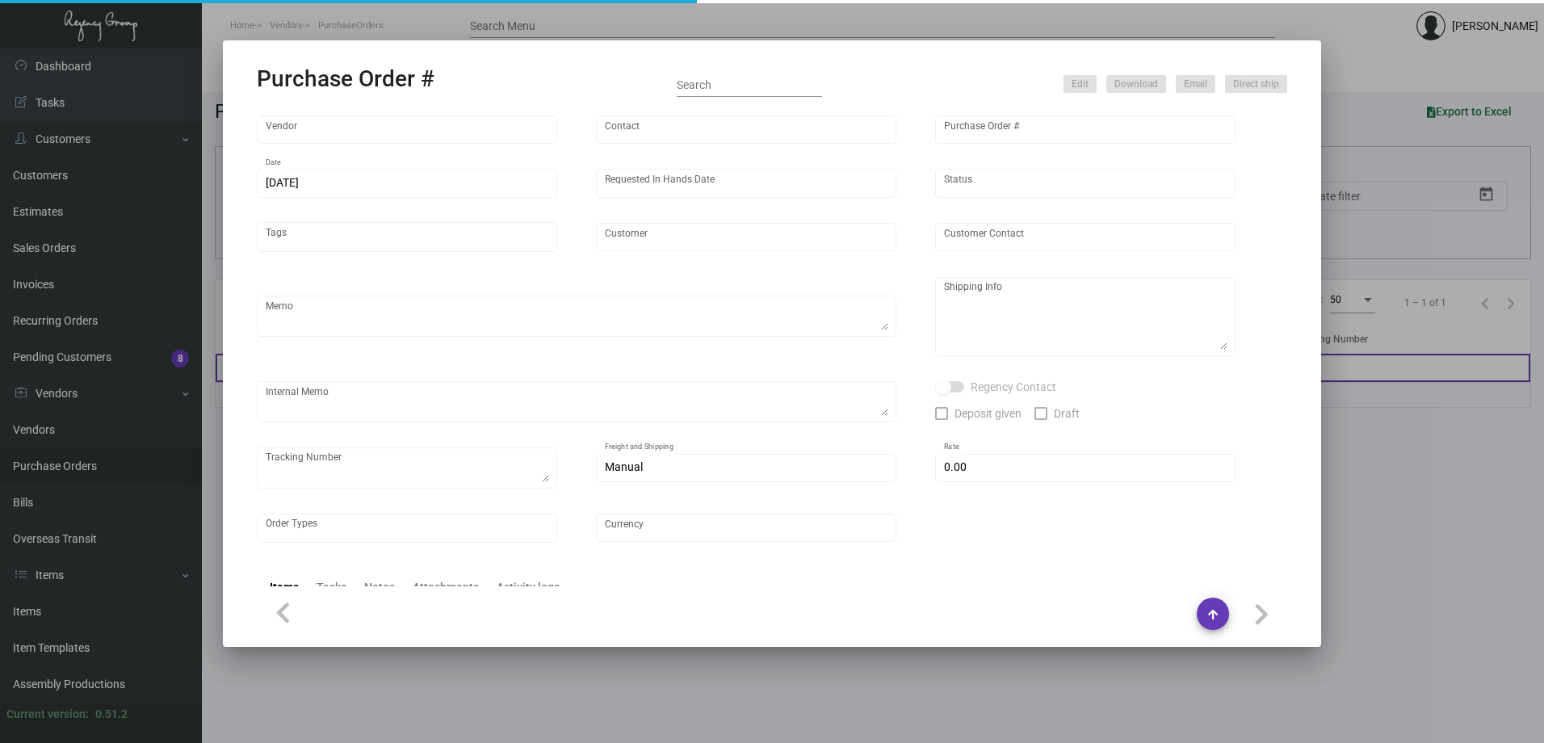
type input "Nexqo"
type input "[PERSON_NAME]"
type input "107065"
type input "[DATE]"
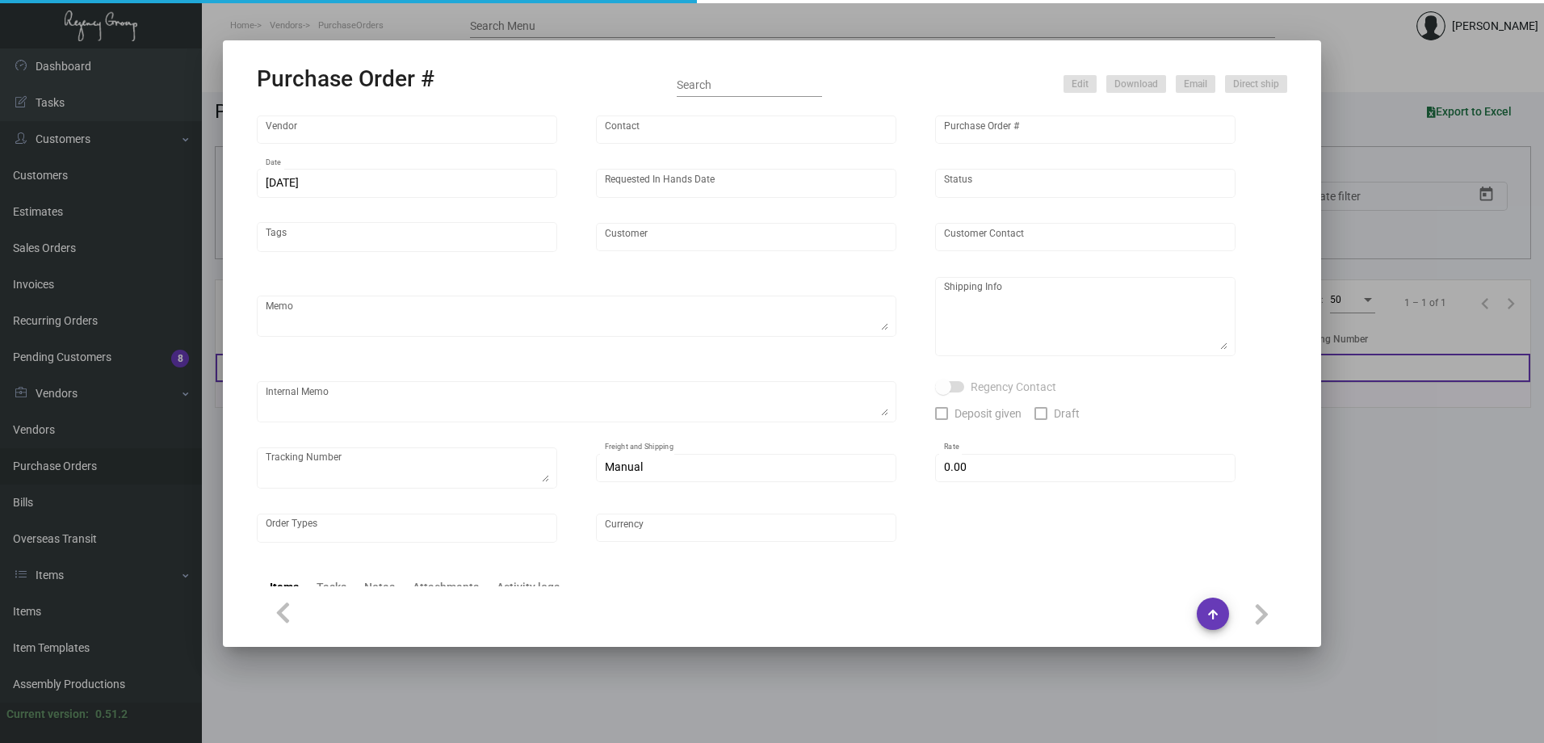
type input "Innside [US_STATE] Nomad"
type textarea "3K via air, 15K boat out ASAP, 12K leftover boat out [DATE]."
type textarea "Regency Group NJ - [PERSON_NAME] [STREET_ADDRESS]"
checkbox input "true"
type input "$ 0.00"
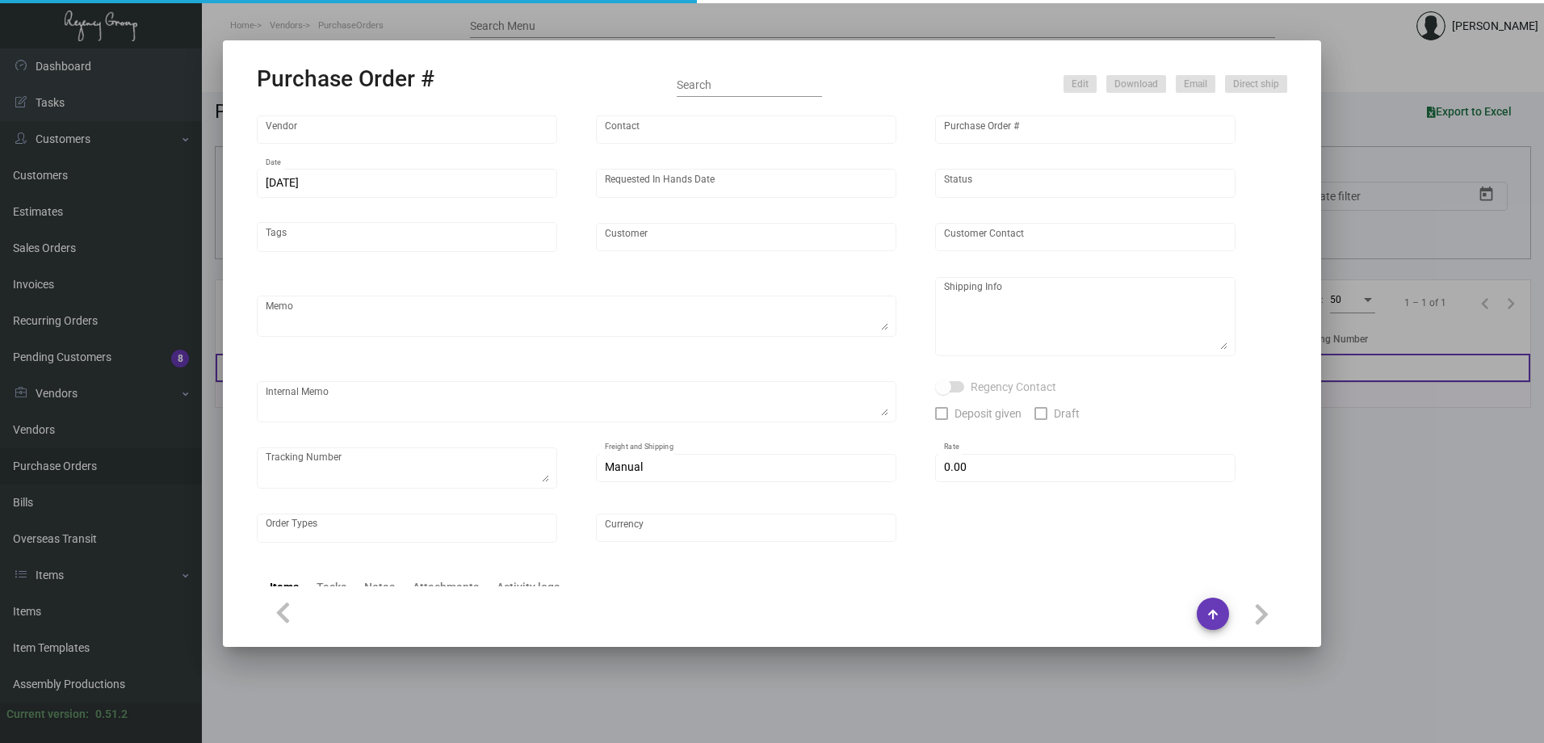
type input "United States Dollar $"
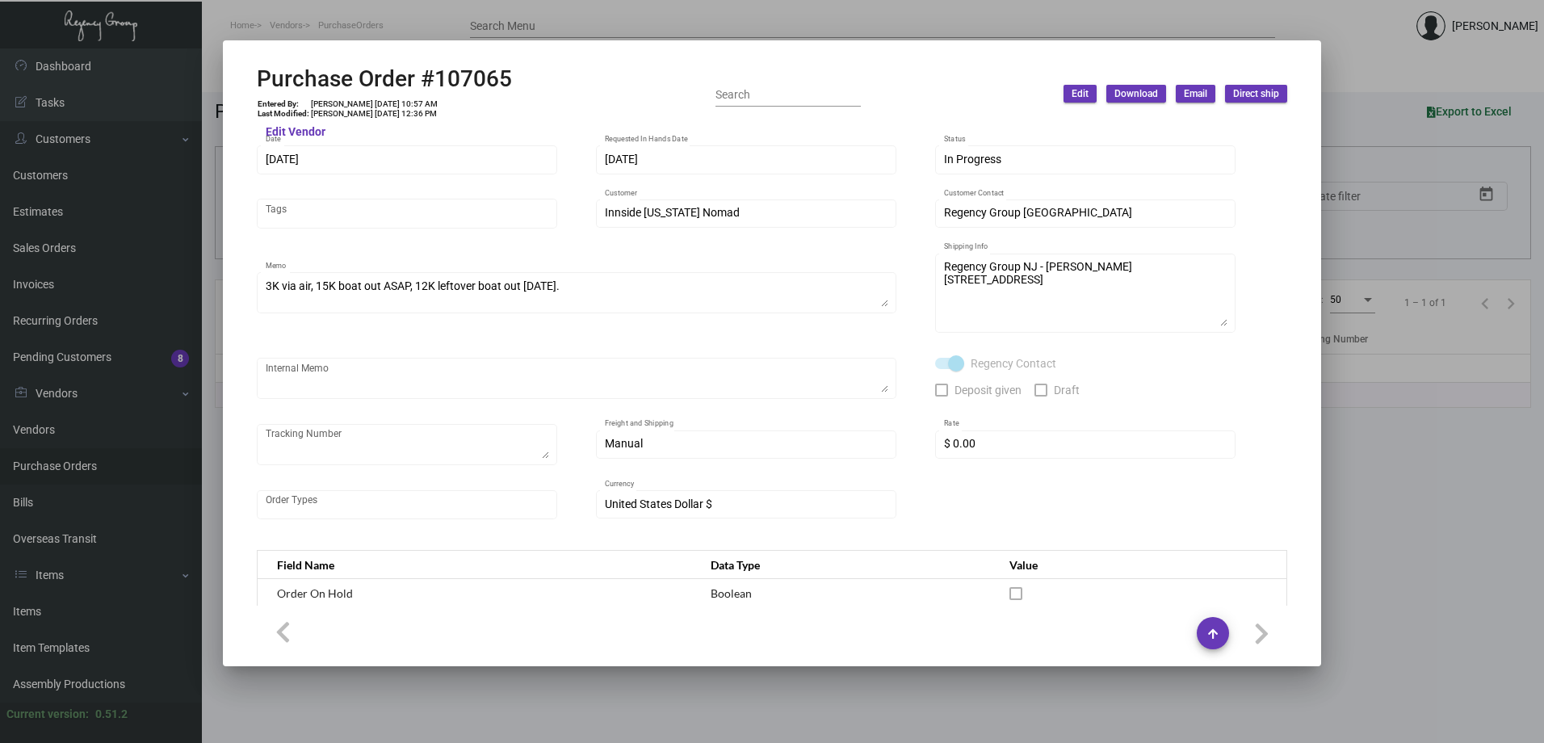
scroll to position [0, 0]
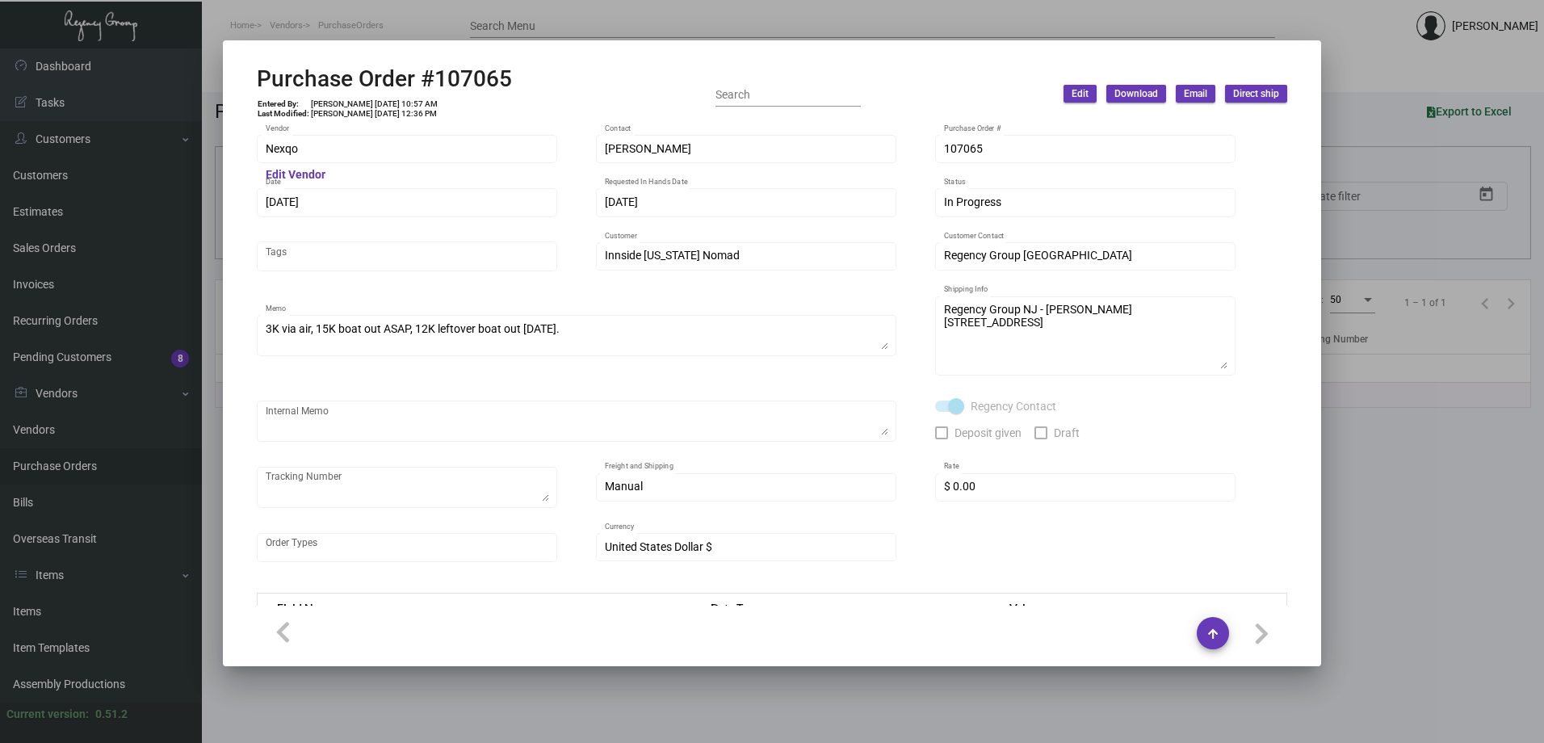
click at [1381, 83] on div at bounding box center [772, 371] width 1544 height 743
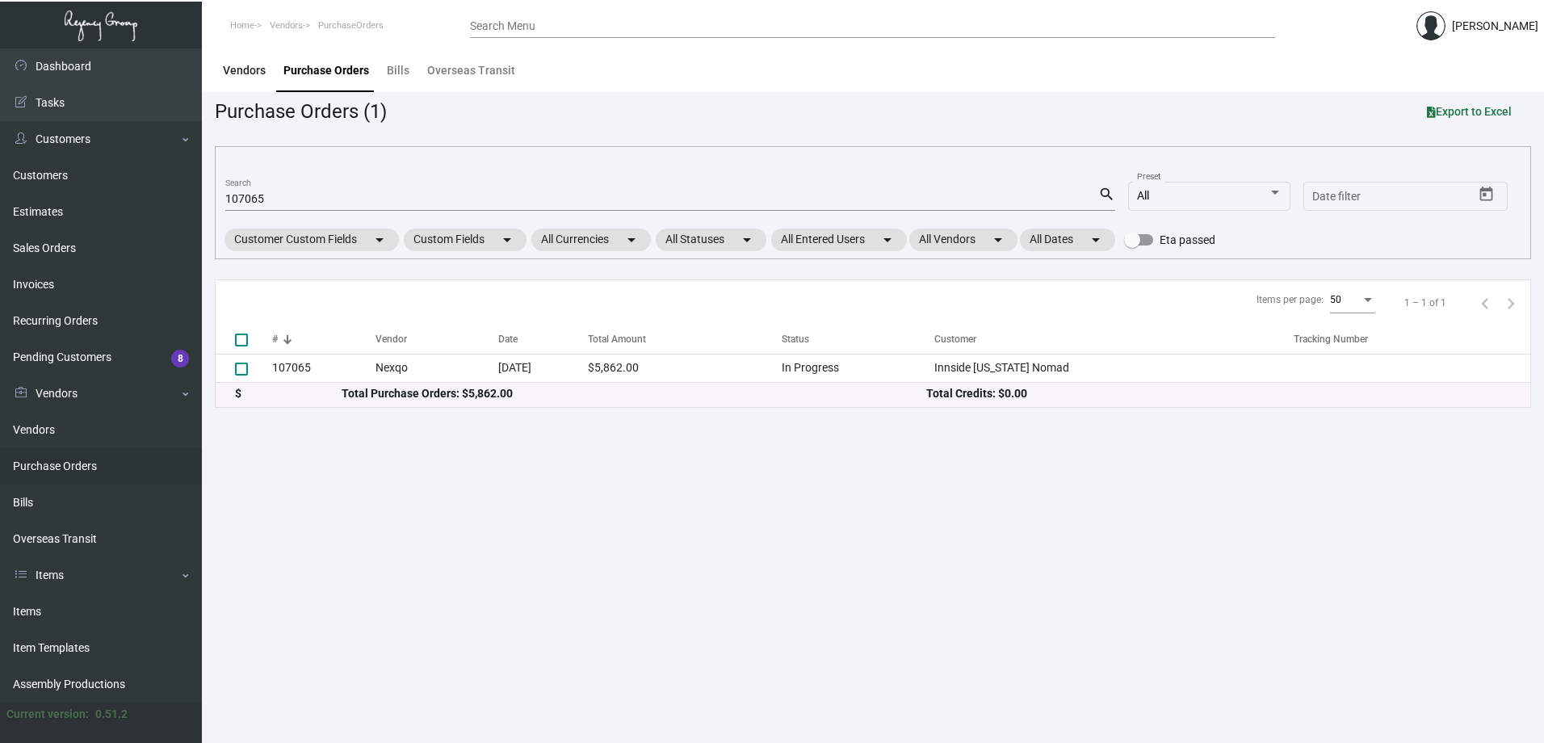
click at [253, 69] on div "Vendors" at bounding box center [244, 70] width 43 height 17
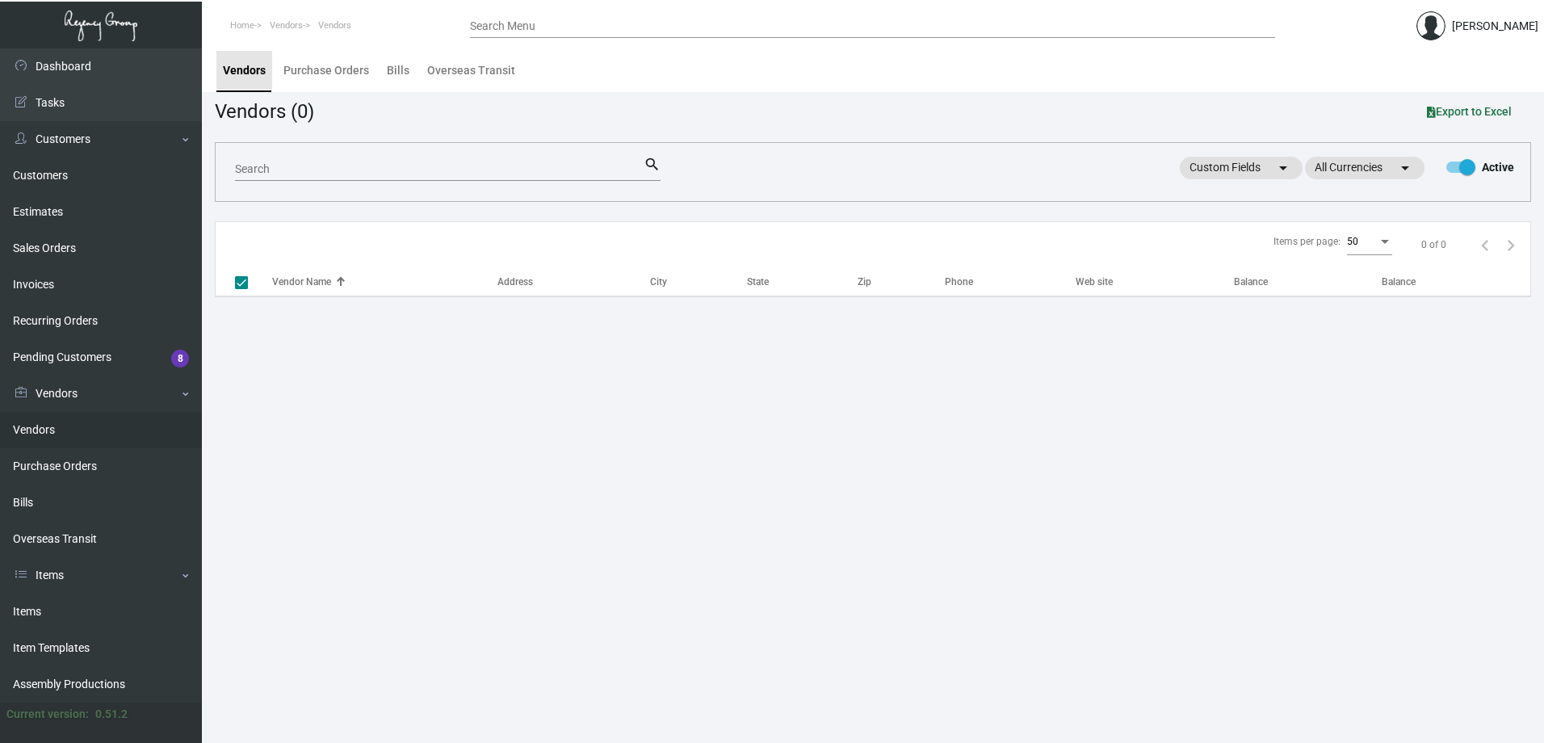
checkbox input "false"
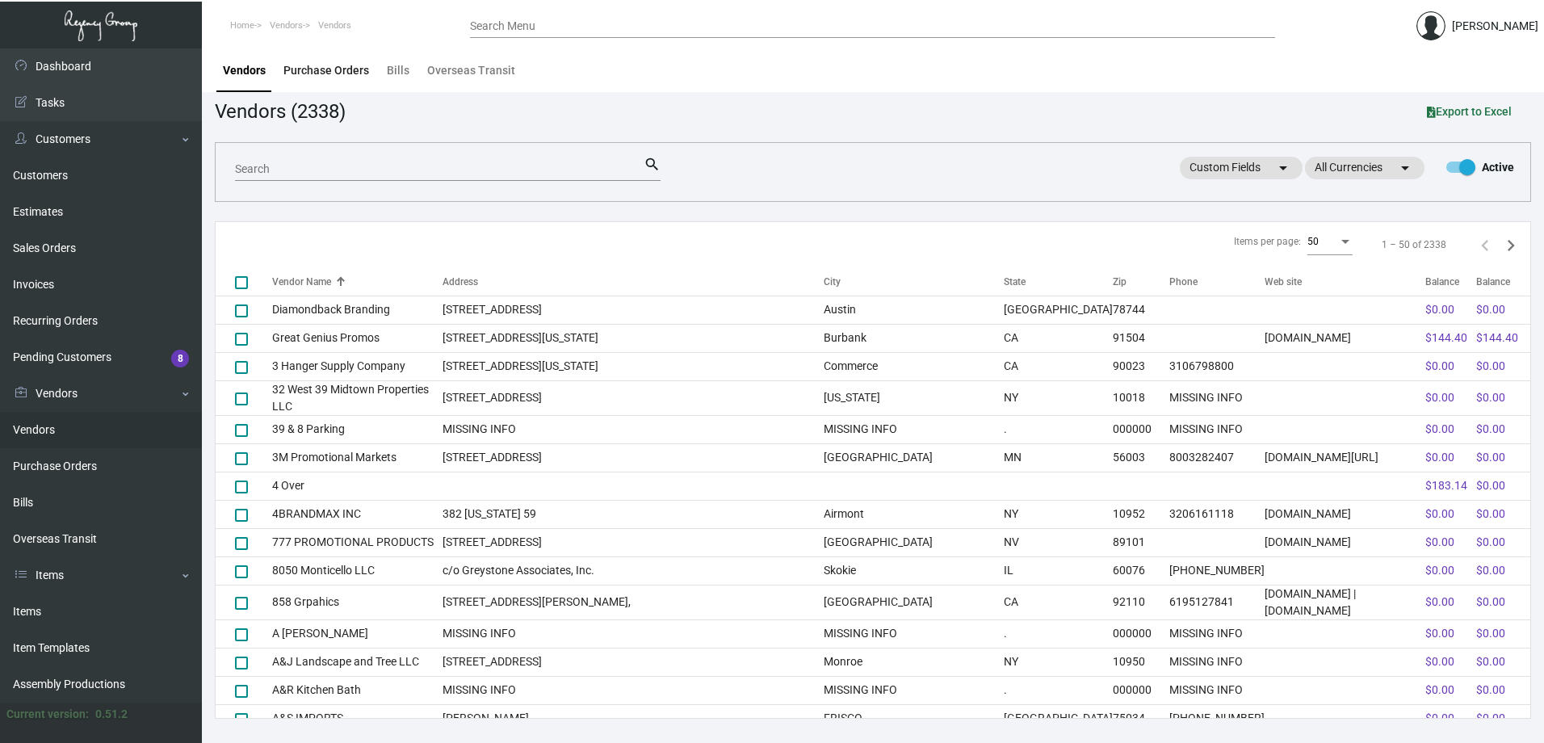
click at [346, 57] on div "Purchase Orders" at bounding box center [326, 70] width 98 height 39
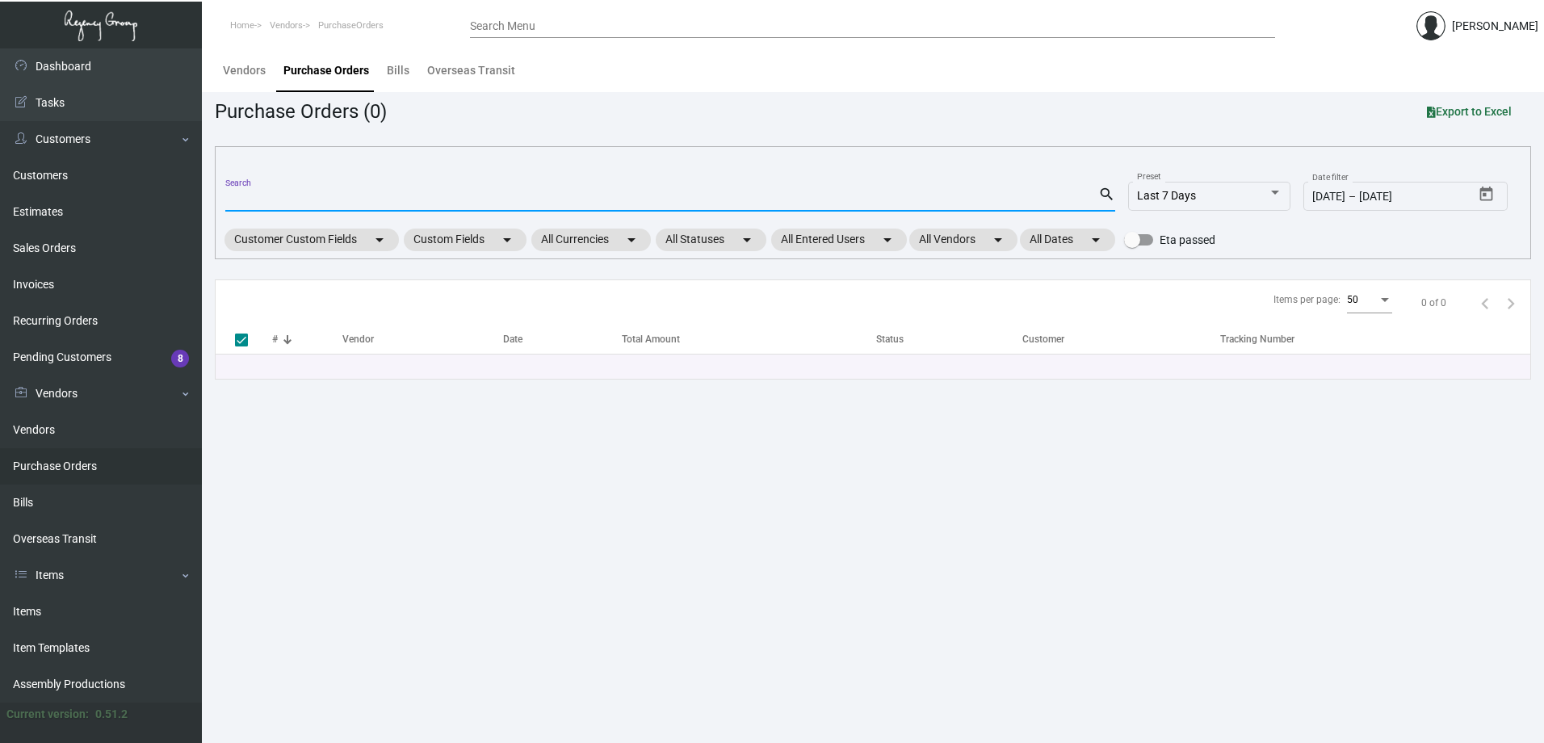
click at [311, 195] on input "Search" at bounding box center [661, 199] width 873 height 13
paste input "108335"
type input "108335"
checkbox input "false"
type input "108335"
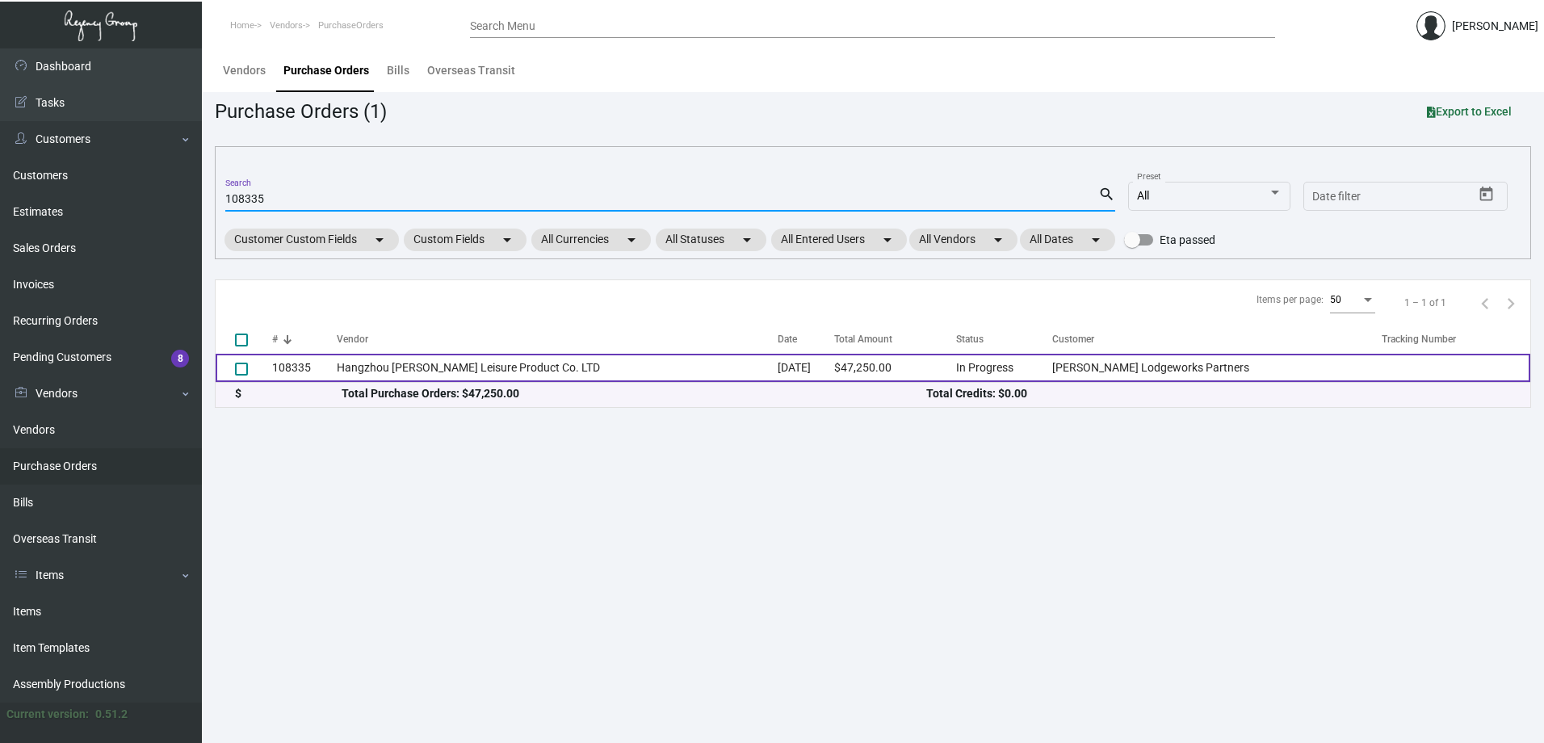
click at [319, 360] on td "108335" at bounding box center [304, 368] width 65 height 28
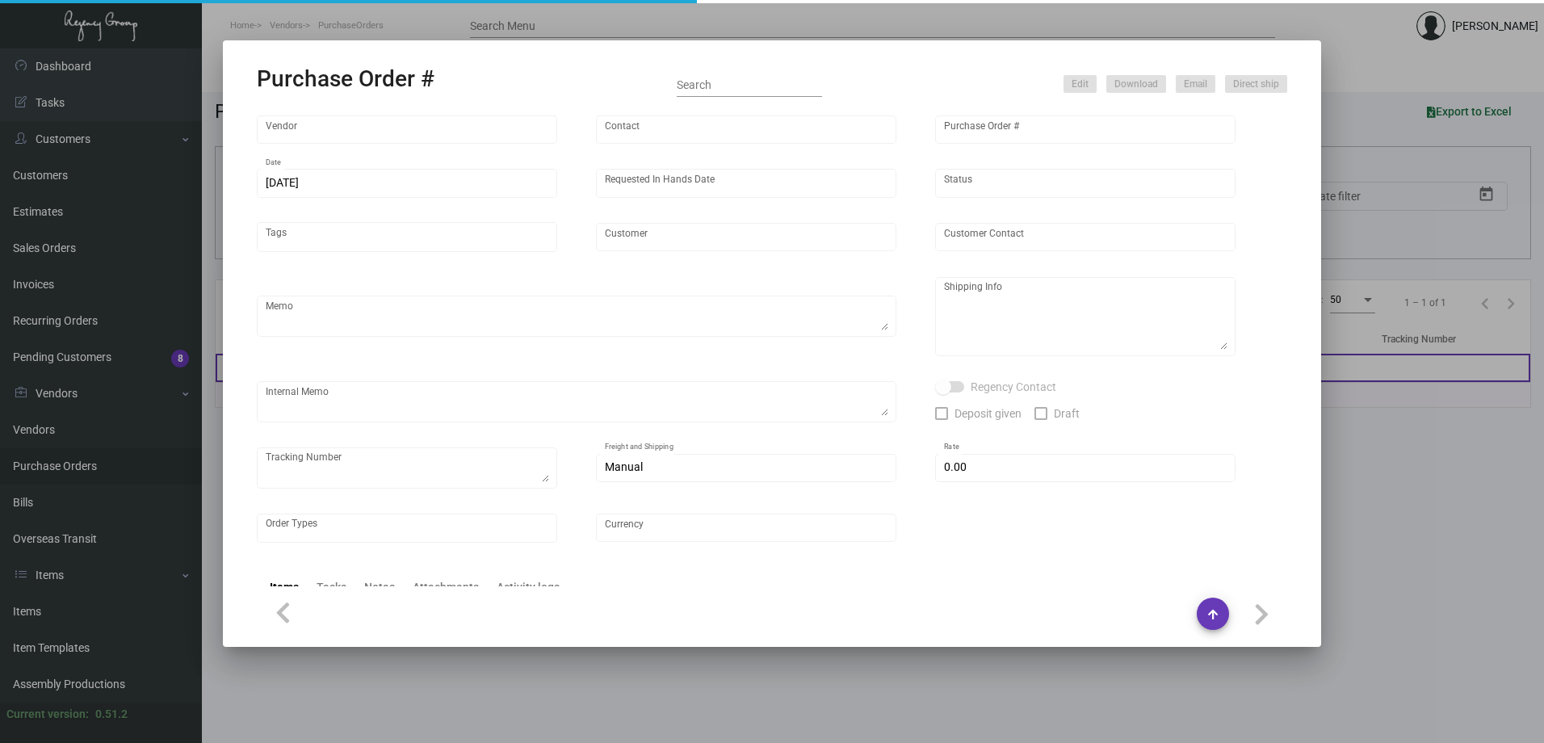
type input "Hangzhou [PERSON_NAME] Leisure Product Co. LTD"
type input "[PERSON_NAME]"
type input "108335"
type input "[DATE]"
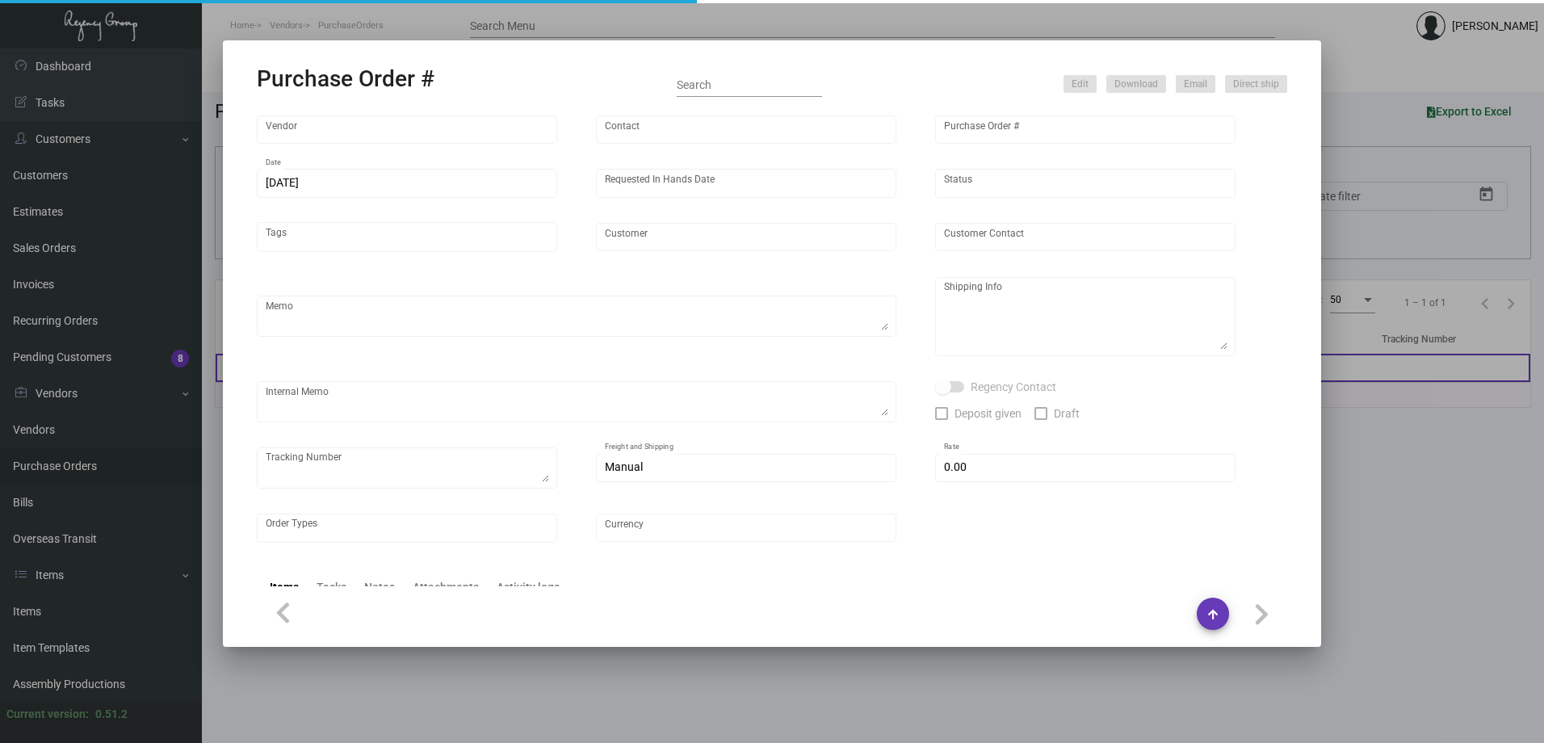
type input "[PERSON_NAME] Lodgeworks Partners"
type textarea "10K per color for the first batch, rest pending shipping instruction"
type textarea "Regency Group NJ - [PERSON_NAME] [STREET_ADDRESS]"
checkbox input "true"
type input "$ 0.00"
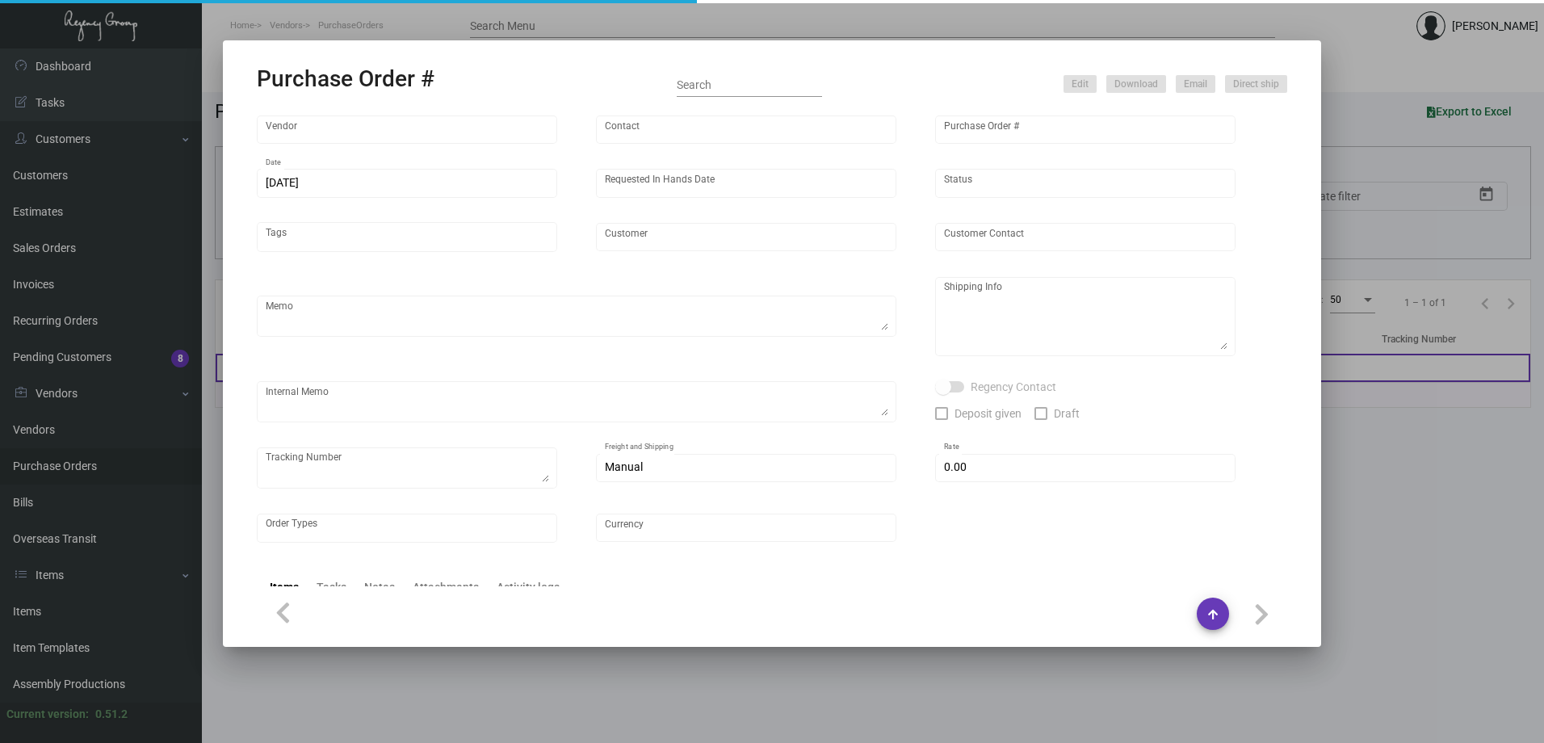
type input "United States Dollar $"
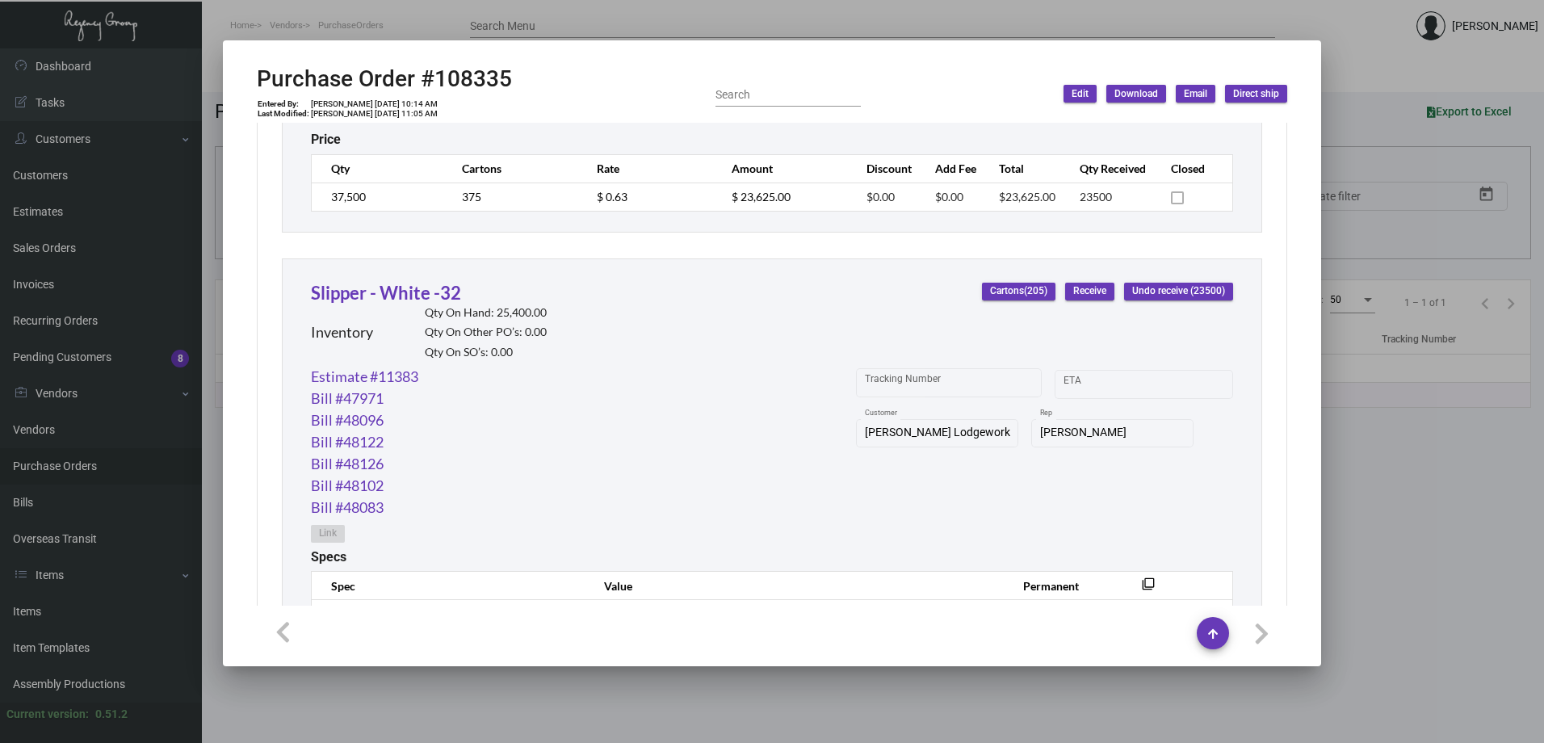
scroll to position [1232, 0]
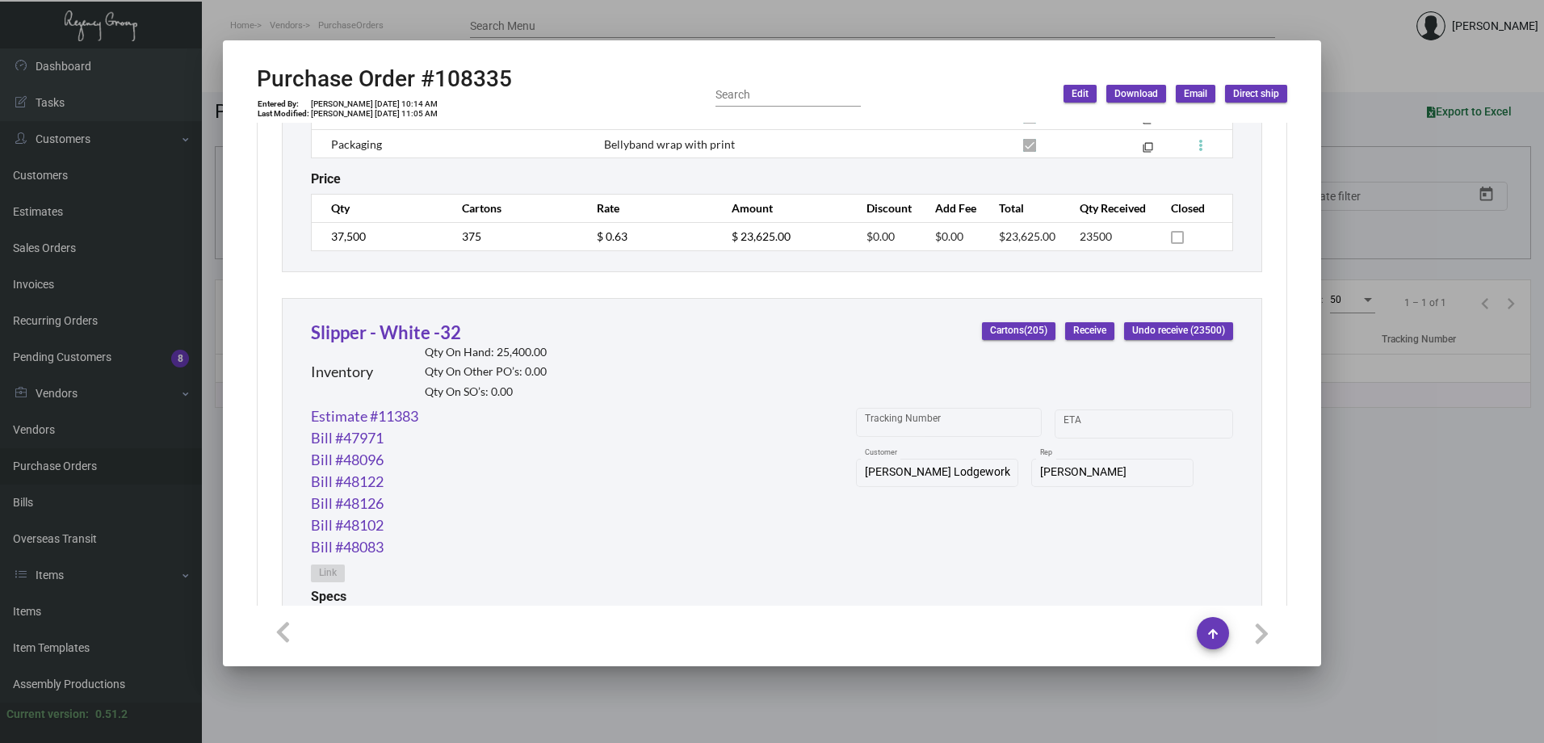
click at [1371, 74] on div at bounding box center [772, 371] width 1544 height 743
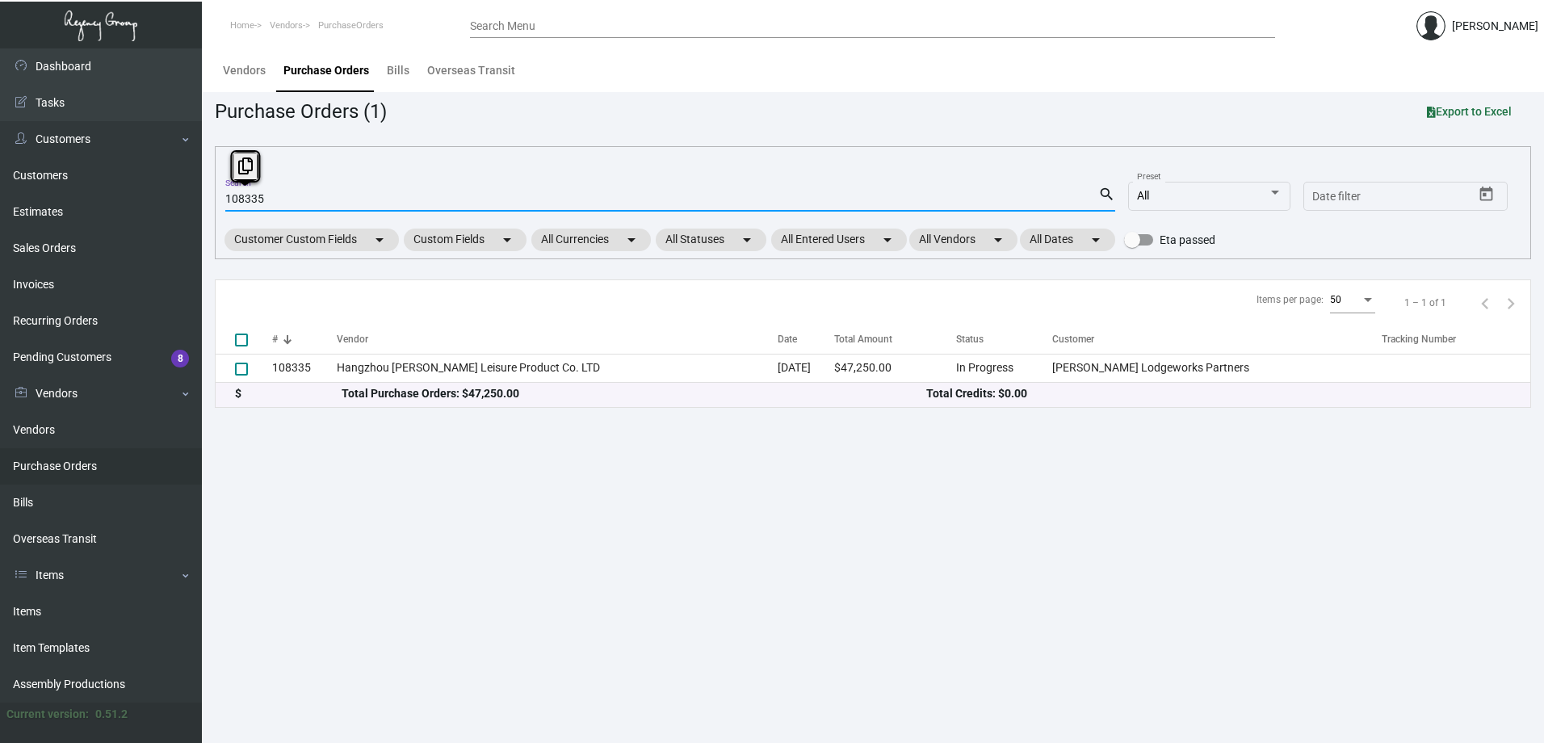
drag, startPoint x: 314, startPoint y: 193, endPoint x: 218, endPoint y: 197, distance: 96.2
click at [218, 197] on div "108335 Search search All Preset Start date – Date filter Customer Custom Fields…" at bounding box center [873, 202] width 1316 height 113
paste input "6710"
type input "106710"
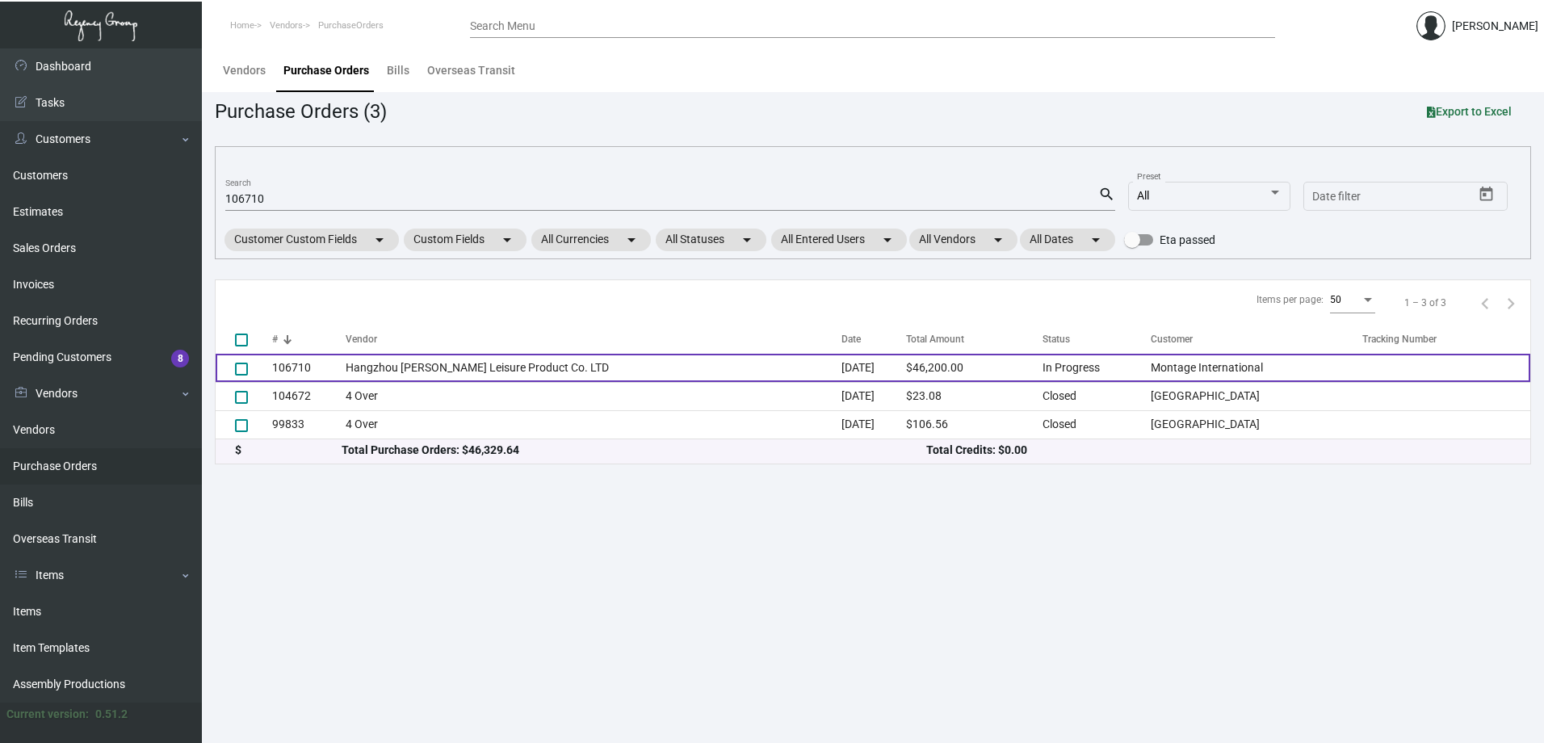
click at [335, 365] on td "106710" at bounding box center [308, 368] width 73 height 28
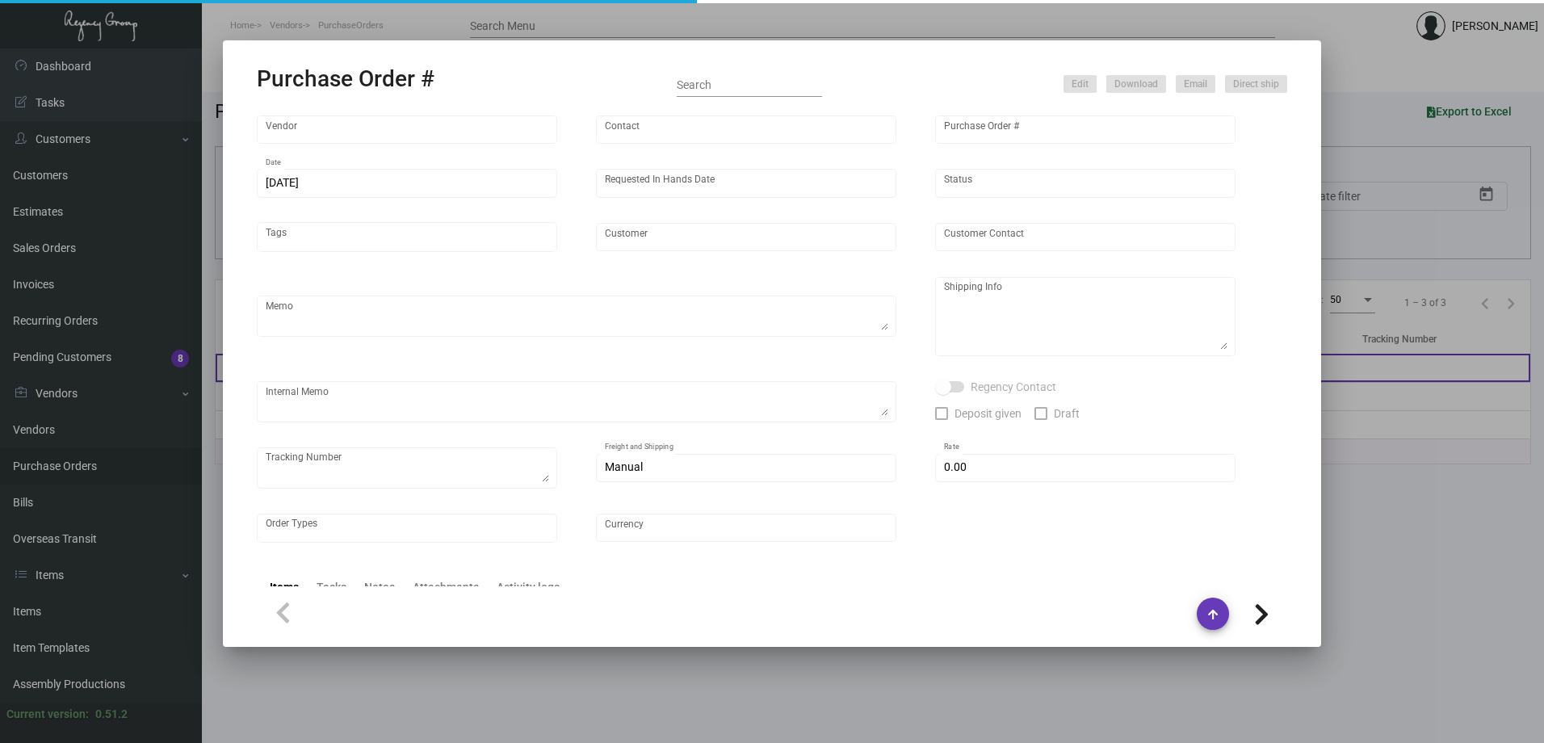
type input "Hangzhou [PERSON_NAME] Leisure Product Co. LTD"
type input "[PERSON_NAME]"
type input "106710"
type input "[DATE]"
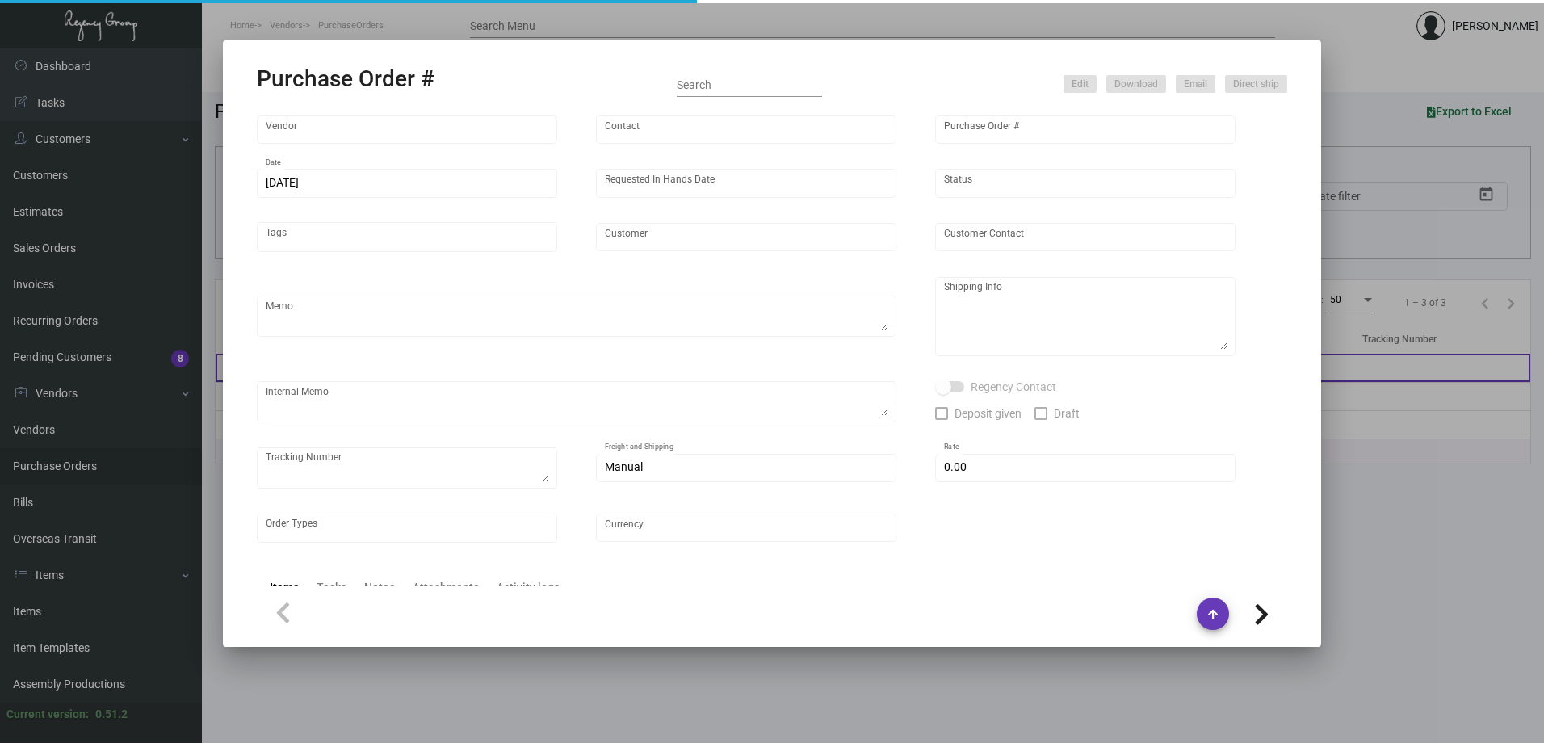
type input "Montage International"
type textarea "Please process after the samples have been approved and ship half the quantity …"
type textarea "Regency Group NJ - [PERSON_NAME] [STREET_ADDRESS]"
type textarea "sample approved - [DATE]"
checkbox input "true"
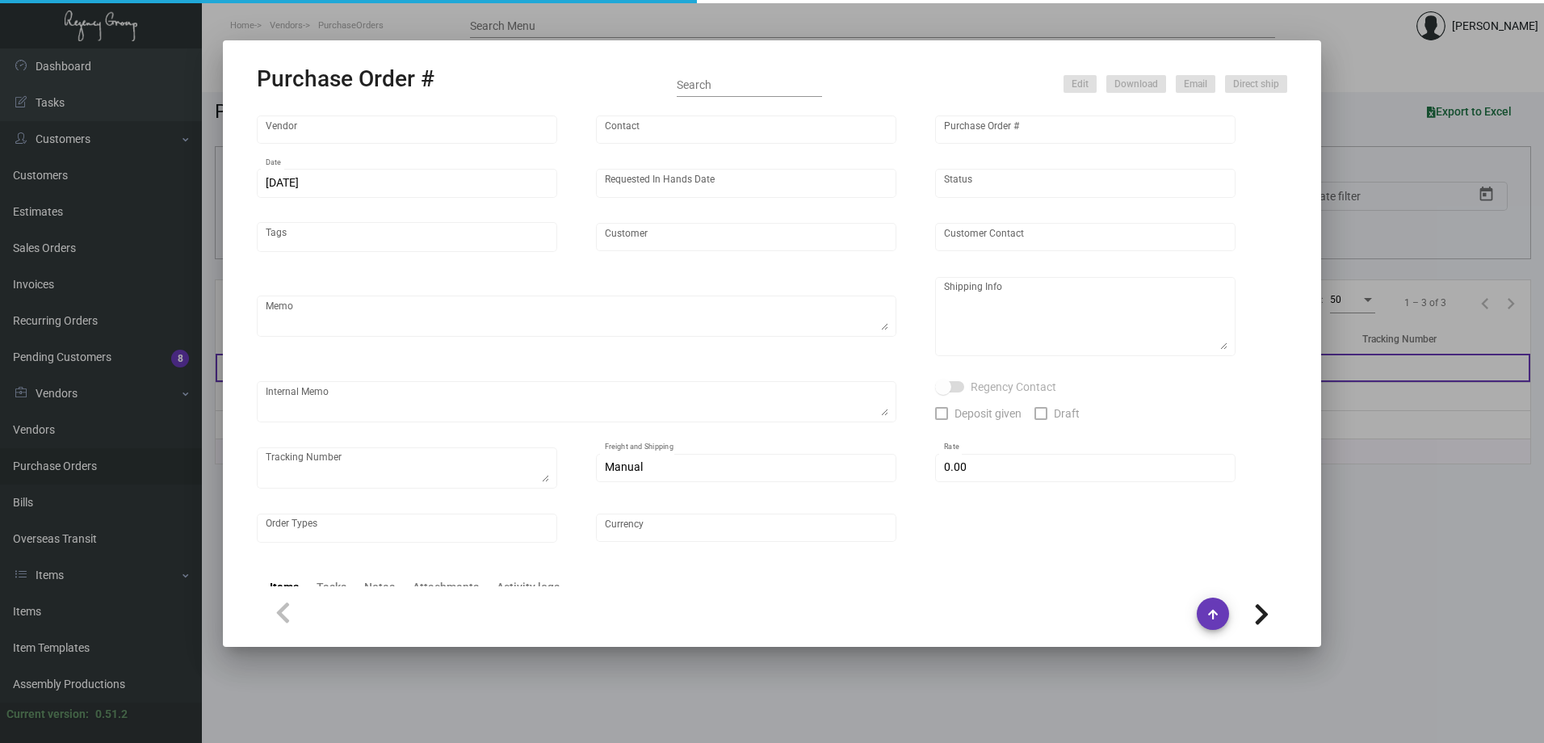
type input "$ 0.00"
type input "United States Dollar $"
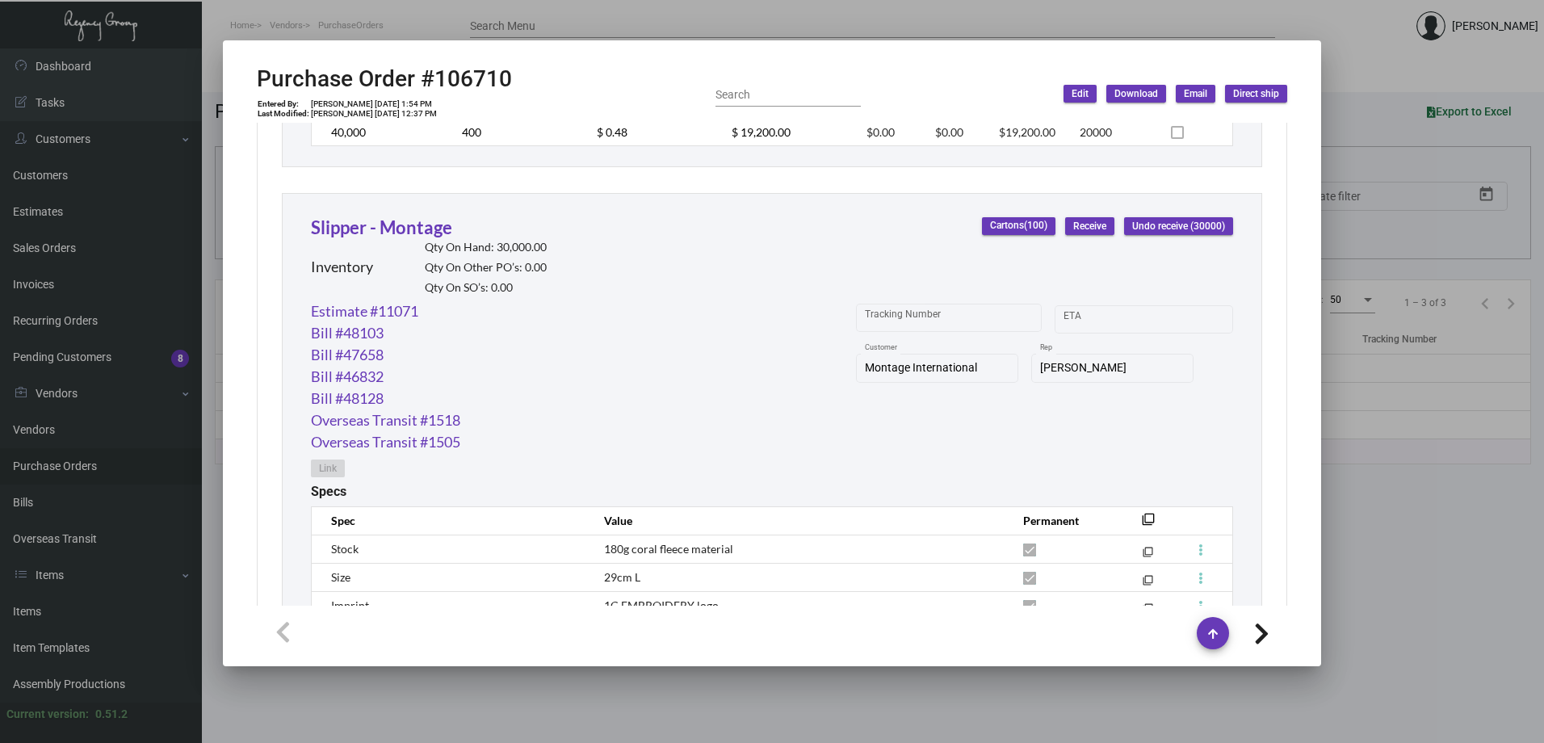
scroll to position [1149, 0]
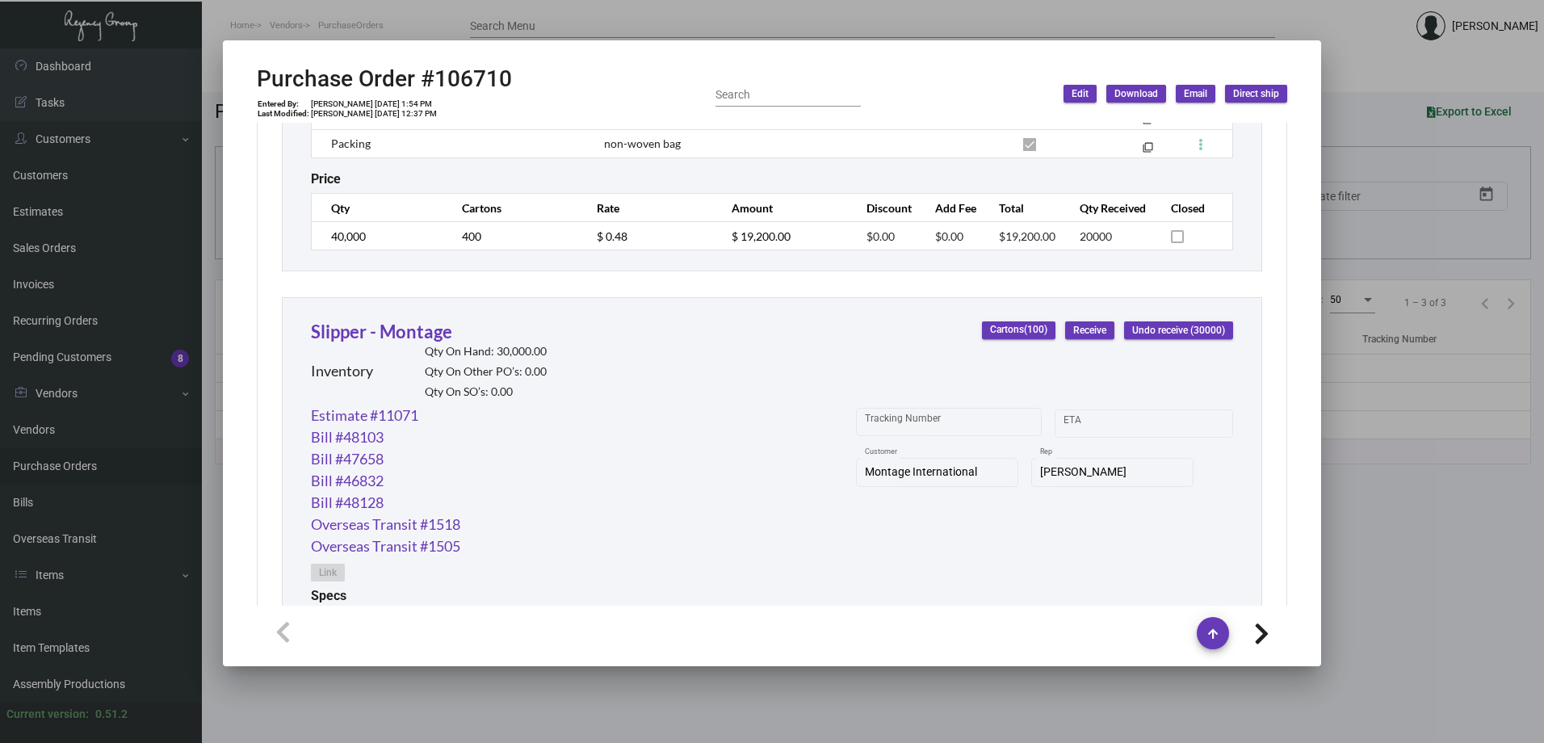
drag, startPoint x: 1351, startPoint y: 61, endPoint x: 881, endPoint y: 119, distance: 473.5
click at [1351, 61] on div at bounding box center [772, 371] width 1544 height 743
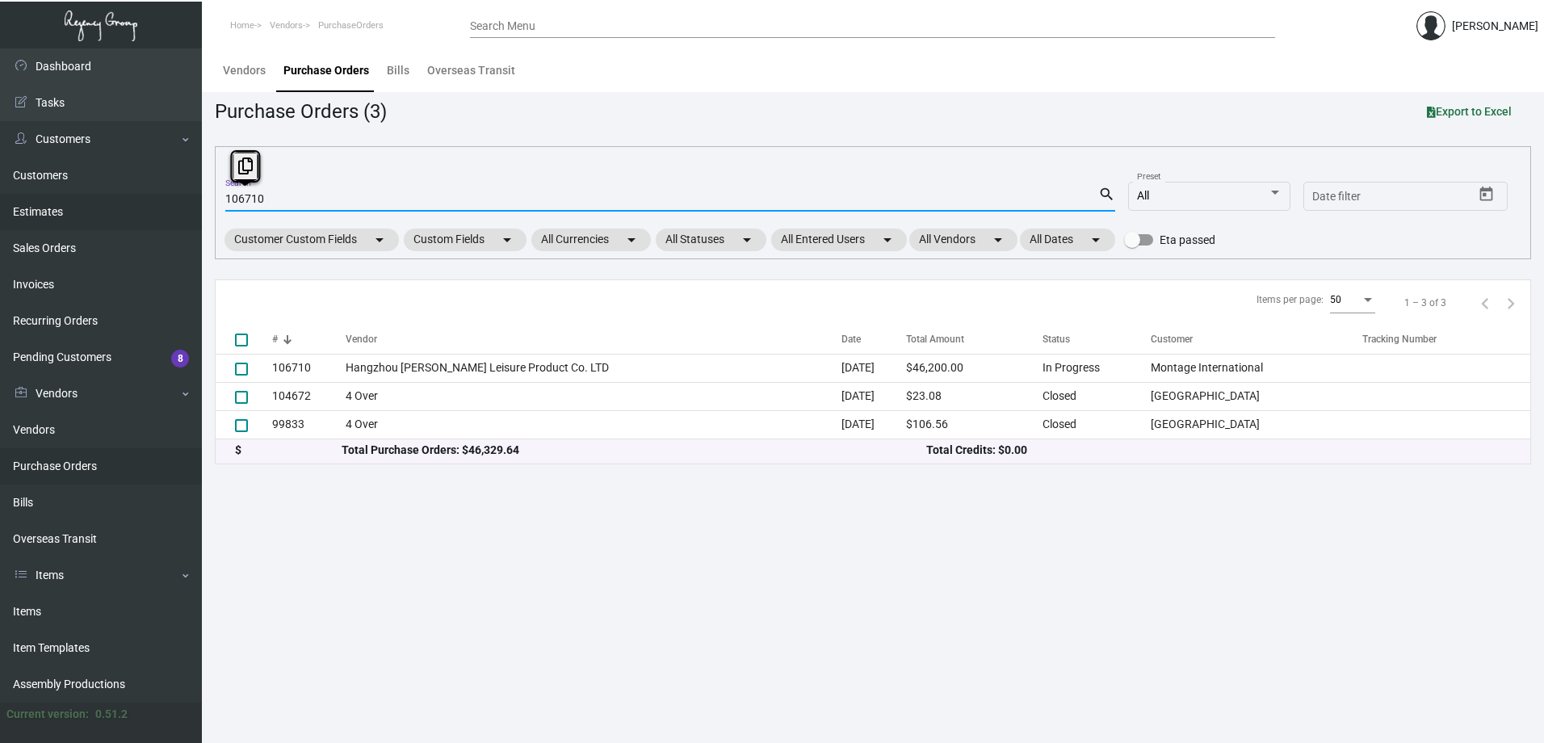
drag, startPoint x: 289, startPoint y: 197, endPoint x: 174, endPoint y: 207, distance: 115.9
click at [174, 207] on div "Dashboard Dashboard Tasks Customers Customers Estimates Sales Orders Invoices R…" at bounding box center [772, 395] width 1544 height 694
paste input "8335"
type input "108335"
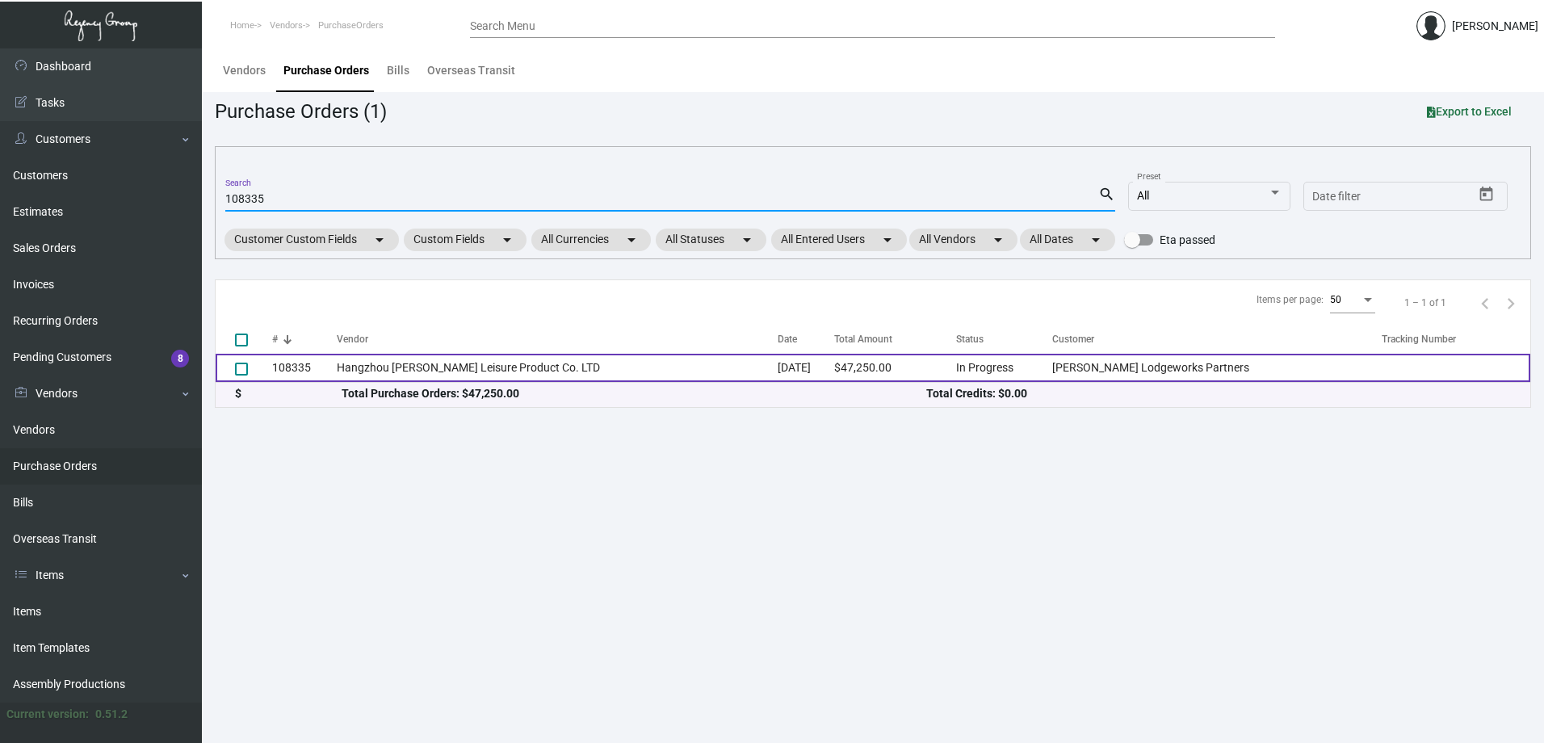
click at [321, 371] on td "108335" at bounding box center [304, 368] width 65 height 28
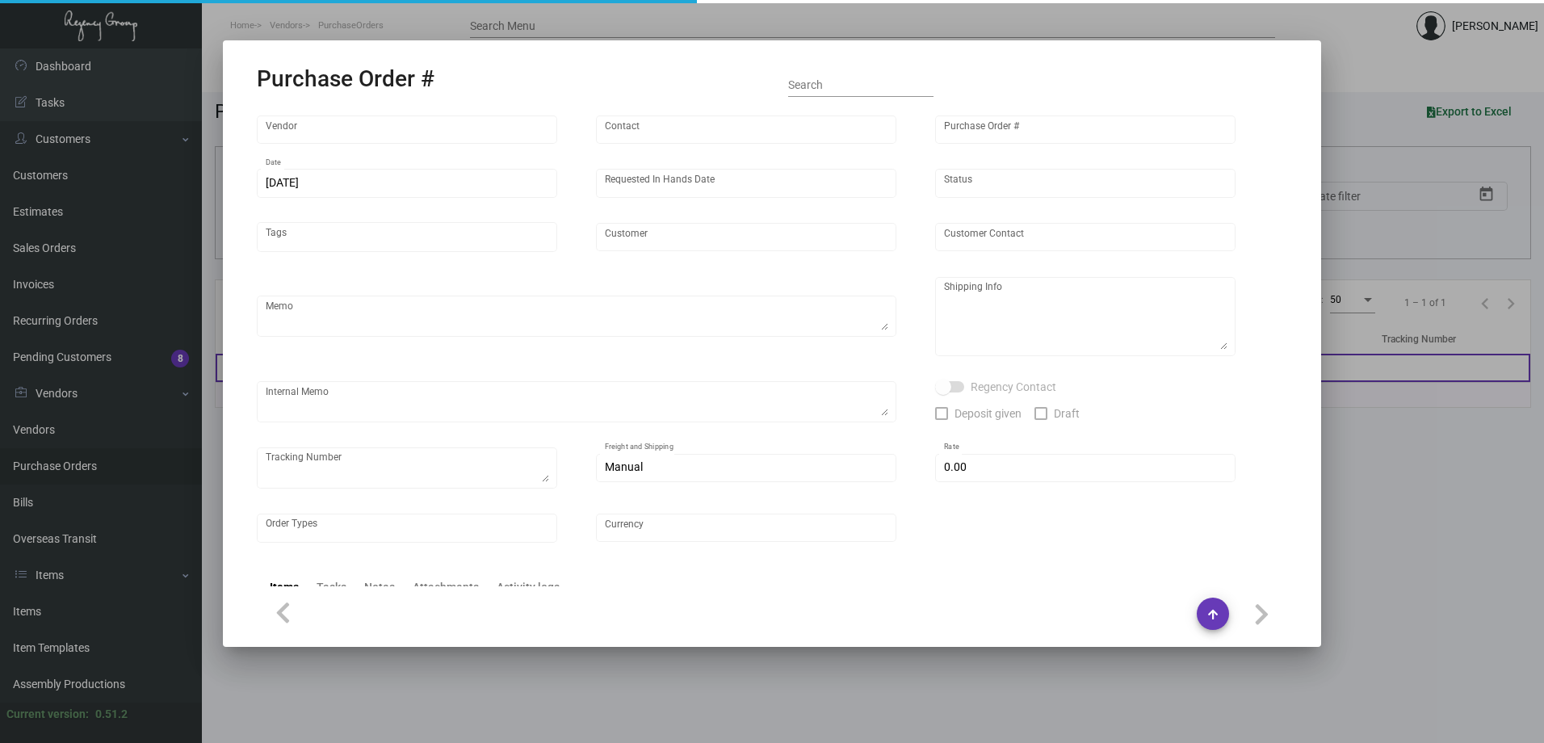
type input "Hangzhou [PERSON_NAME] Leisure Product Co. LTD"
type input "[PERSON_NAME]"
type input "108335"
type input "[DATE]"
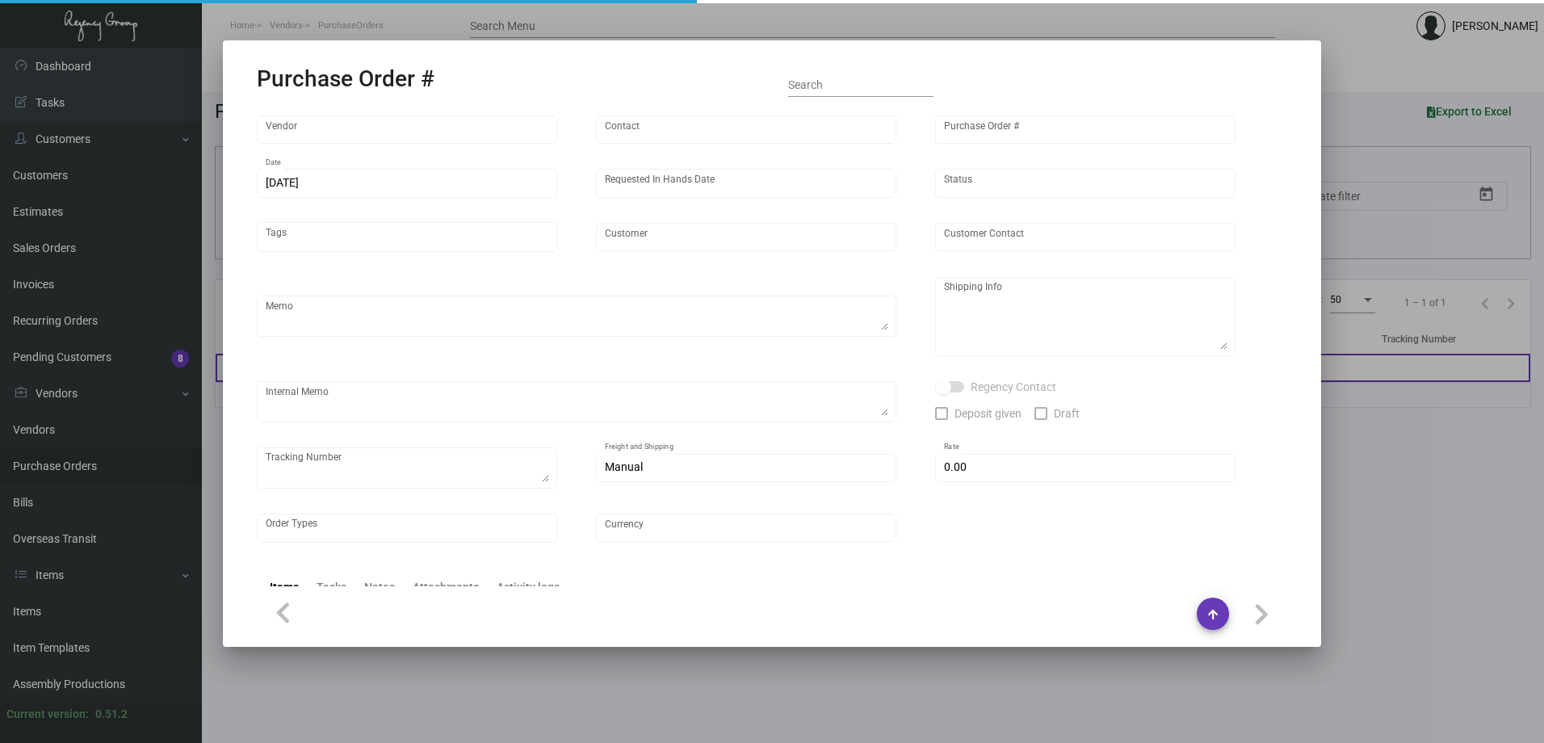
type input "[PERSON_NAME] Lodgeworks Partners"
type textarea "10K per color for the first batch, rest pending shipping instruction"
type textarea "Regency Group NJ - [PERSON_NAME] [STREET_ADDRESS]"
checkbox input "true"
type input "$ 0.00"
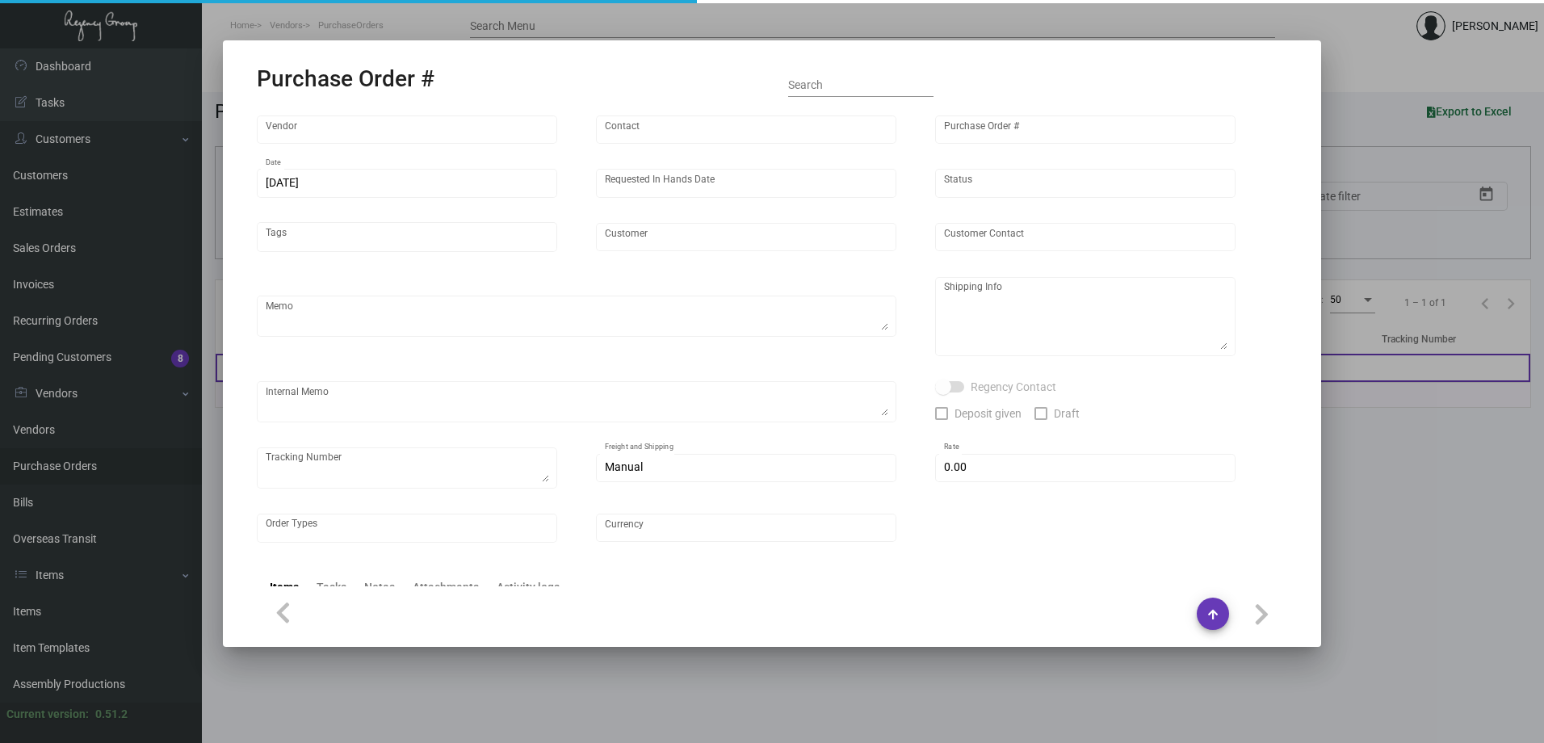
type input "United States Dollar $"
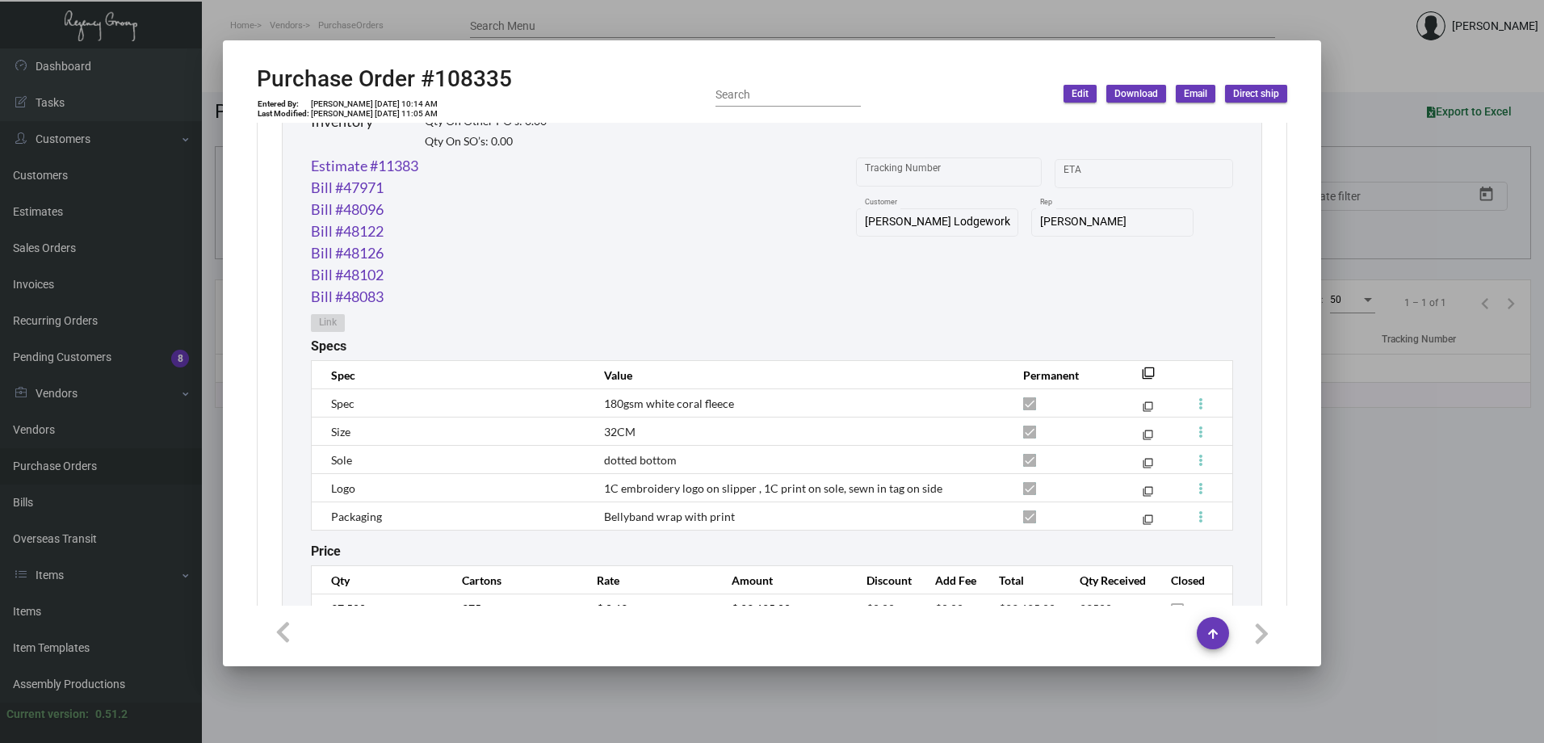
scroll to position [1555, 0]
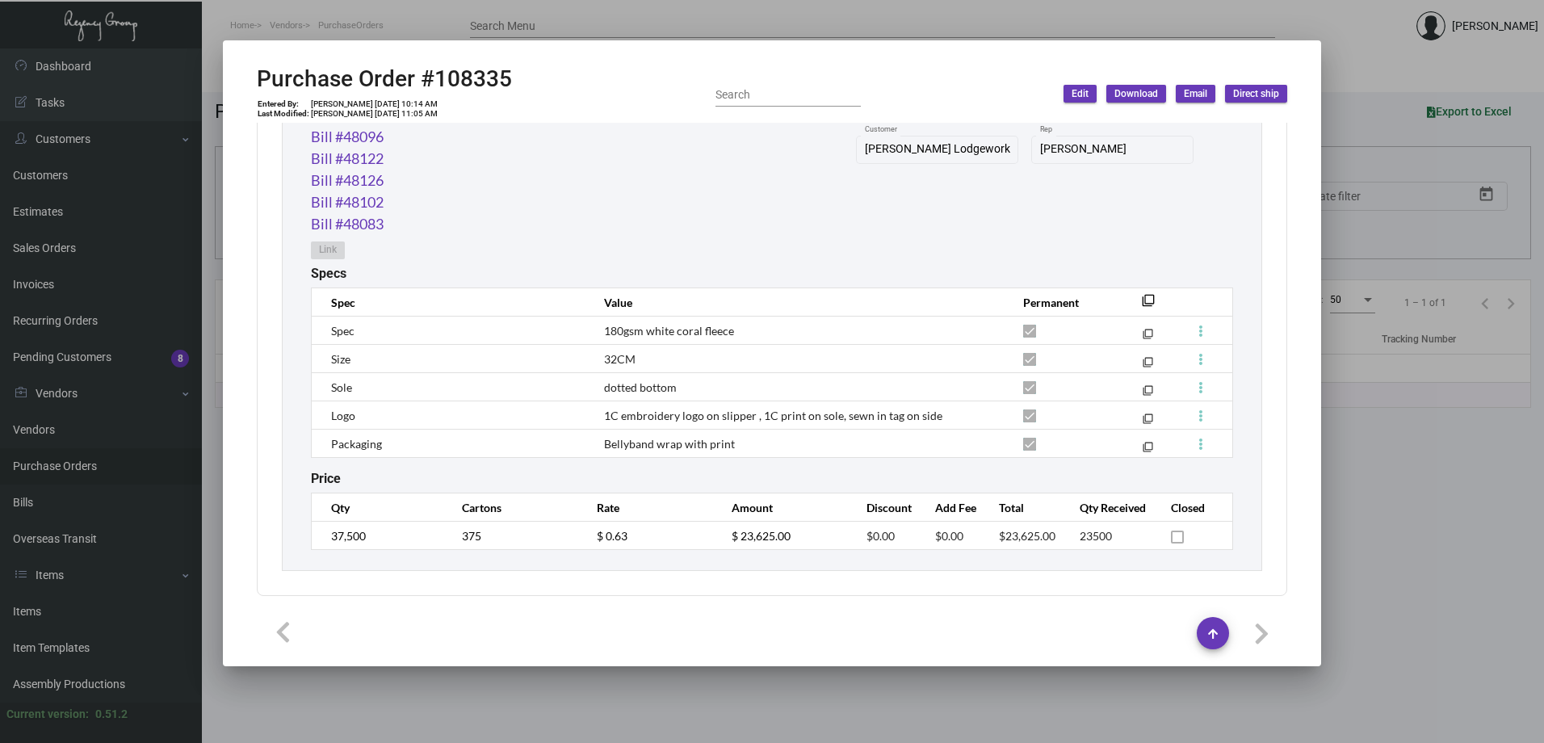
click at [1373, 69] on div at bounding box center [772, 371] width 1544 height 743
